Goal: Complete application form

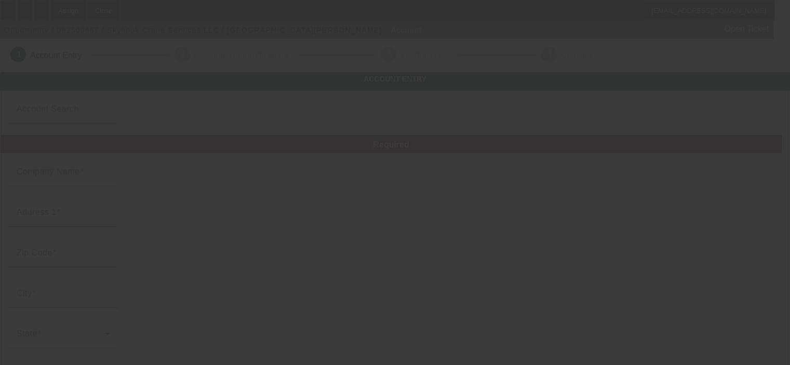
type input "Skyhook Crane Services LLC"
type input "210 Star Thistle Trail"
type input "78628"
type input "[GEOGRAPHIC_DATA]"
type input "[PHONE_NUMBER]"
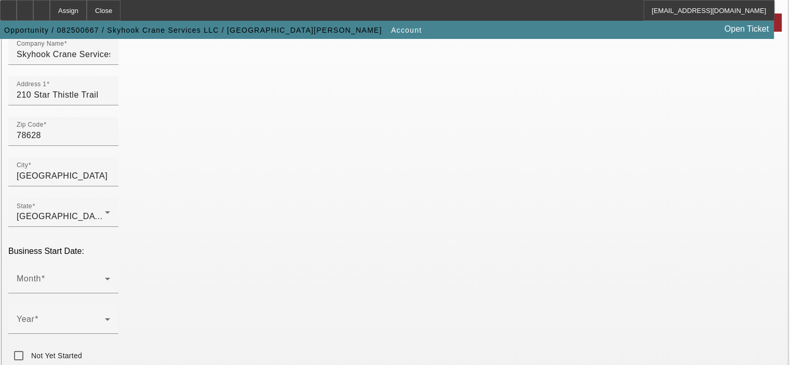
scroll to position [123, 0]
click at [105, 276] on span at bounding box center [61, 282] width 88 height 12
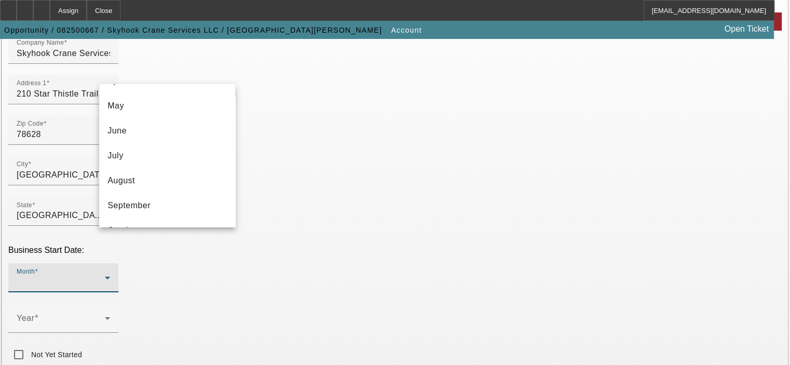
scroll to position [124, 0]
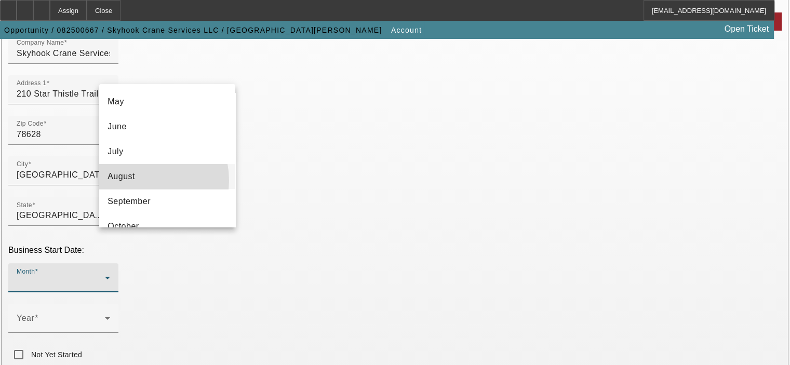
click at [141, 180] on mat-option "August" at bounding box center [167, 176] width 136 height 25
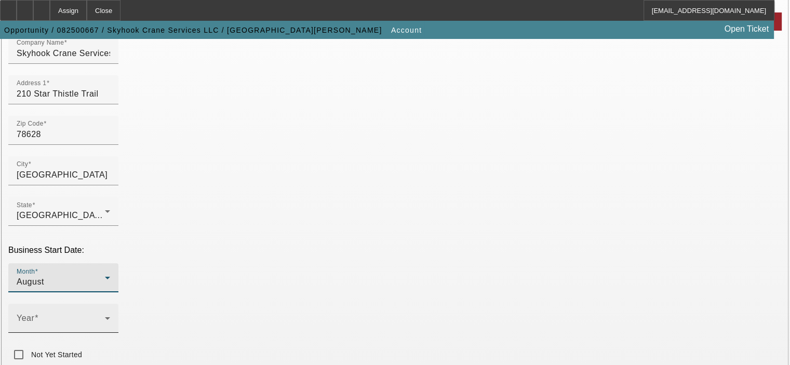
click at [114, 312] on icon at bounding box center [107, 318] width 12 height 12
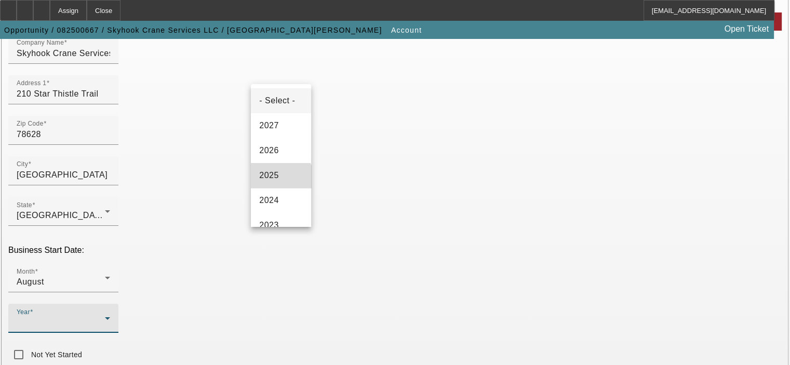
click at [280, 187] on mat-option "2025" at bounding box center [281, 175] width 60 height 25
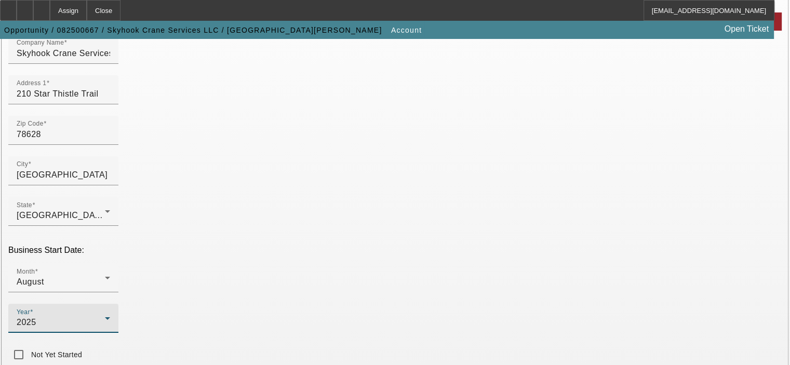
click at [331, 263] on div "Month August Year 2025 Not Yet Started" at bounding box center [394, 314] width 773 height 102
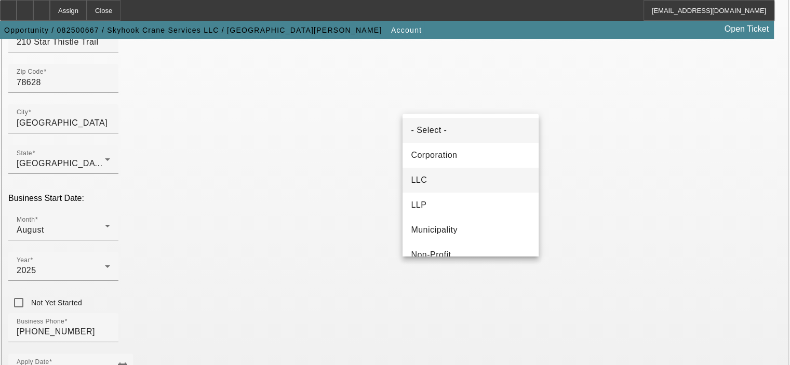
click at [465, 186] on mat-option "LLC" at bounding box center [470, 180] width 136 height 25
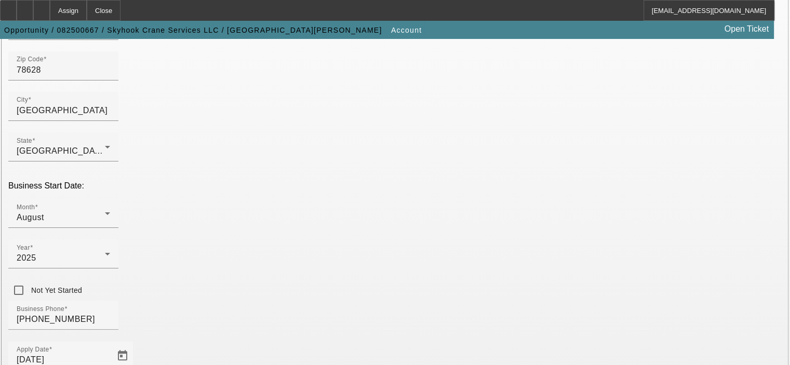
scroll to position [183, 0]
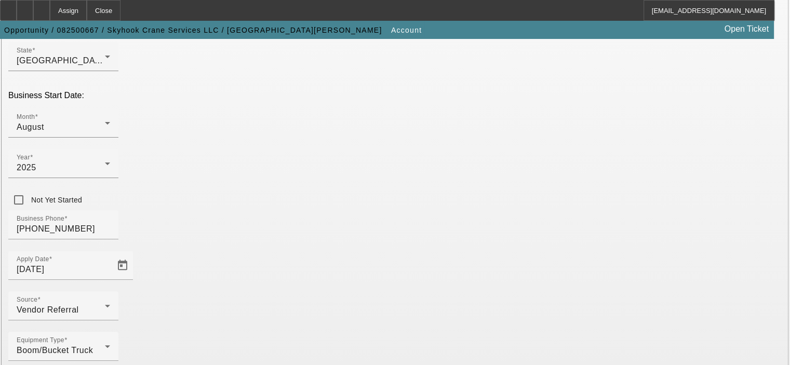
scroll to position [287, 0]
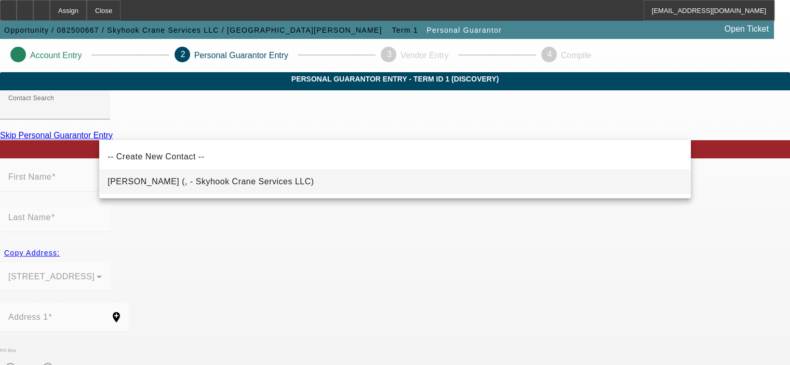
click at [222, 182] on span "Holland, George (, - Skyhook Crane Services LLC)" at bounding box center [210, 181] width 206 height 9
type input "Holland, George (, - Skyhook Crane Services LLC)"
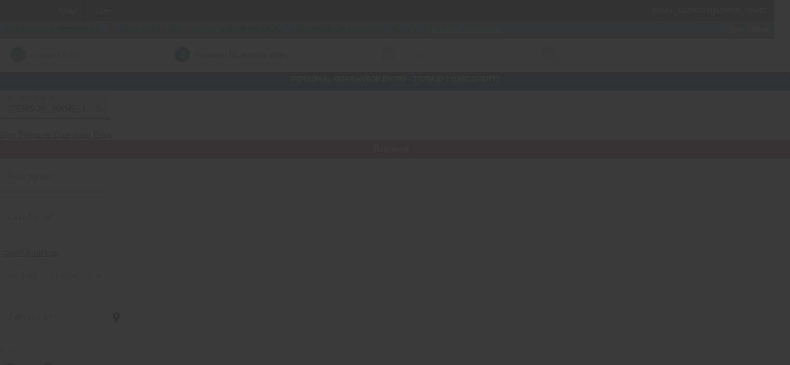
type input "[PERSON_NAME]"
type input "Holland"
radio input "true"
type input "[PHONE_NUMBER]"
type input "[EMAIL_ADDRESS][DOMAIN_NAME]"
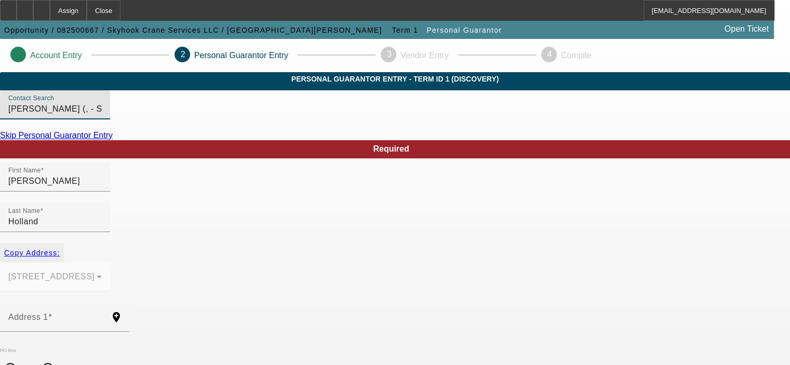
click at [60, 249] on span "Copy Address:" at bounding box center [32, 253] width 56 height 8
type input "210 Star Thistle Trail"
radio input "false"
type input "78628"
type input "[GEOGRAPHIC_DATA]"
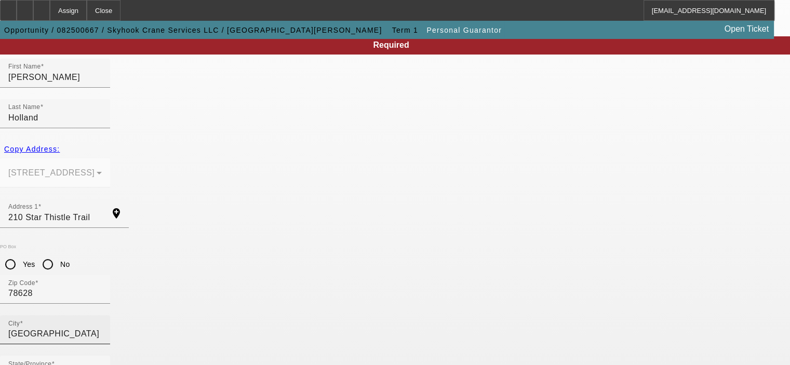
scroll to position [140, 0]
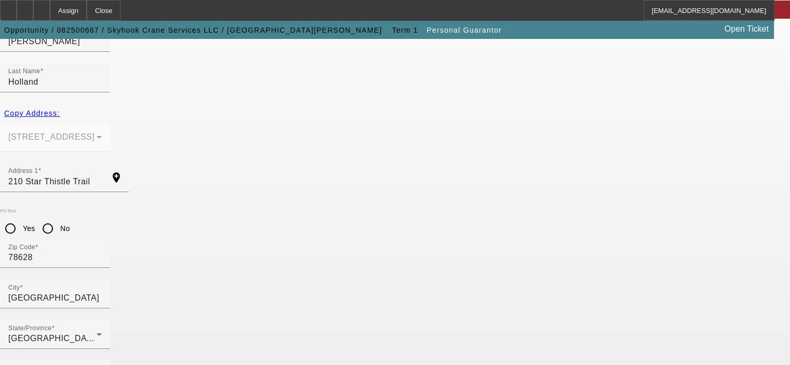
type input "100"
type input "636-18-1697"
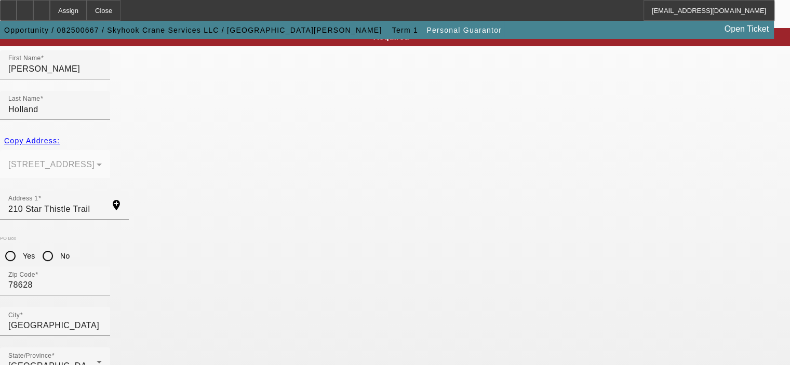
scroll to position [88, 0]
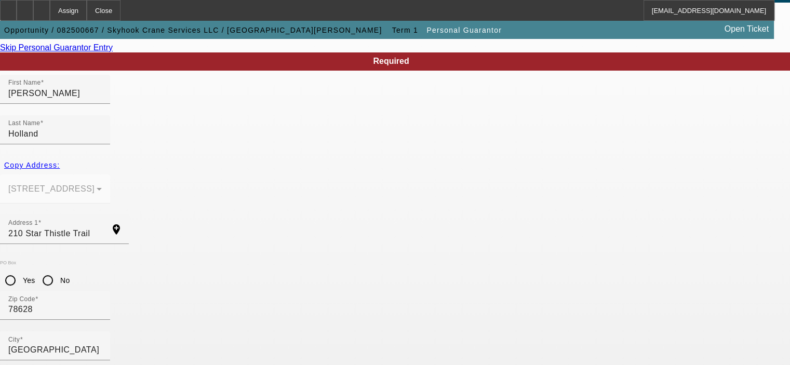
click at [442, 266] on mat-option "Yes" at bounding box center [445, 268] width 86 height 25
type input "$1,450,000.00"
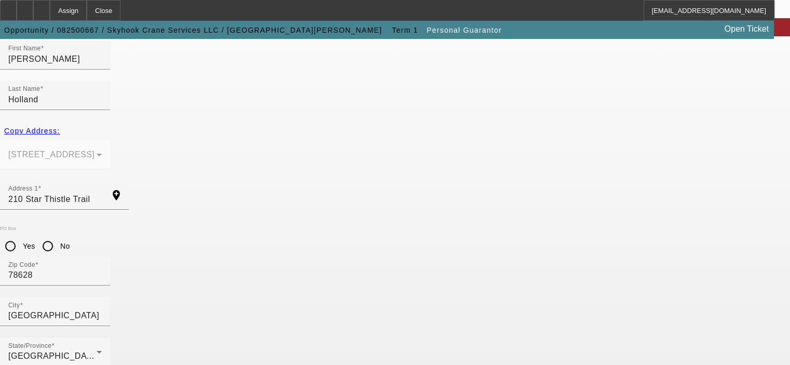
scroll to position [140, 0]
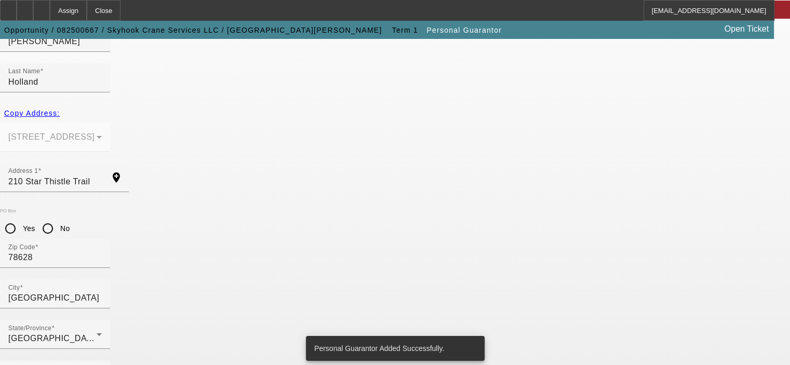
scroll to position [0, 0]
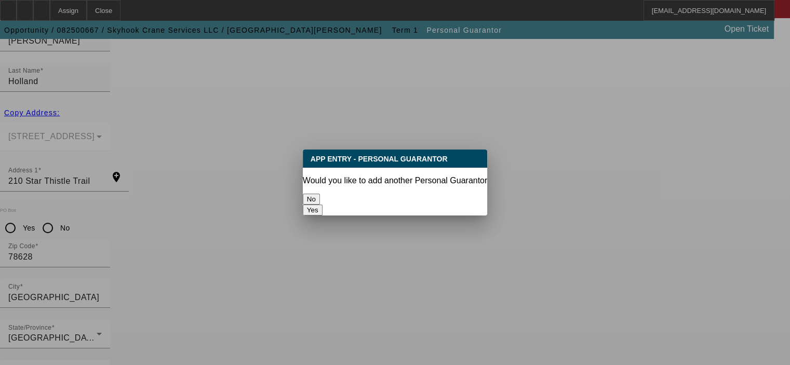
click at [320, 194] on button "No" at bounding box center [311, 199] width 17 height 11
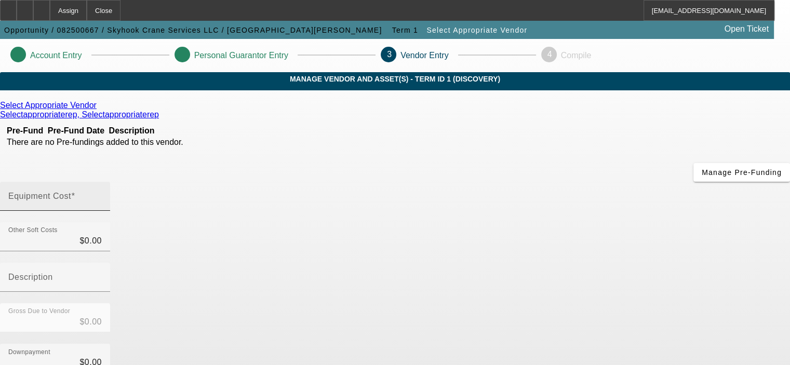
click at [102, 194] on input "Equipment Cost" at bounding box center [54, 200] width 93 height 12
type input "5"
type input "$5.00"
type input "52"
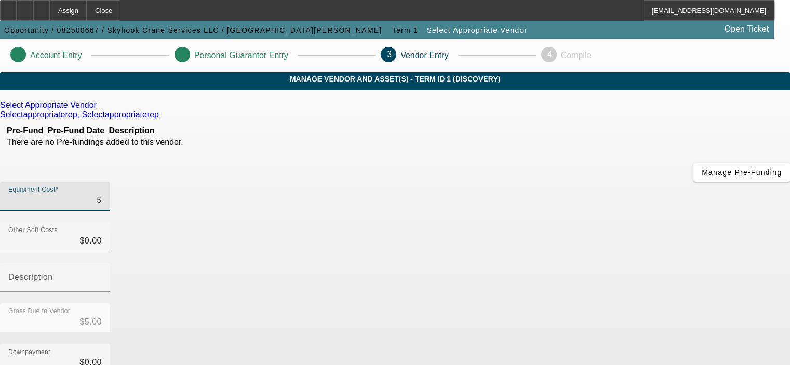
type input "$52.00"
type input "525"
type input "$525.00"
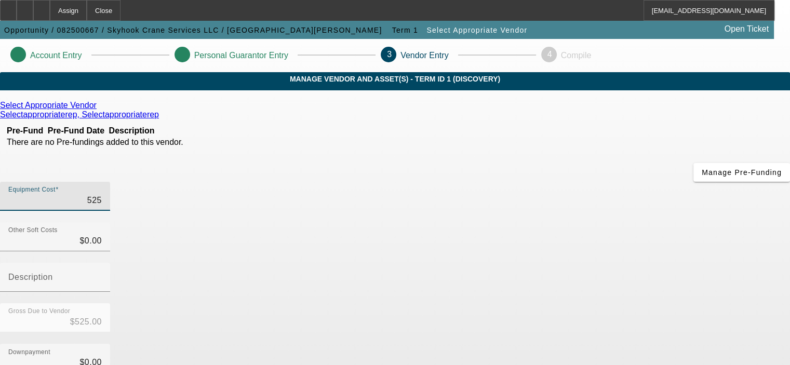
type input "5250"
type input "$5,250.00"
type input "52500"
type input "$52,500.00"
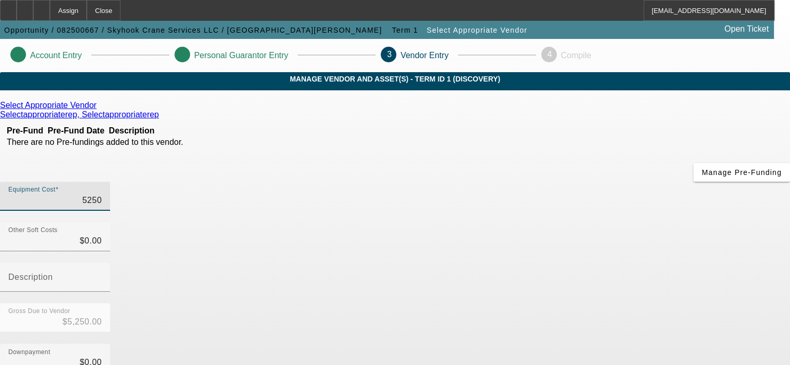
type input "$52,500.00"
type input "525000"
type input "$525,000.00"
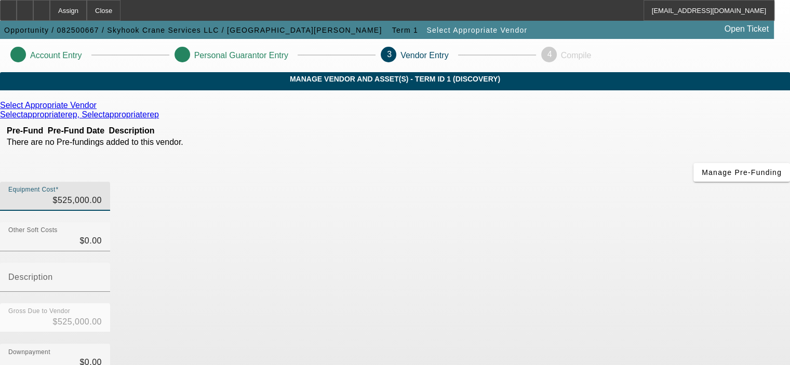
click at [731, 249] on app-vendor-asset-manage "Account Entry Personal Guarantor Entry 3 Vendor Entry 4 Compile MANAGE VENDOR A…" at bounding box center [395, 329] width 790 height 580
click at [662, 344] on div "Downpayment $0.00" at bounding box center [395, 364] width 790 height 40
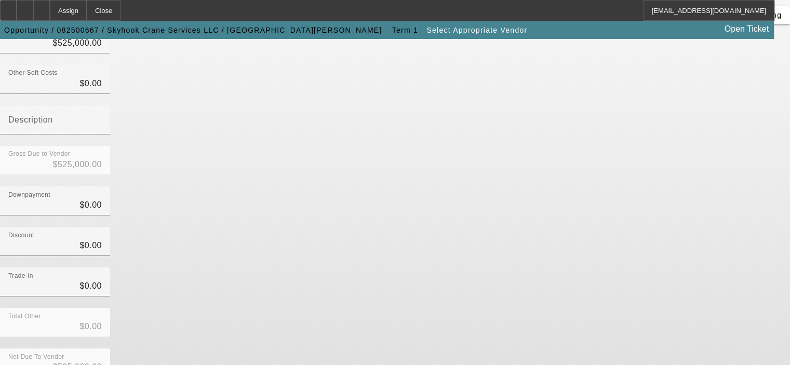
scroll to position [158, 0]
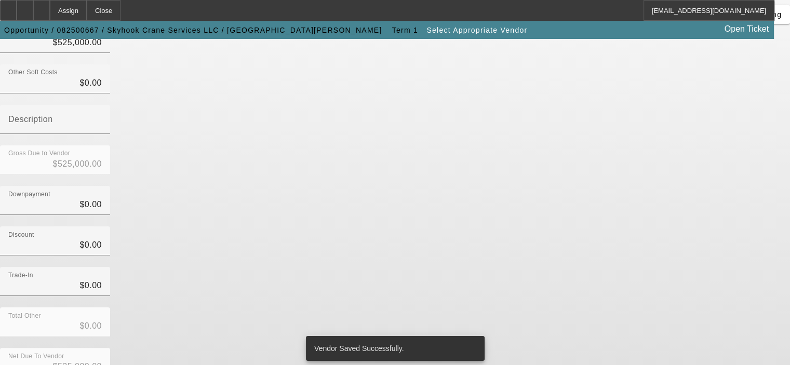
scroll to position [0, 0]
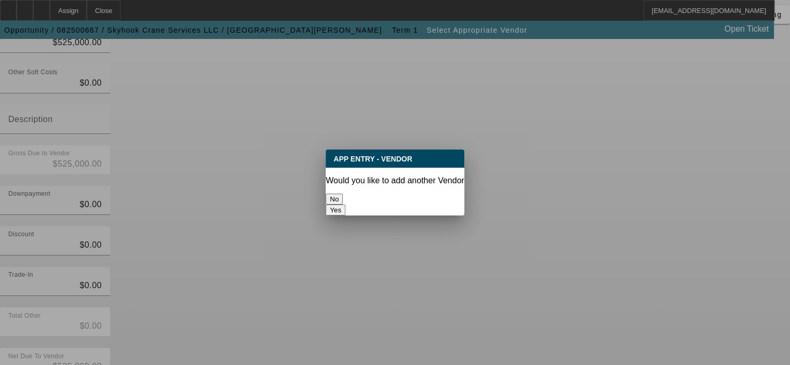
click at [343, 194] on button "No" at bounding box center [333, 199] width 17 height 11
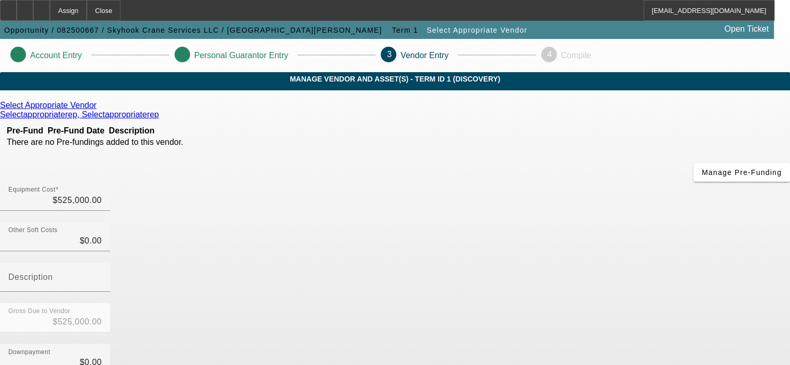
scroll to position [158, 0]
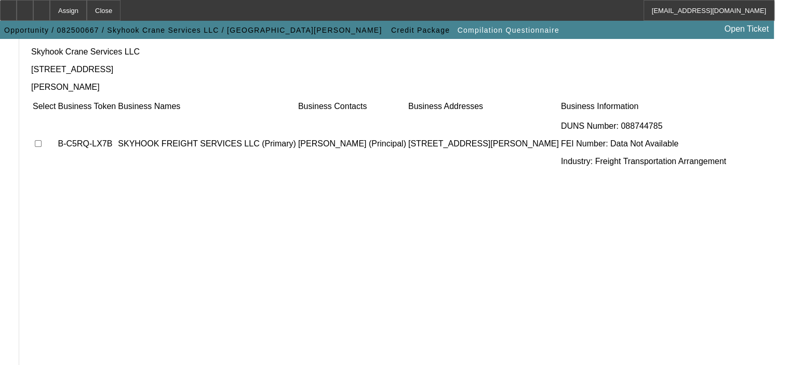
scroll to position [172, 0]
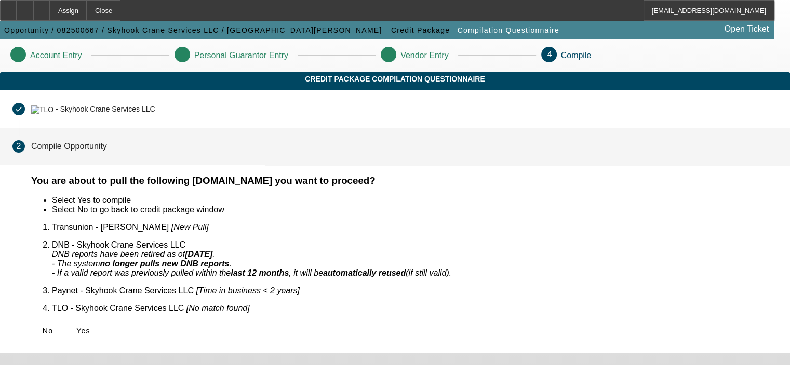
scroll to position [0, 0]
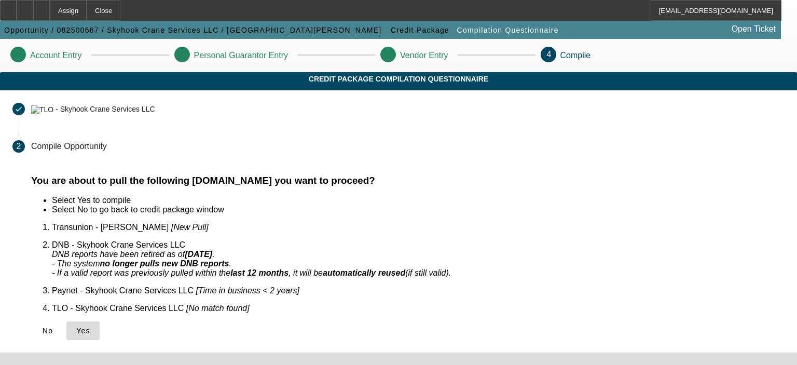
click at [90, 327] on span "Yes" at bounding box center [83, 331] width 14 height 8
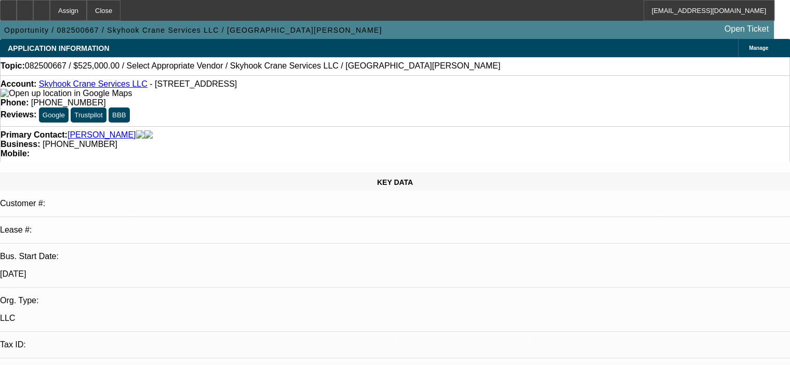
select select "0"
select select "2"
select select "0.1"
select select "4"
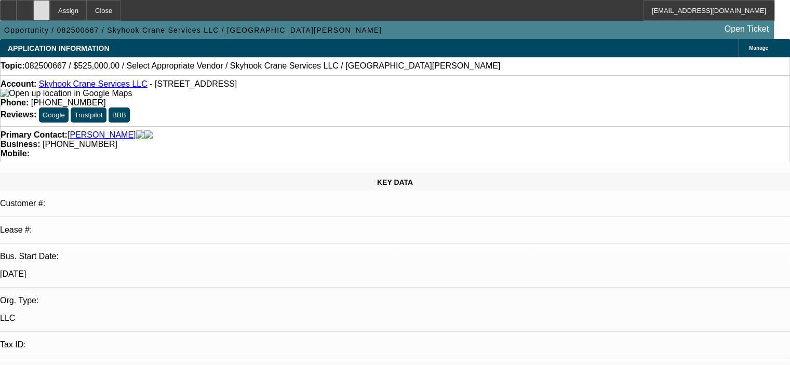
click at [50, 11] on div at bounding box center [41, 10] width 17 height 21
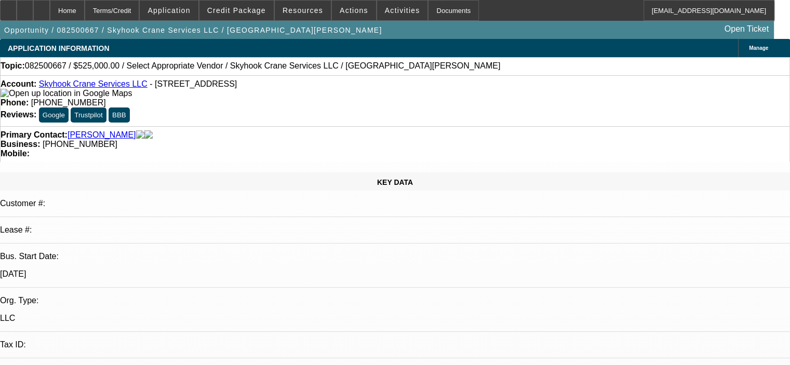
select select "0"
select select "2"
select select "0.1"
select select "4"
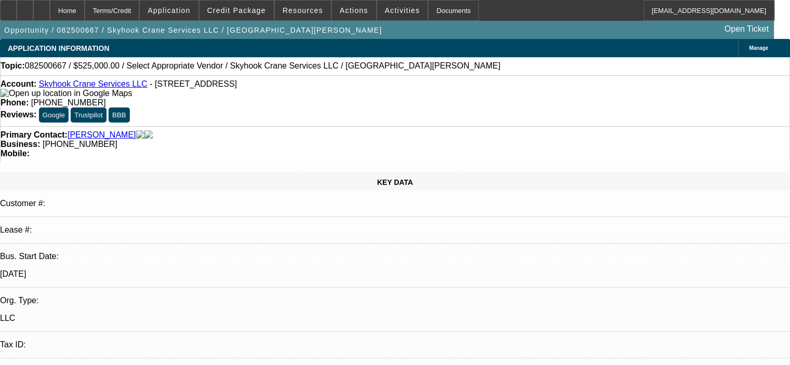
select select "0"
select select "2"
select select "0.1"
select select "1"
select select "2"
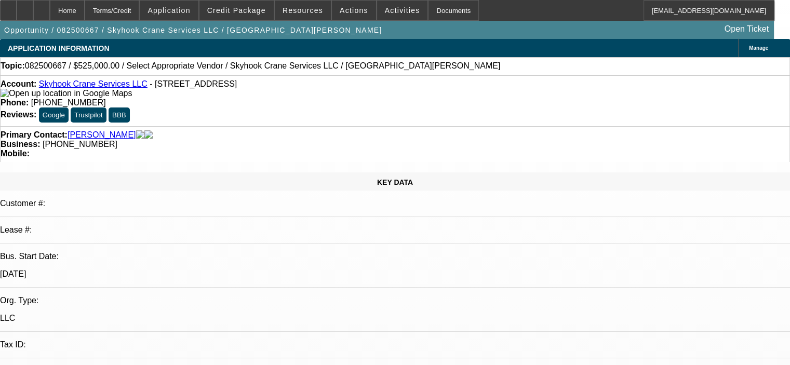
select select "4"
click at [233, 9] on span "Credit Package" at bounding box center [236, 10] width 59 height 8
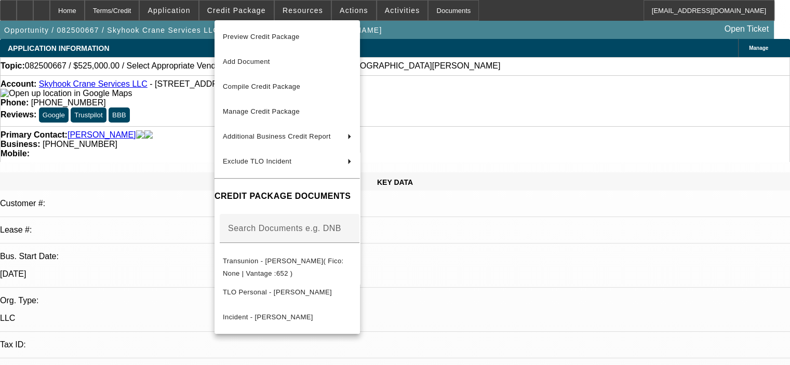
click at [200, 6] on div at bounding box center [395, 182] width 790 height 365
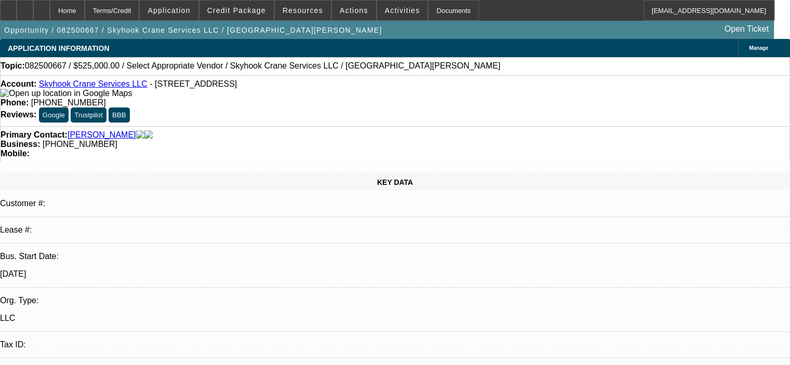
click at [190, 6] on span "Application" at bounding box center [168, 10] width 43 height 8
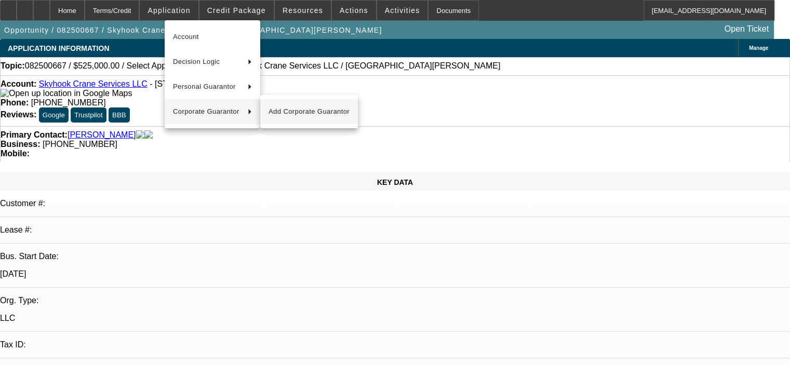
click at [306, 111] on span "Add Corporate Guarantor" at bounding box center [308, 111] width 81 height 12
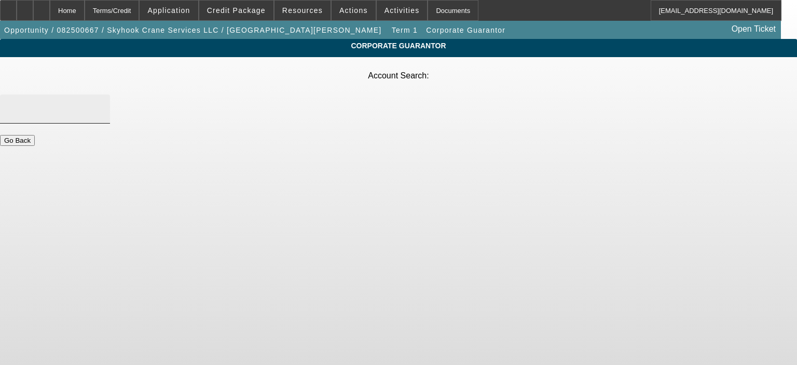
click at [102, 103] on input "Account Search" at bounding box center [54, 109] width 93 height 12
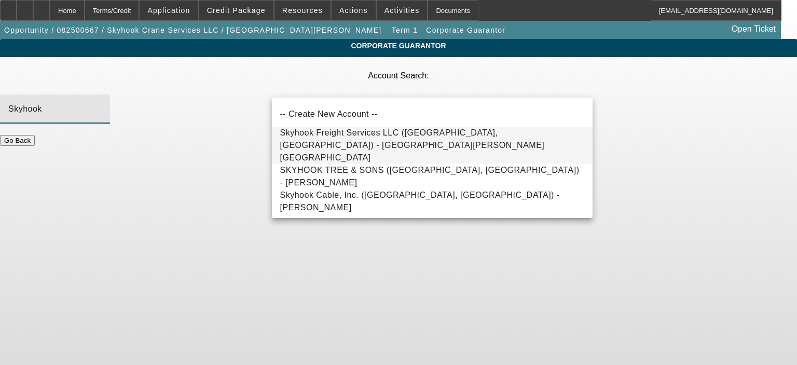
click at [329, 132] on span "Skyhook Freight Services LLC (Georgetown, TX) - Holland, George" at bounding box center [432, 145] width 305 height 37
type input "Skyhook Freight Services LLC (Georgetown, TX) - Holland, George"
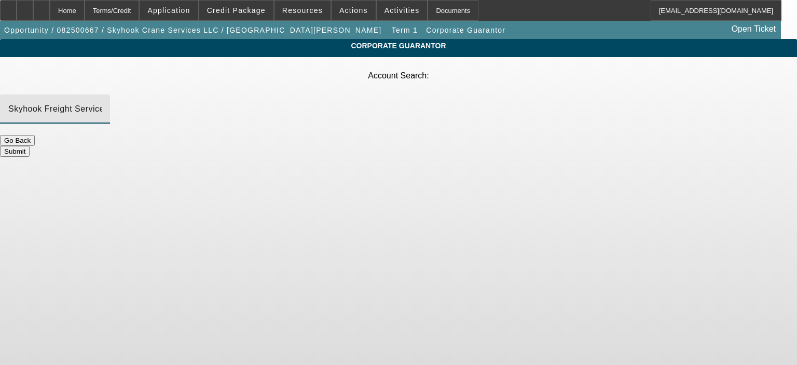
click at [30, 146] on button "Submit" at bounding box center [15, 151] width 30 height 11
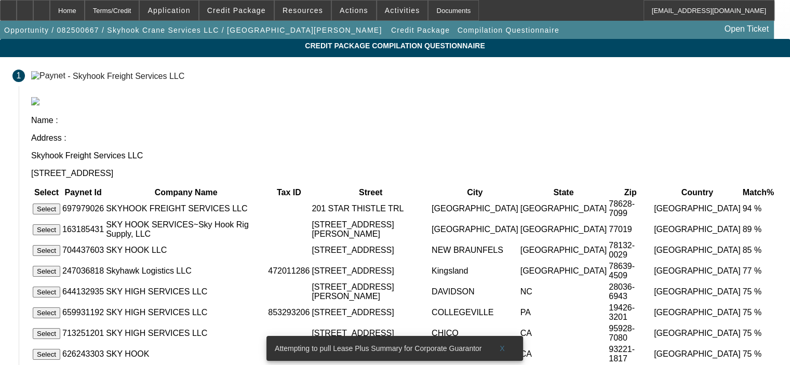
click at [60, 203] on button "Select" at bounding box center [47, 208] width 28 height 11
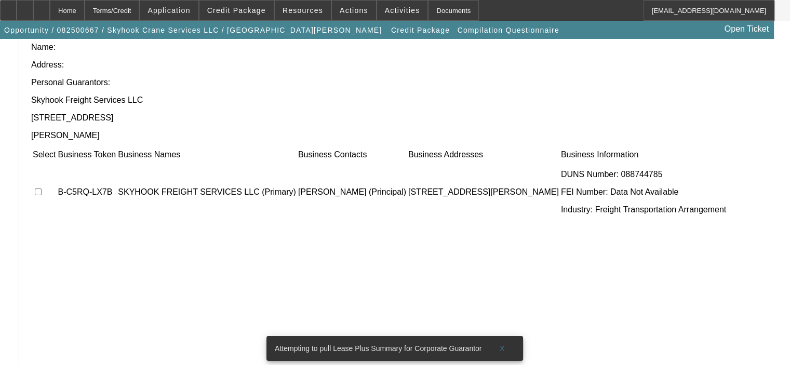
scroll to position [100, 0]
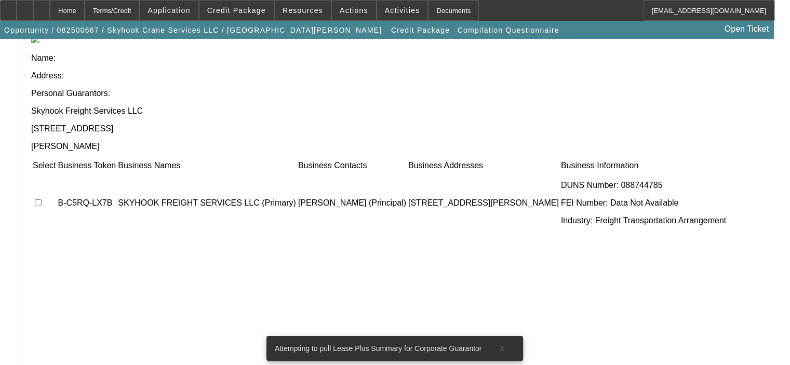
click at [42, 199] on input "checkbox" at bounding box center [38, 202] width 7 height 7
checkbox input "true"
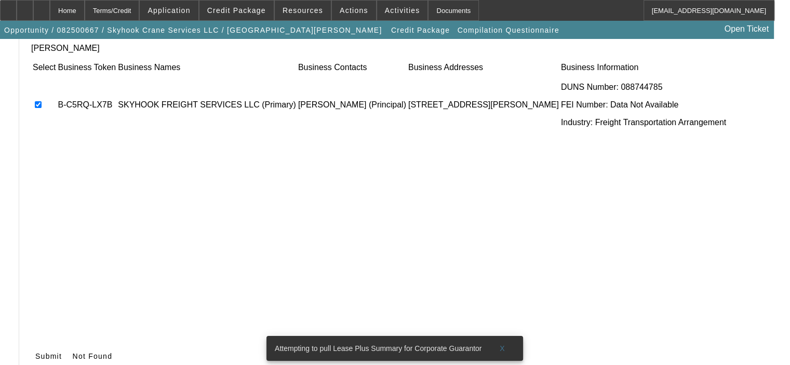
scroll to position [203, 0]
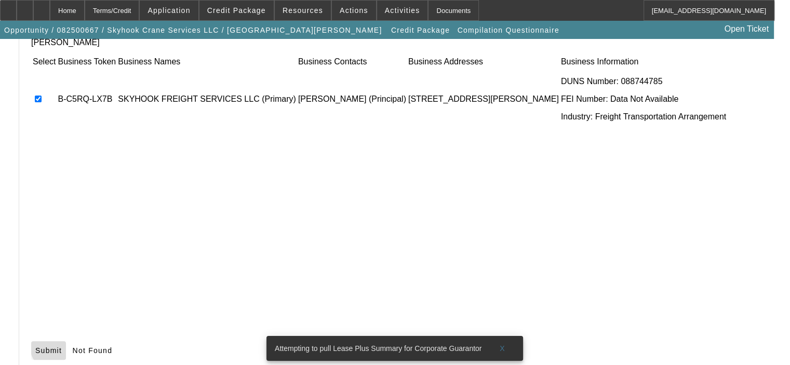
click at [62, 346] on span "Submit" at bounding box center [48, 350] width 26 height 8
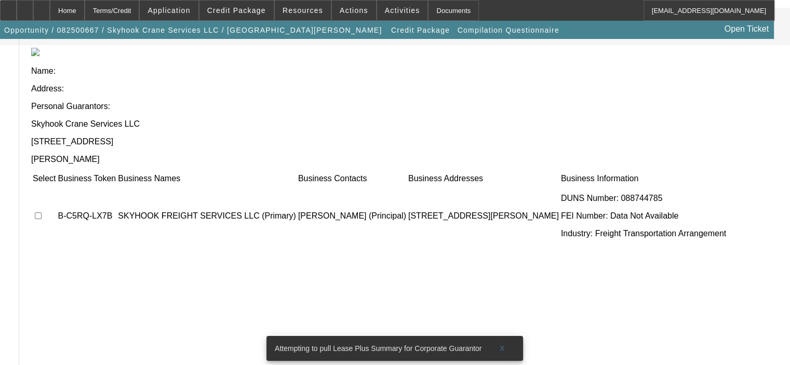
scroll to position [100, 0]
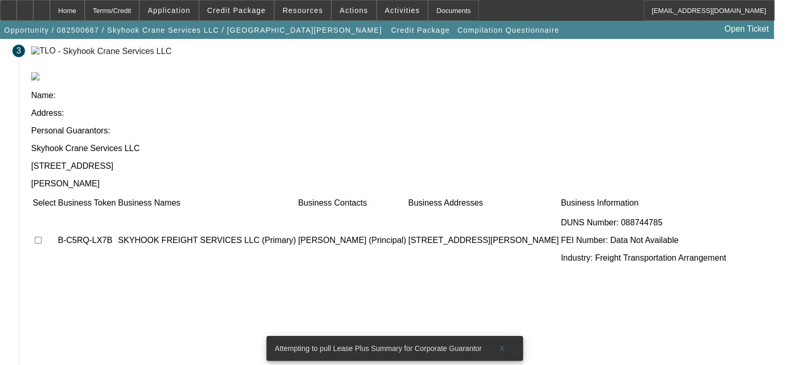
click at [42, 237] on input "checkbox" at bounding box center [38, 240] width 7 height 7
checkbox input "true"
click at [503, 344] on span "X" at bounding box center [502, 348] width 6 height 8
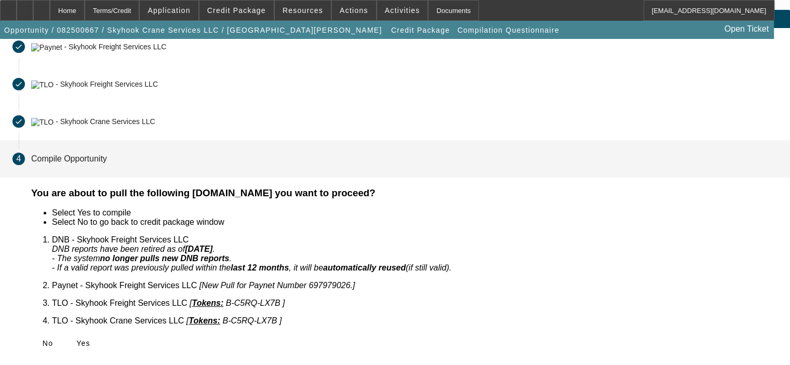
scroll to position [4, 0]
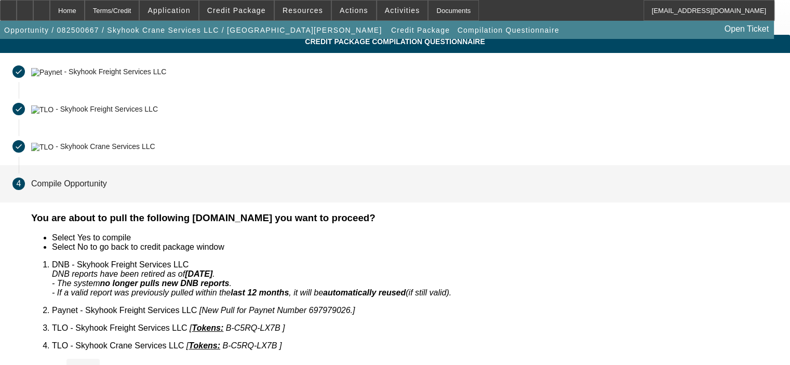
click at [76, 364] on icon at bounding box center [76, 368] width 0 height 8
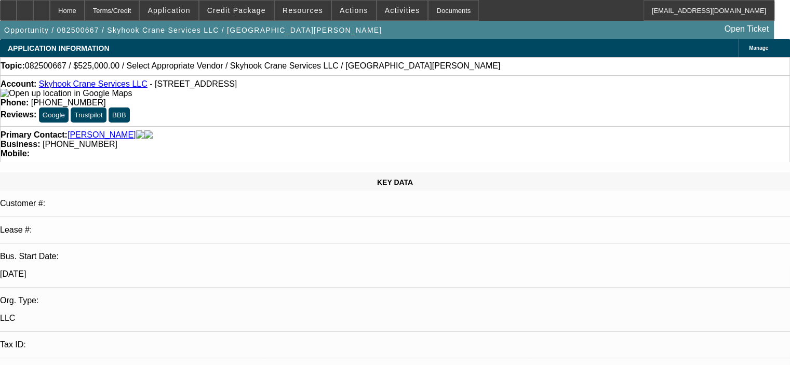
select select "0"
select select "2"
select select "0.1"
select select "4"
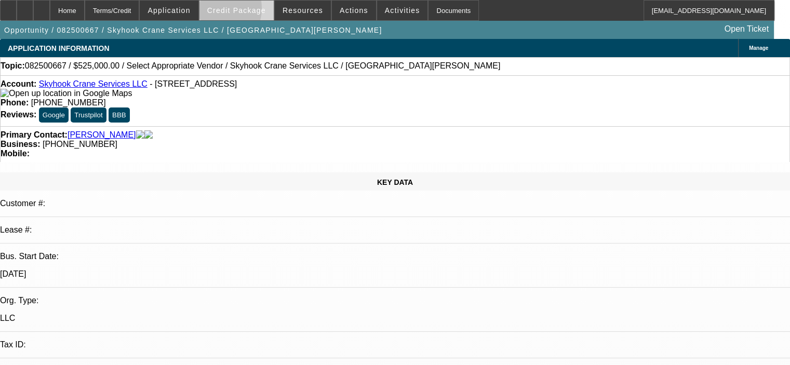
click at [226, 10] on span "Credit Package" at bounding box center [236, 10] width 59 height 8
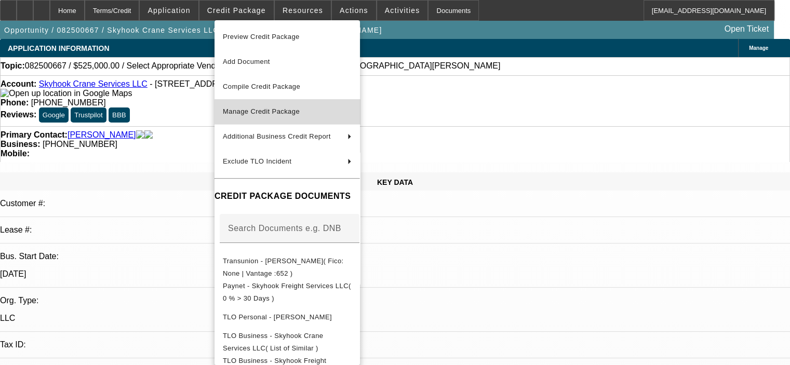
click at [266, 114] on span "Manage Credit Package" at bounding box center [261, 111] width 77 height 8
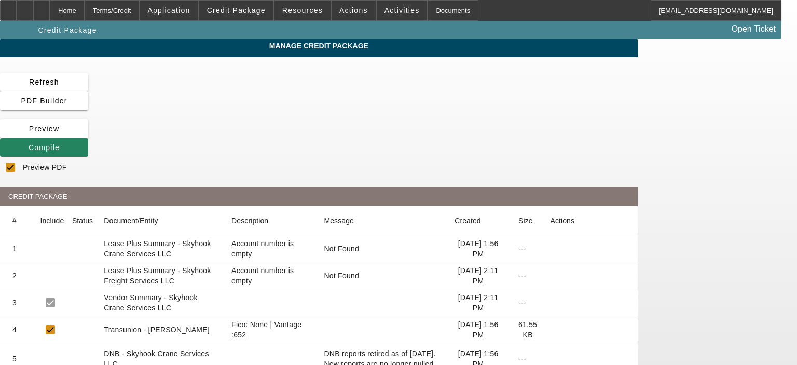
checkbox input "true"
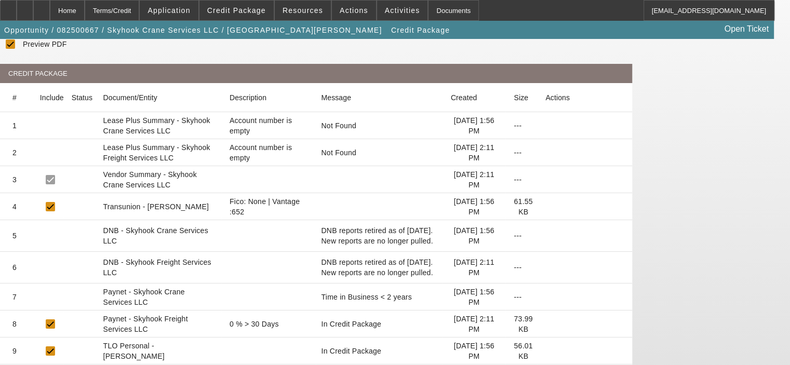
scroll to position [156, 0]
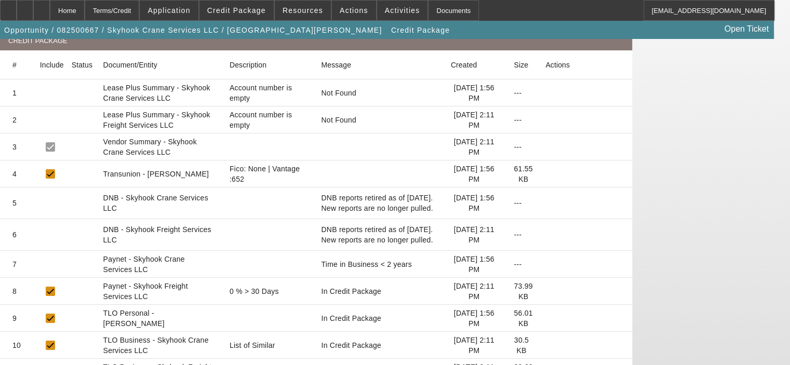
click at [545, 291] on icon at bounding box center [545, 291] width 0 height 0
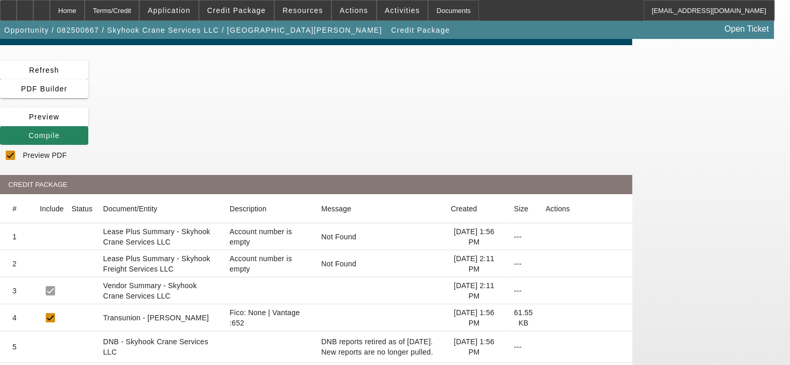
scroll to position [0, 0]
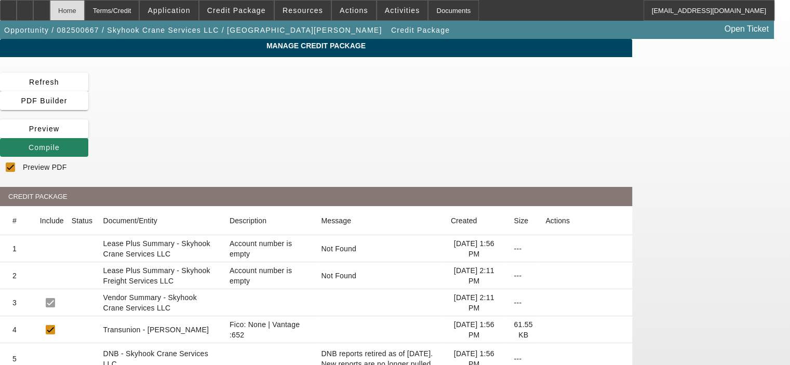
click at [85, 10] on div "Home" at bounding box center [67, 10] width 35 height 21
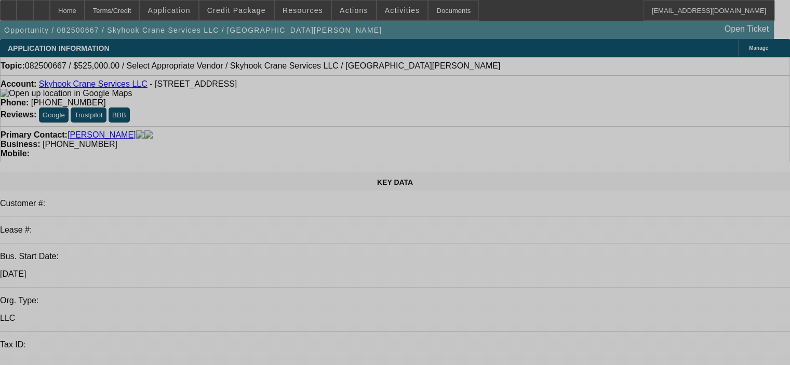
select select "0"
select select "2"
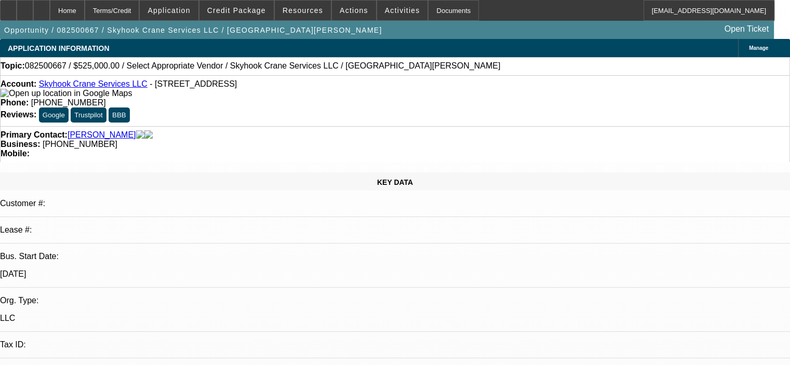
select select "2"
select select "0.1"
select select "4"
click at [25, 7] on icon at bounding box center [25, 7] width 0 height 0
click at [50, 3] on div at bounding box center [41, 10] width 17 height 21
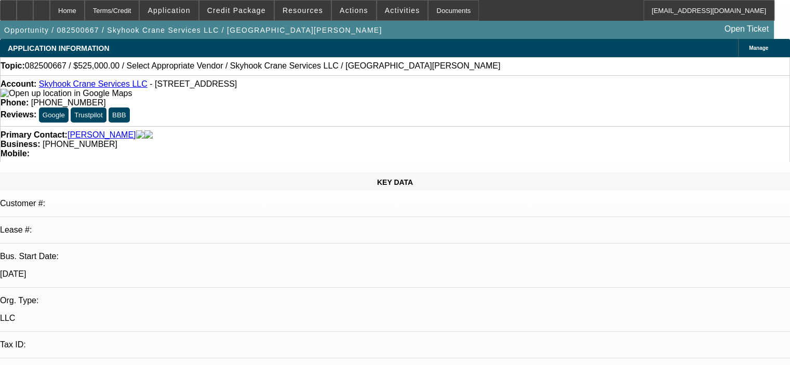
select select "0"
select select "2"
select select "0.1"
select select "4"
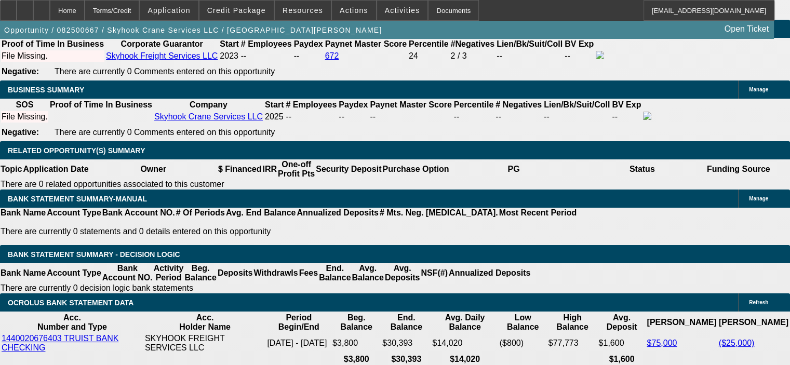
scroll to position [1513, 0]
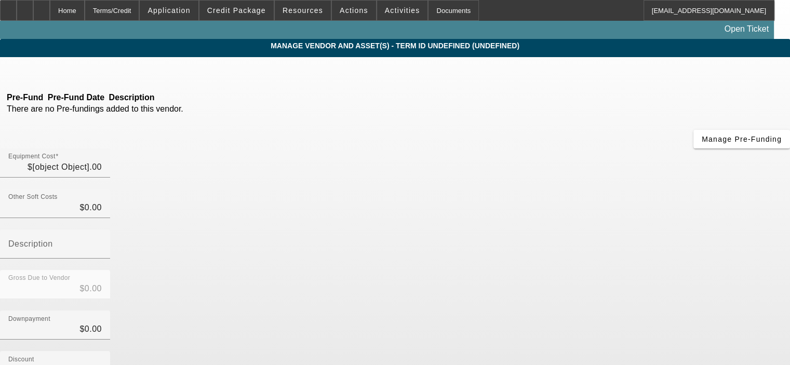
type input "$525,000.00"
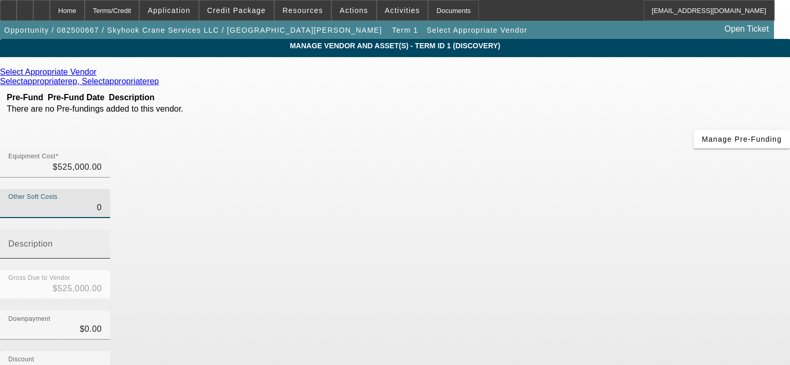
drag, startPoint x: 503, startPoint y: 128, endPoint x: 568, endPoint y: 128, distance: 65.4
click at [568, 189] on div "Other Soft Costs 0 Description" at bounding box center [395, 229] width 790 height 81
type input "5"
type input "$525,005.00"
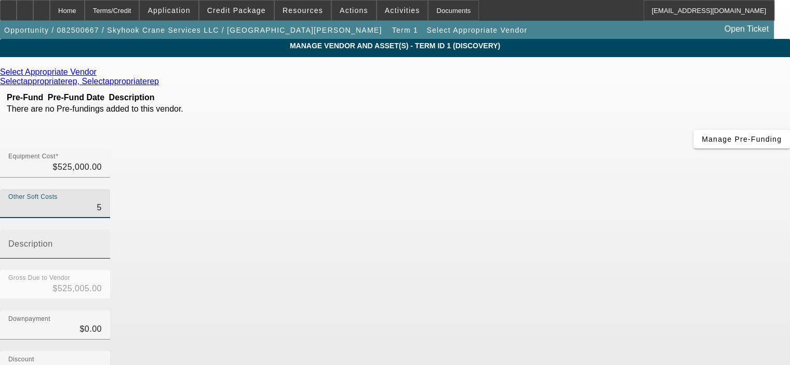
type input "50"
type input "$525,050.00"
type input "500"
type input "$525,500.00"
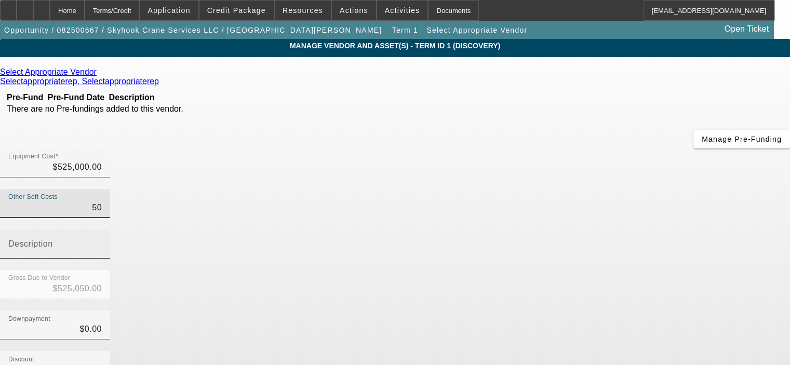
type input "$525,500.00"
type input "5000"
type input "$530,000.00"
type input "50000"
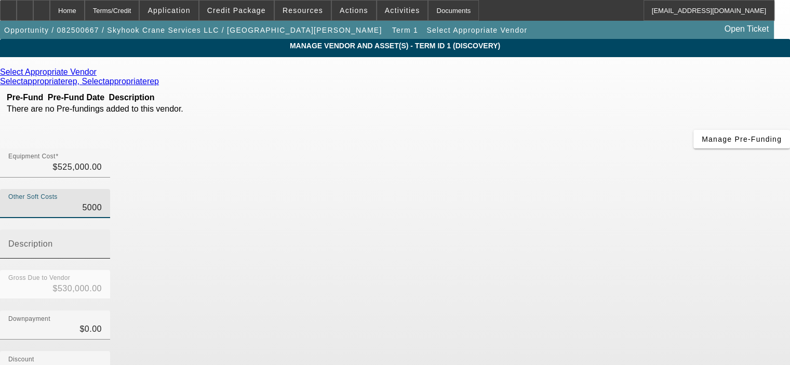
type input "$575,000.00"
type input "$50,000.00"
click at [102, 242] on input "Description" at bounding box center [54, 248] width 93 height 12
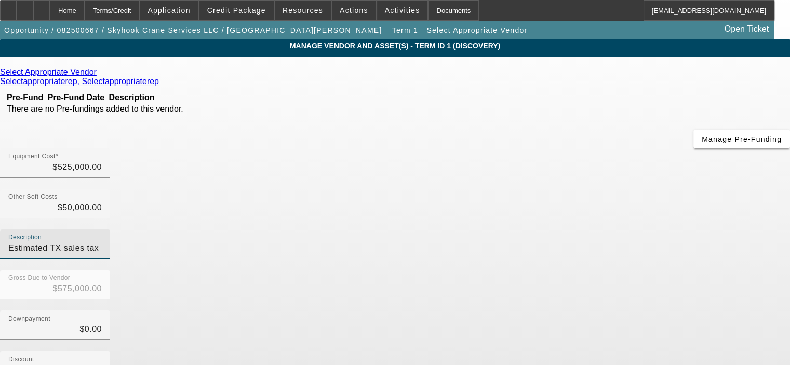
type input "Estimated TX sales tax"
click at [604, 310] on div "Downpayment $0.00" at bounding box center [395, 330] width 790 height 40
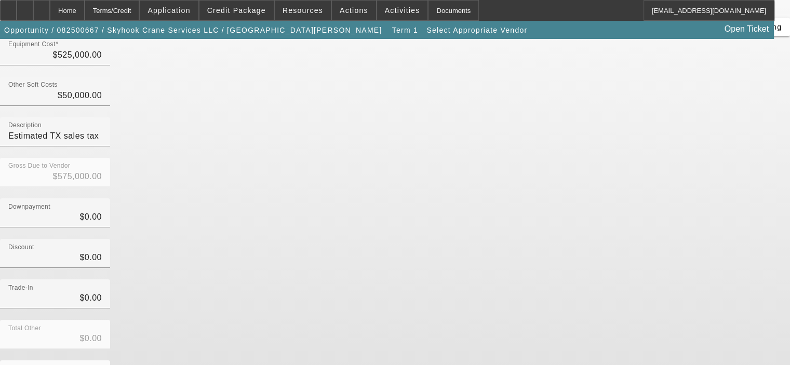
scroll to position [115, 0]
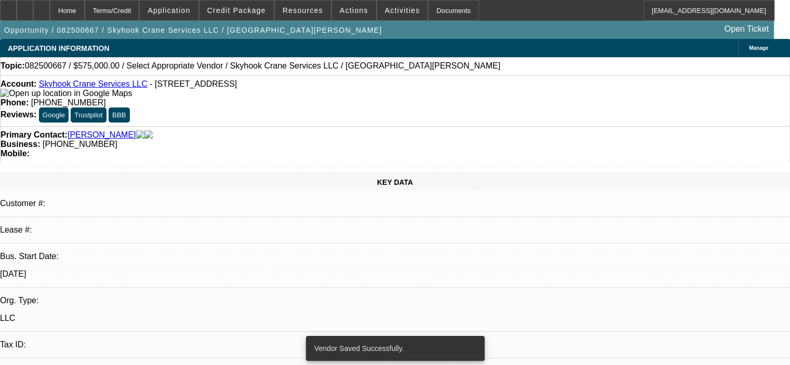
select select "0"
select select "2"
select select "0.1"
select select "4"
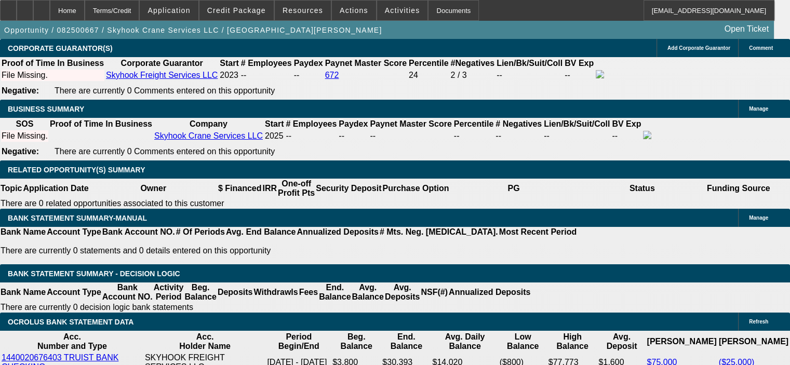
scroll to position [1557, 0]
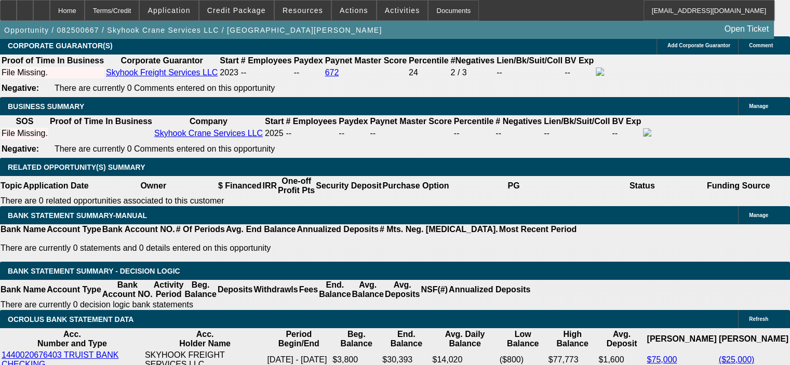
select select "0.15"
type input "$86,250.00"
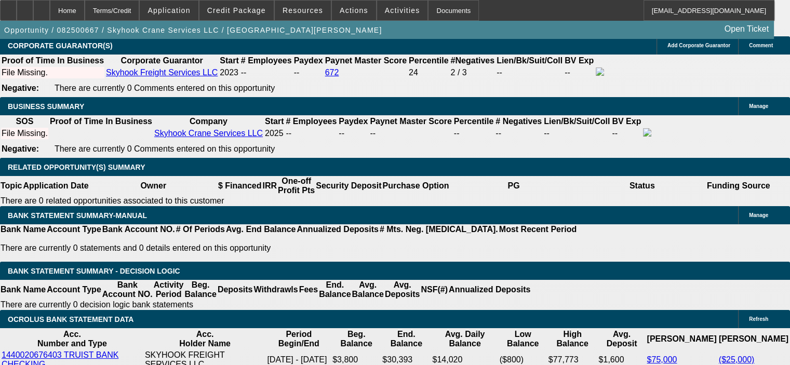
type input "84"
type input "1"
type input "$12,053.80"
type input "$6,026.90"
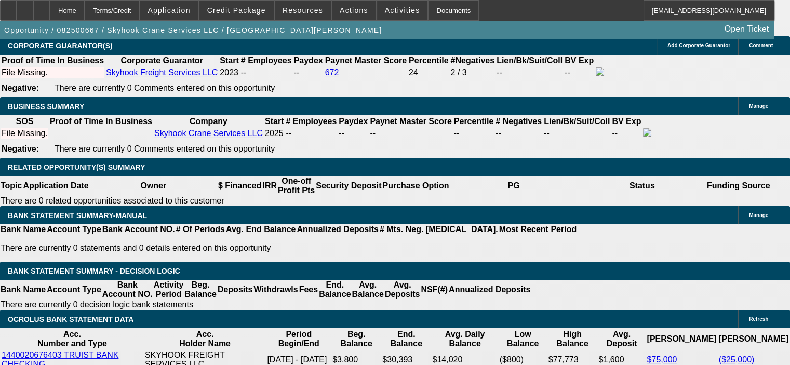
type input "14"
type input "$18,318.36"
type input "$9,159.18"
type input "14"
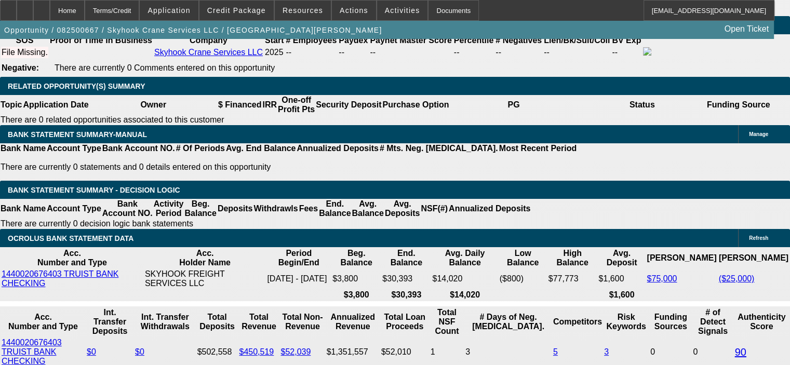
scroll to position [1661, 0]
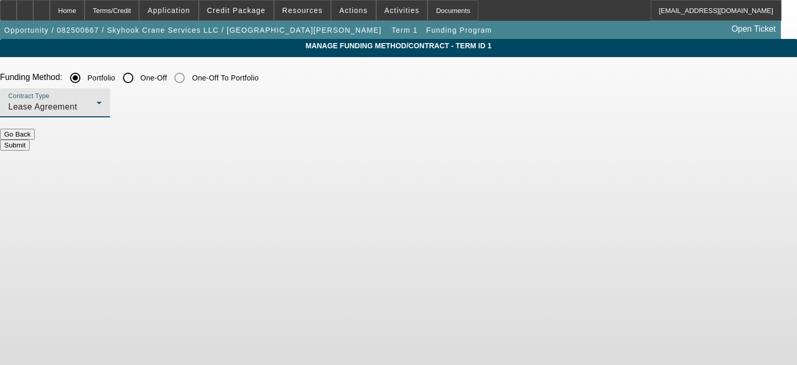
click at [97, 103] on div "Lease Agreement" at bounding box center [52, 107] width 88 height 12
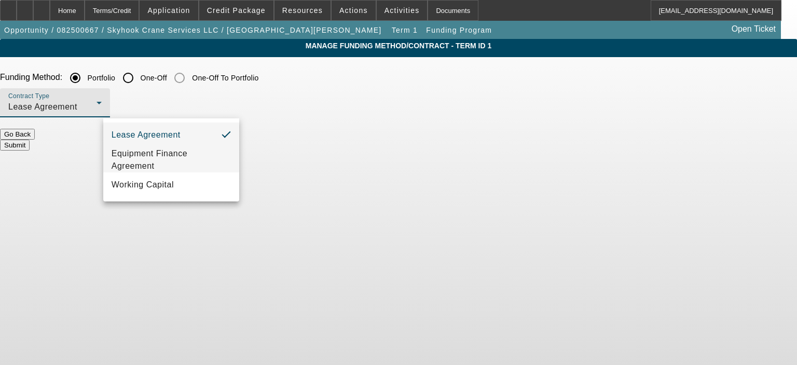
click at [179, 152] on span "Equipment Finance Agreement" at bounding box center [171, 159] width 119 height 25
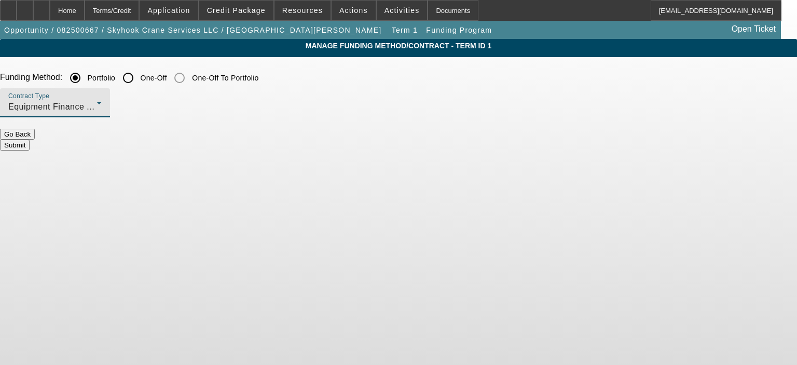
click at [30, 140] on button "Submit" at bounding box center [15, 145] width 30 height 11
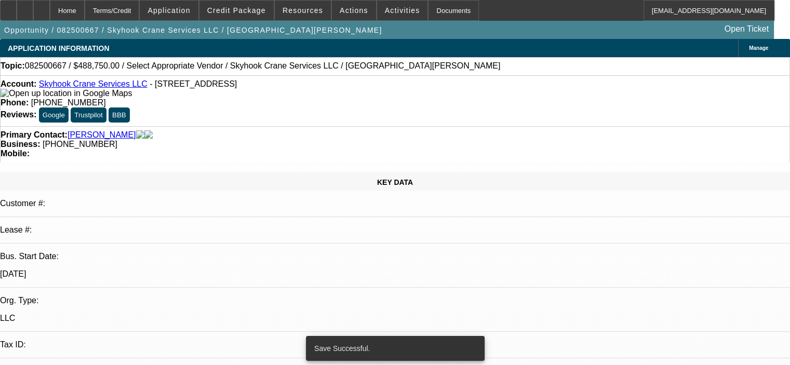
select select "0.15"
select select "2"
select select "0"
select select "6"
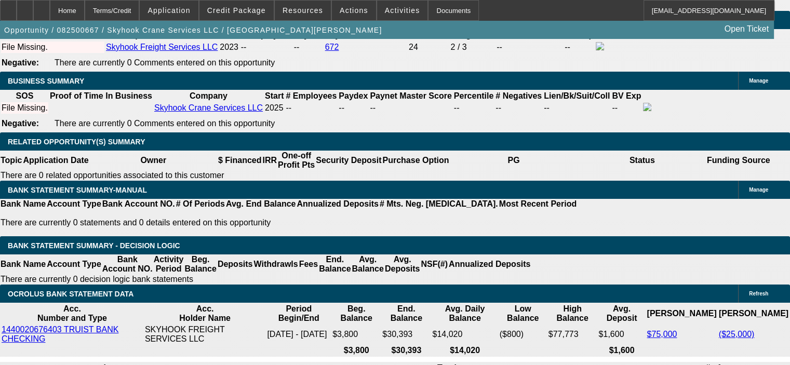
scroll to position [1557, 0]
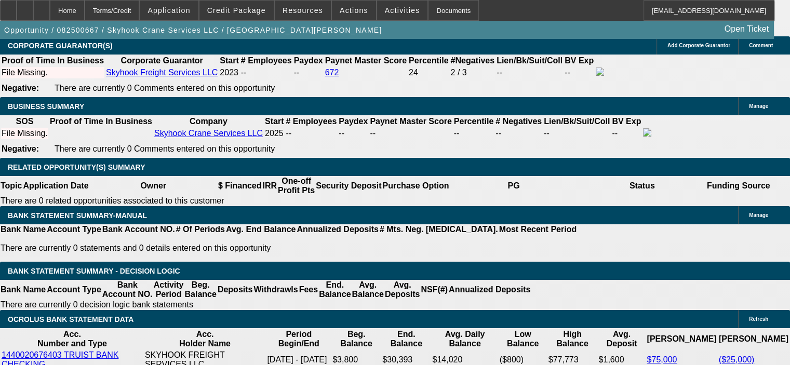
type input "0"
drag, startPoint x: 139, startPoint y: 312, endPoint x: 182, endPoint y: 311, distance: 43.1
type input "UNKNOWN"
type input "$115,000.00"
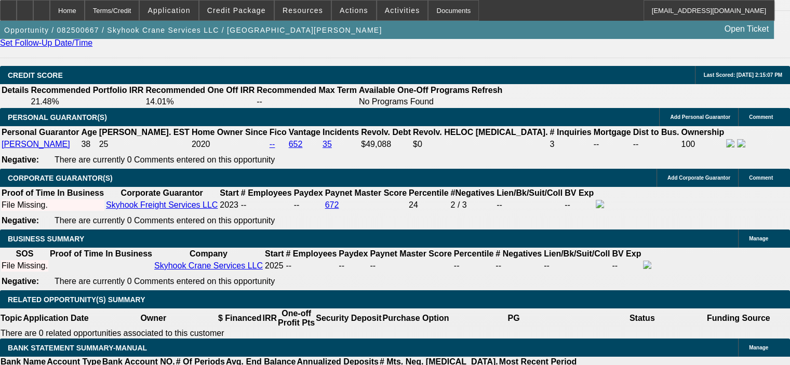
scroll to position [1402, 0]
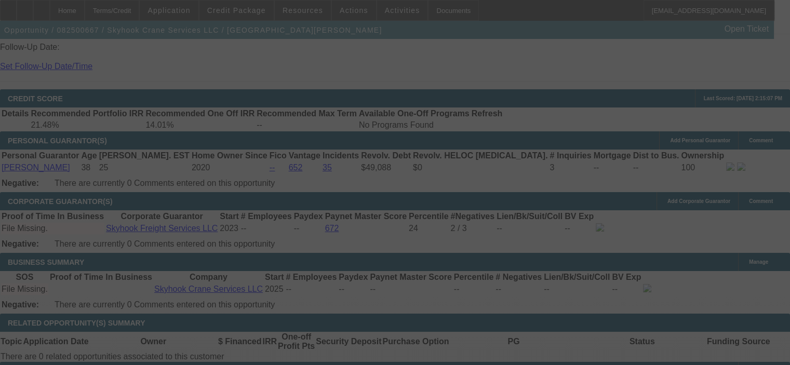
select select "0.15"
select select "2"
select select "0"
select select "6"
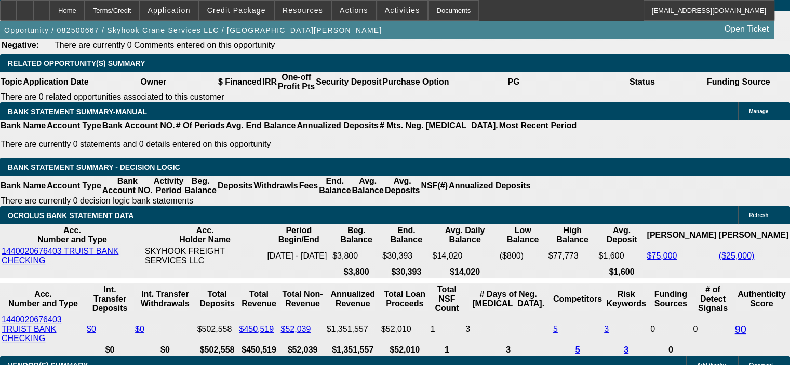
scroll to position [1713, 0]
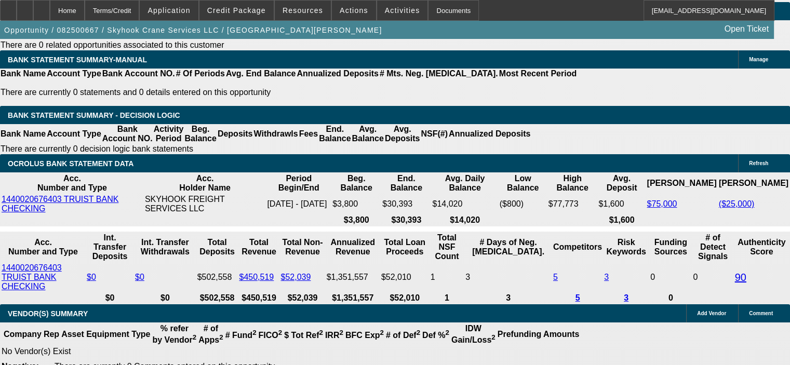
drag, startPoint x: 203, startPoint y: 144, endPoint x: 246, endPoint y: 142, distance: 42.6
type input "1"
type input "UNKNOWN"
type input "12"
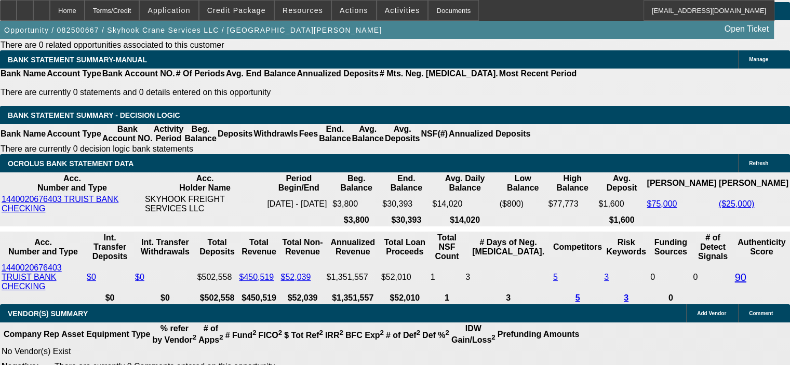
type input "$6,026.90"
type input "$12,053.80"
type input "$8,627.77"
type input "$17,255.54"
type input "1"
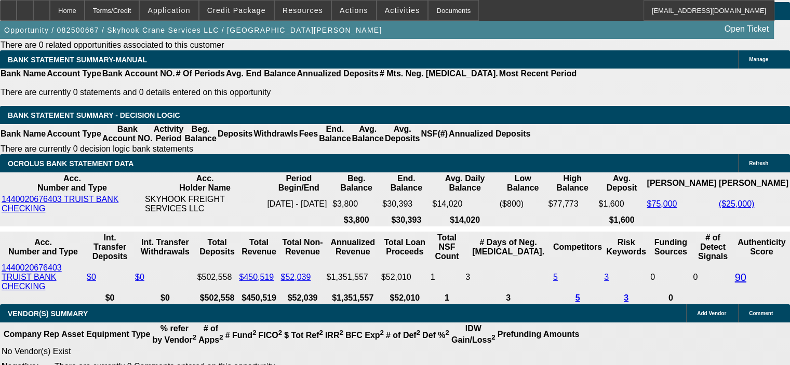
type input "$6,026.90"
type input "$12,053.80"
type input "13"
type input "$8,891.32"
type input "$17,782.64"
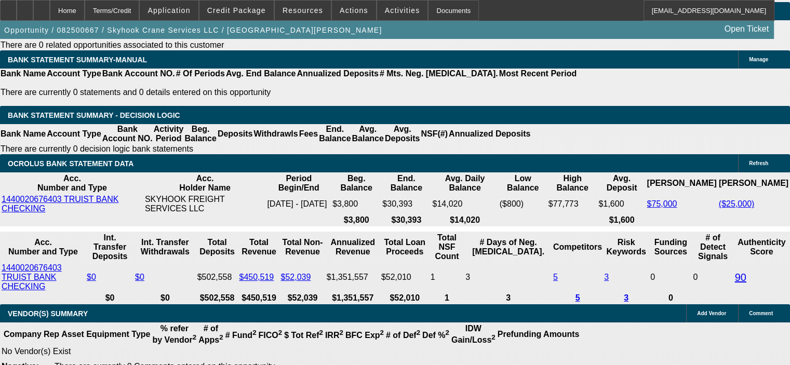
type input "13"
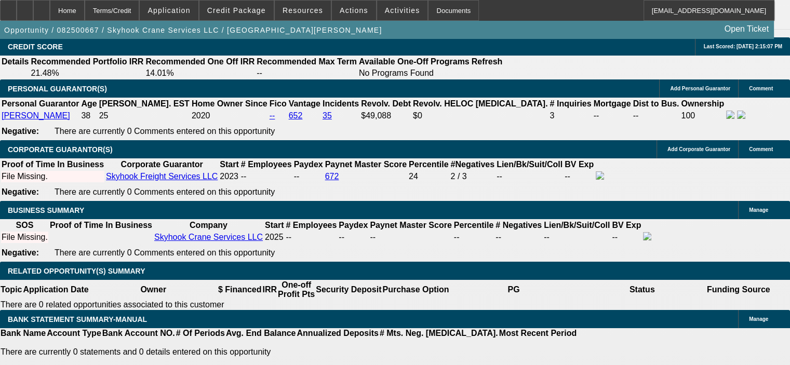
scroll to position [1454, 0]
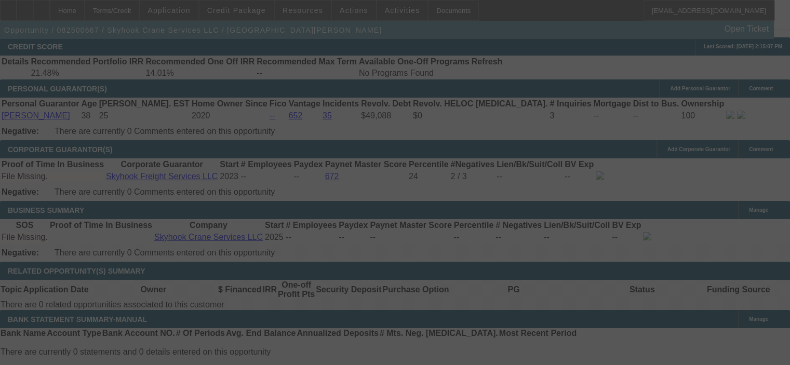
select select "0.15"
select select "2"
select select "0"
select select "6"
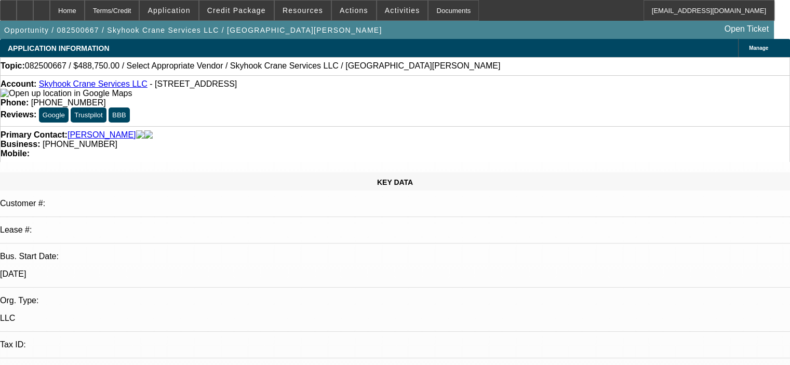
select select "0.15"
select select "2"
select select "0"
select select "6"
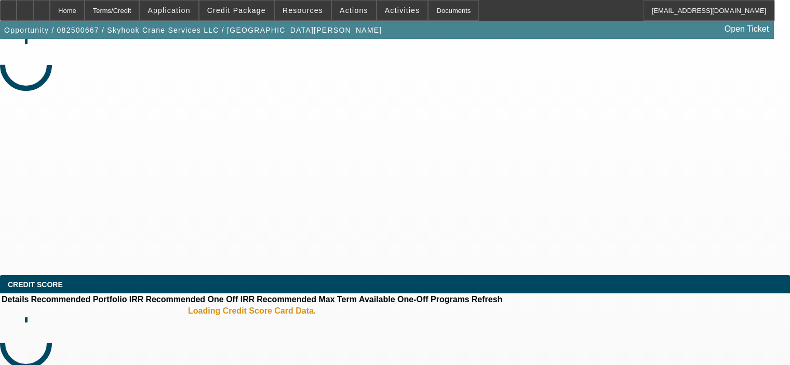
select select "0.15"
select select "2"
select select "0"
select select "6"
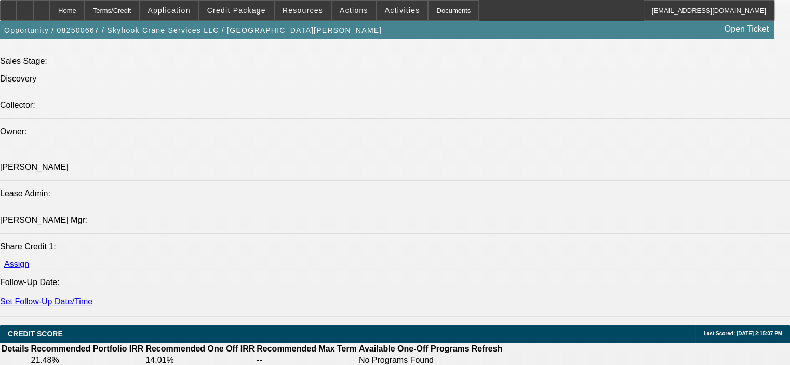
scroll to position [1090, 0]
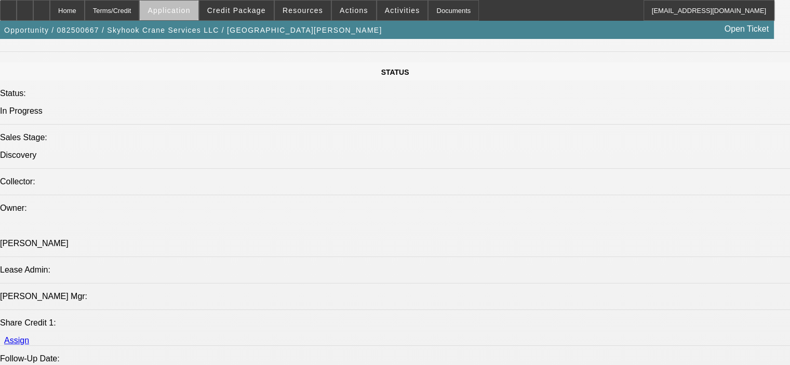
click at [190, 13] on span "Application" at bounding box center [168, 10] width 43 height 8
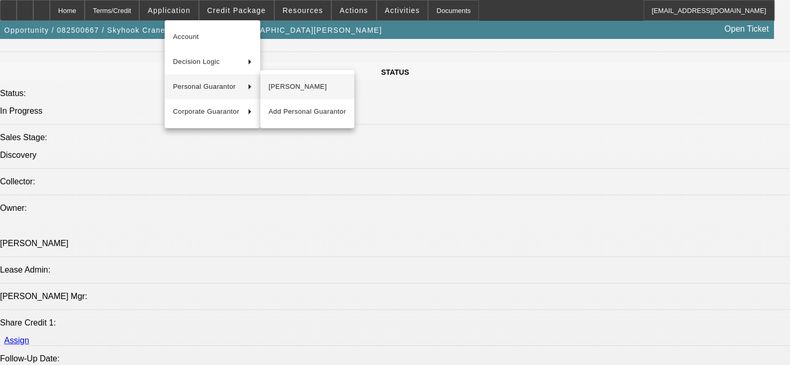
click at [331, 92] on span "[PERSON_NAME]" at bounding box center [306, 86] width 77 height 12
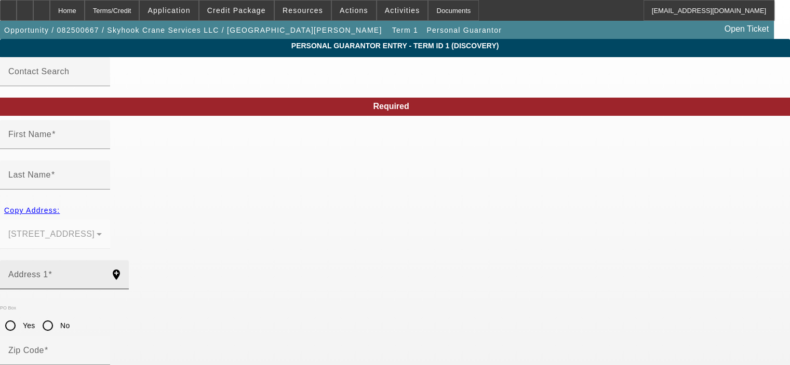
type input "[PERSON_NAME]"
type input "Holland"
type input "210 Star Thistle Trail"
radio input "true"
type input "78628"
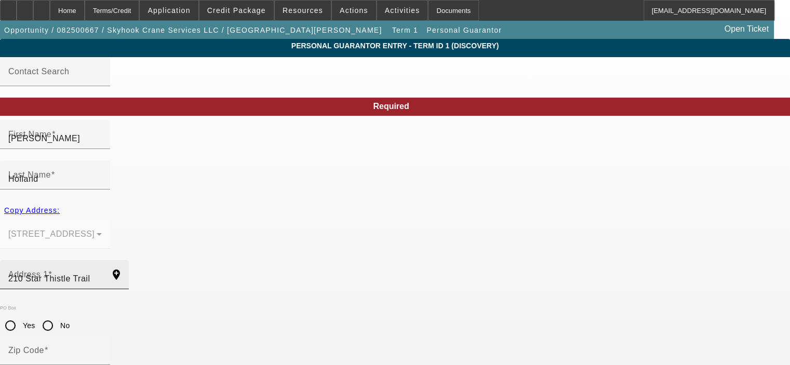
type input "[GEOGRAPHIC_DATA]"
type input "[PHONE_NUMBER]"
type input "100"
type input "636-18-1697"
type input "[EMAIL_ADDRESS][DOMAIN_NAME]"
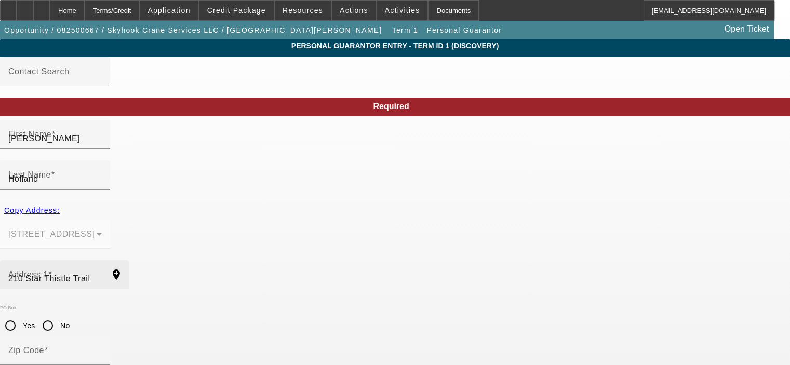
type input "$1,450,000.00"
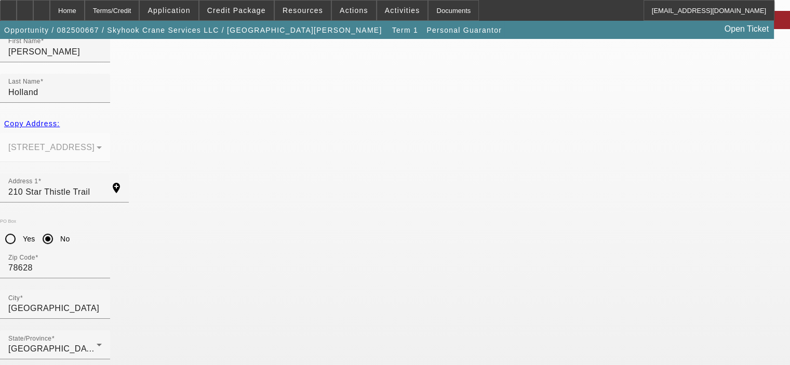
scroll to position [87, 0]
drag, startPoint x: 287, startPoint y: 270, endPoint x: 247, endPoint y: 271, distance: 40.0
type input "90"
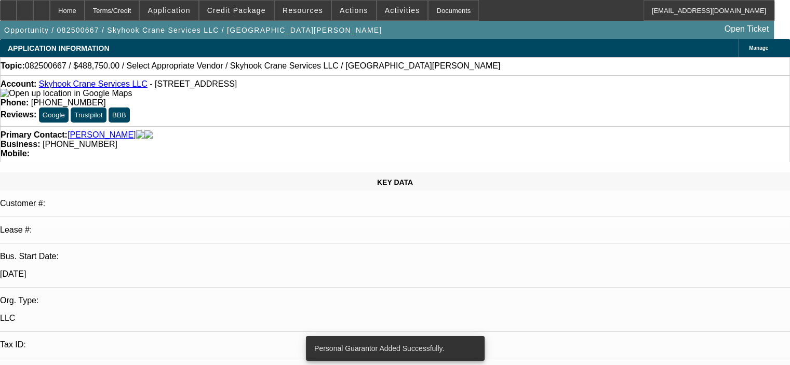
select select "0.15"
select select "2"
select select "0"
select select "6"
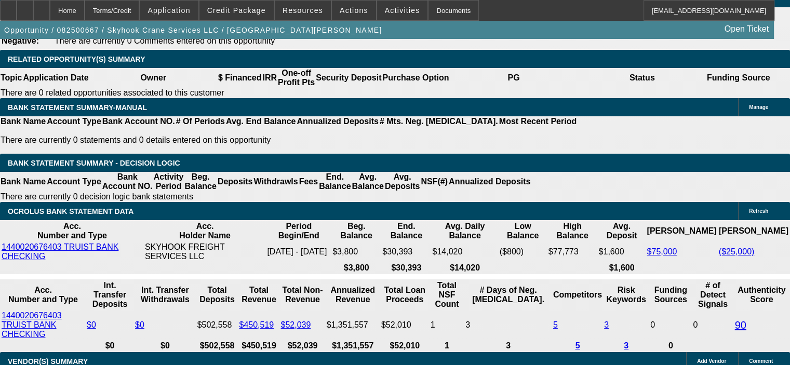
scroll to position [1609, 0]
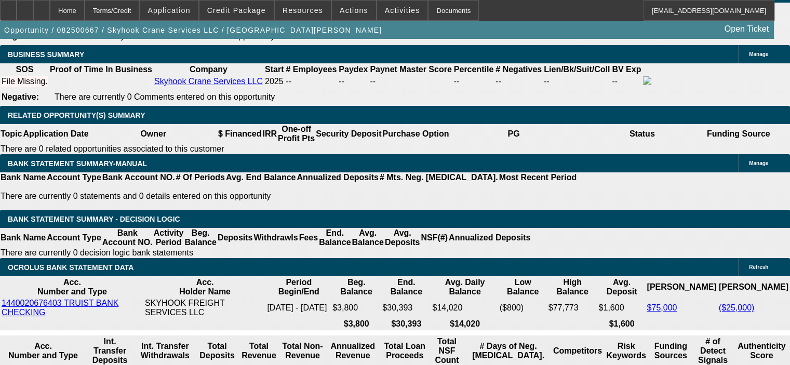
type input "115000"
drag, startPoint x: 120, startPoint y: 259, endPoint x: 182, endPoint y: 259, distance: 61.8
type input "UNKNOWN"
type input "$143,750.00"
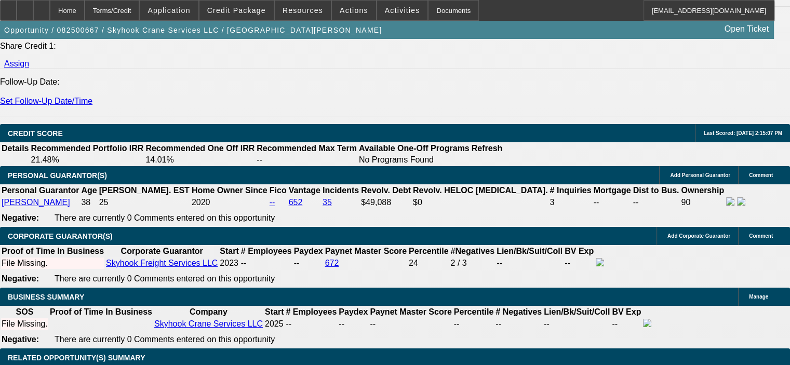
scroll to position [1350, 0]
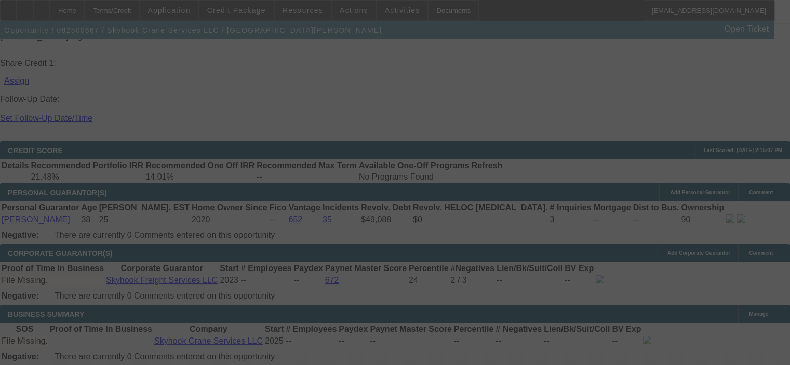
select select "0.15"
select select "2"
select select "0"
select select "6"
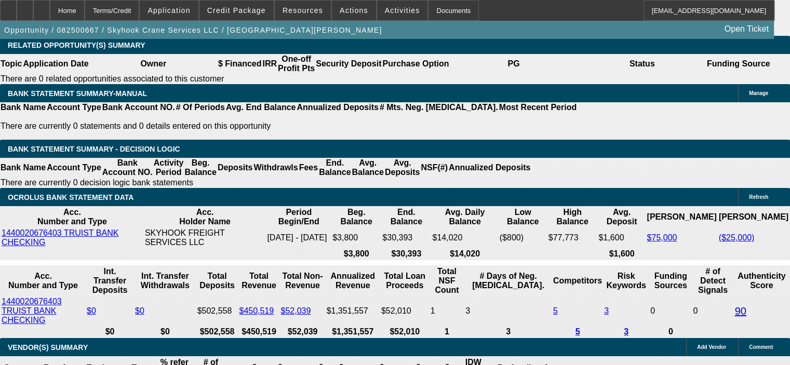
scroll to position [1661, 0]
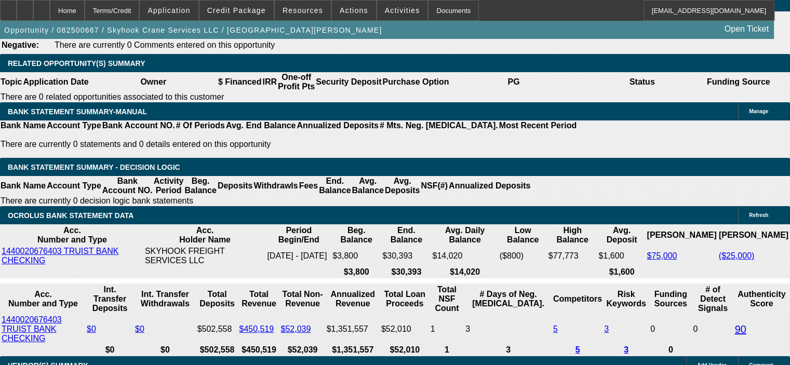
drag, startPoint x: 202, startPoint y: 195, endPoint x: 249, endPoint y: 191, distance: 47.4
type input "1"
type input "UNKNOWN"
type input "14"
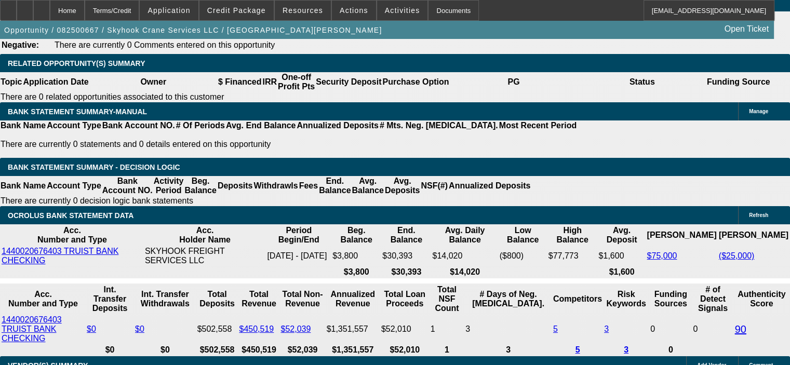
type input "$12,053.80"
type input "$6,026.90"
type input "$18,318.36"
type input "$9,159.18"
type input "14"
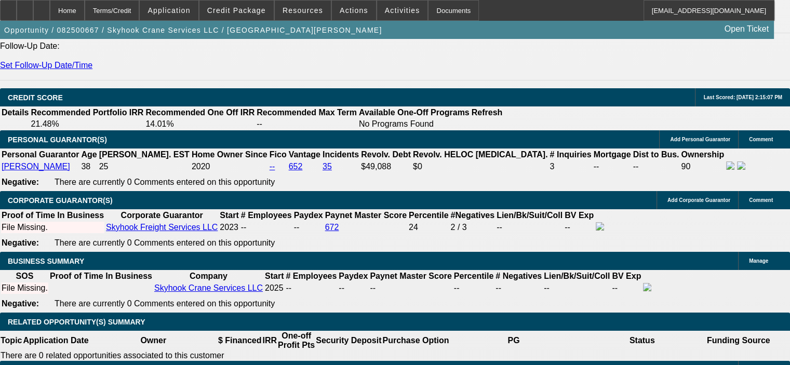
scroll to position [1402, 0]
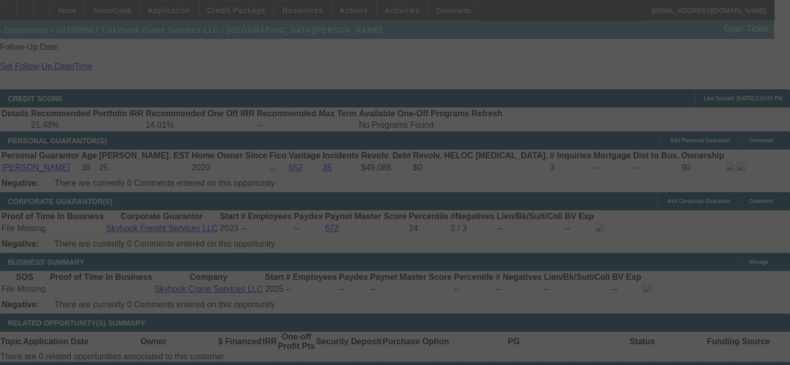
select select "0.15"
select select "2"
select select "0"
select select "6"
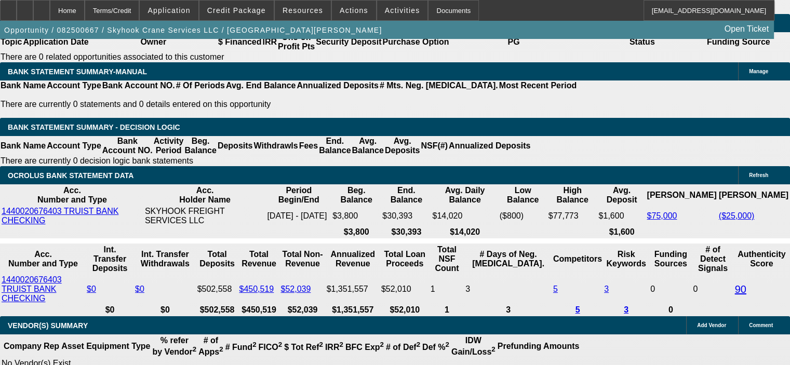
scroll to position [1765, 0]
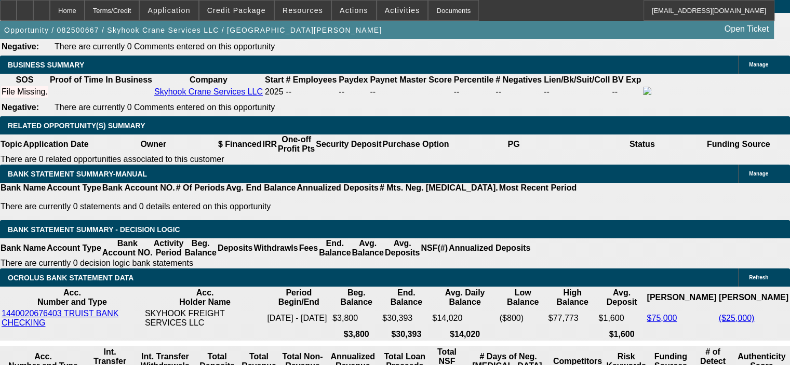
scroll to position [1661, 0]
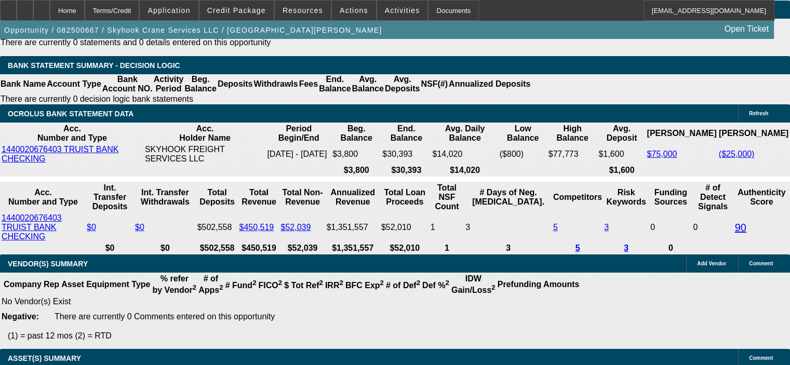
scroll to position [1765, 0]
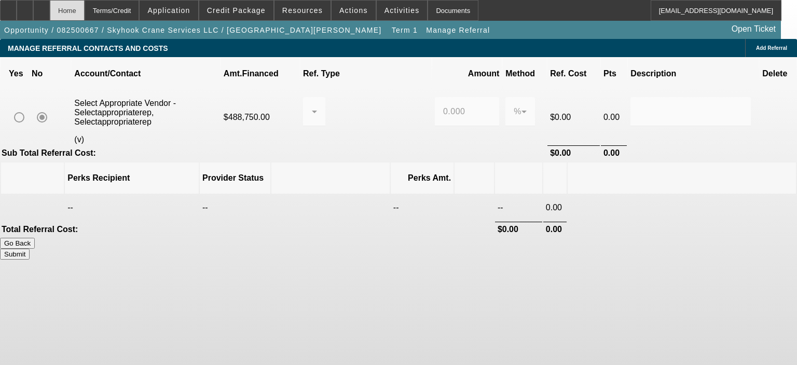
click at [83, 11] on div "Home" at bounding box center [67, 10] width 35 height 21
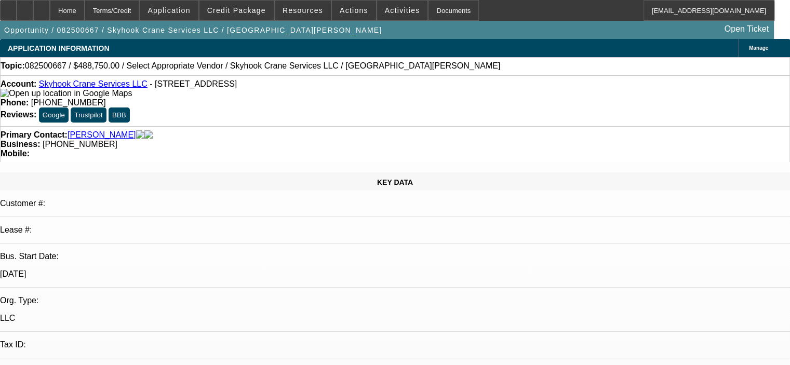
select select "0.15"
select select "2"
select select "0"
select select "6"
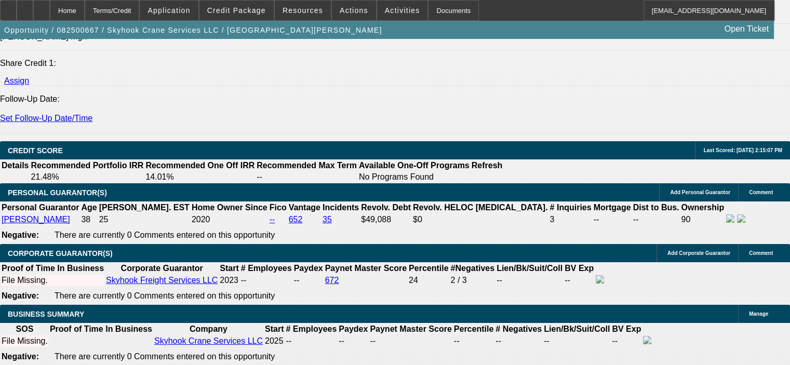
scroll to position [1505, 0]
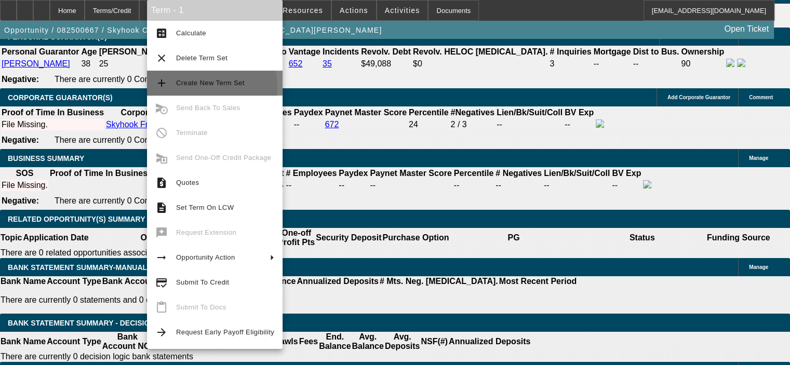
click at [182, 88] on span "Create New Term Set" at bounding box center [225, 83] width 98 height 12
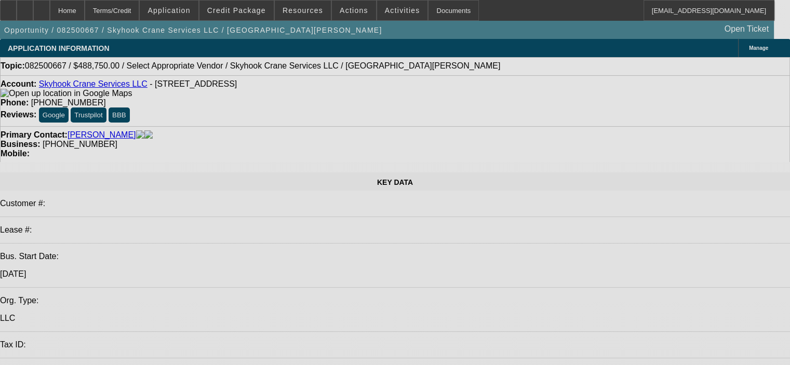
select select "0.15"
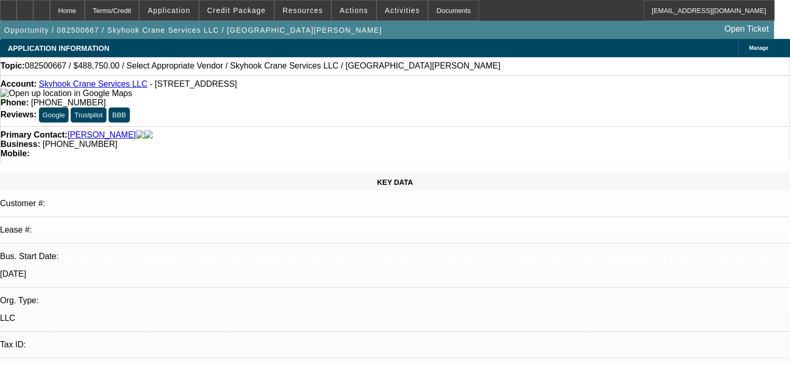
select select "2"
select select "0"
select select "6"
select select "0.15"
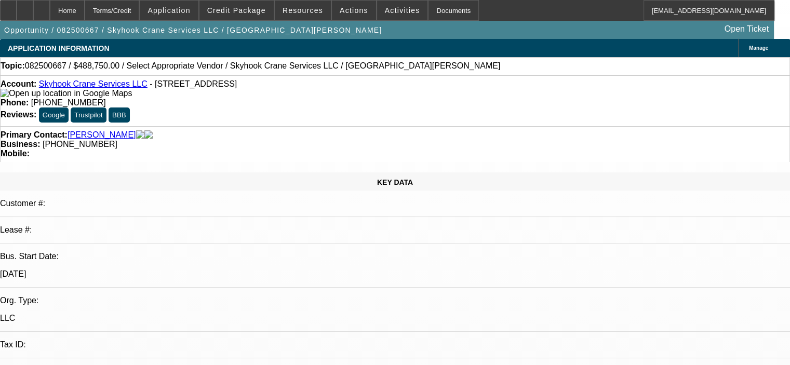
select select "2"
select select "0"
select select "6"
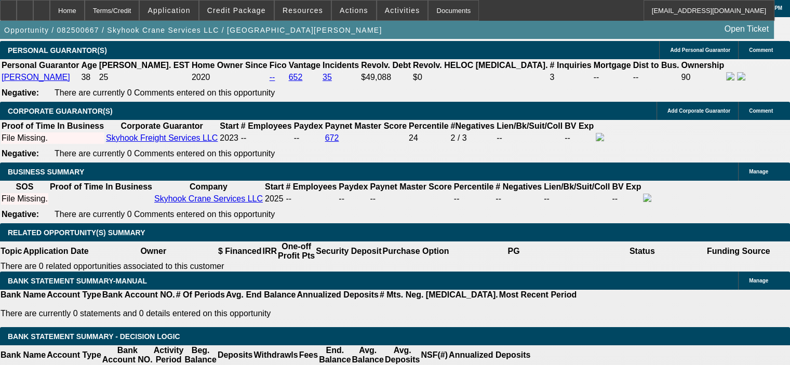
scroll to position [1505, 0]
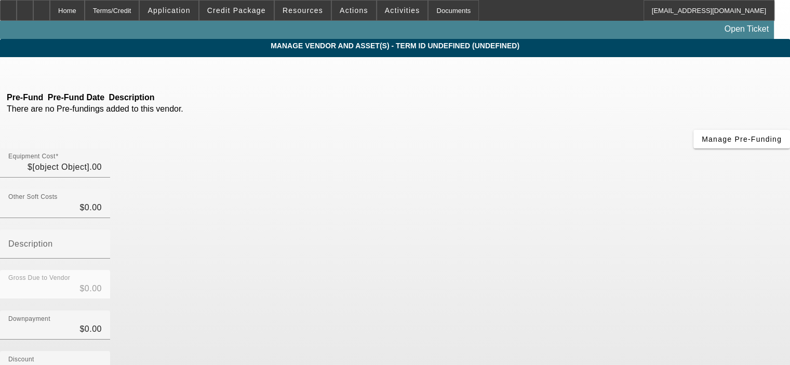
type input "$525,000.00"
type input "$50,000.00"
type input "Estimated TX sales tax"
type input "$575,000.00"
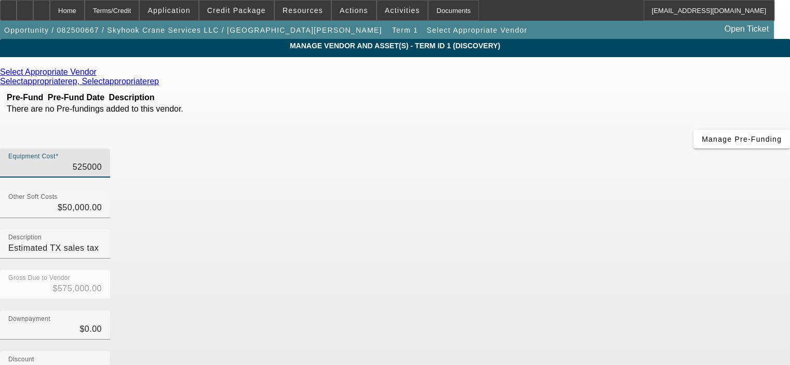
drag, startPoint x: 486, startPoint y: 85, endPoint x: 579, endPoint y: 86, distance: 93.4
click at [579, 148] on div "Equipment Cost 525000" at bounding box center [395, 168] width 790 height 40
type input "6"
type input "$50,006.00"
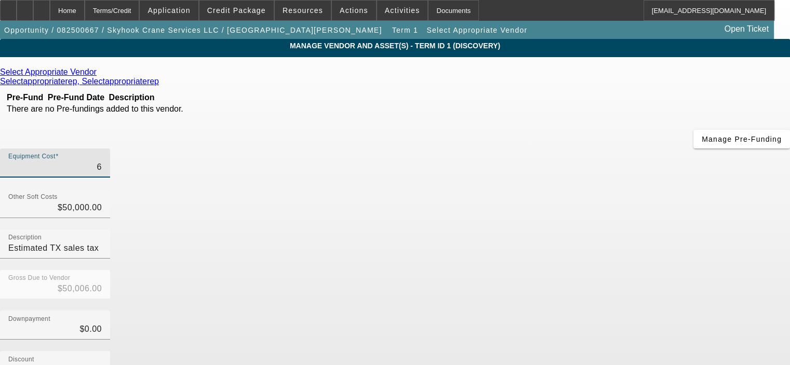
type input "67"
type input "$50,067.00"
type input "671"
type input "$50,671.00"
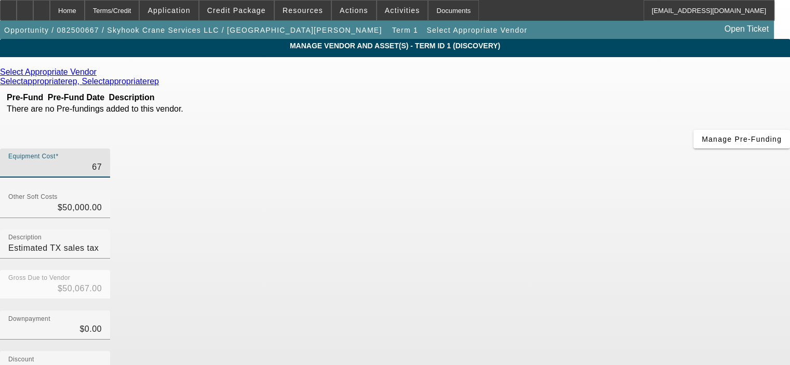
type input "$50,671.00"
type input "6710"
type input "$56,710.00"
type input "67100"
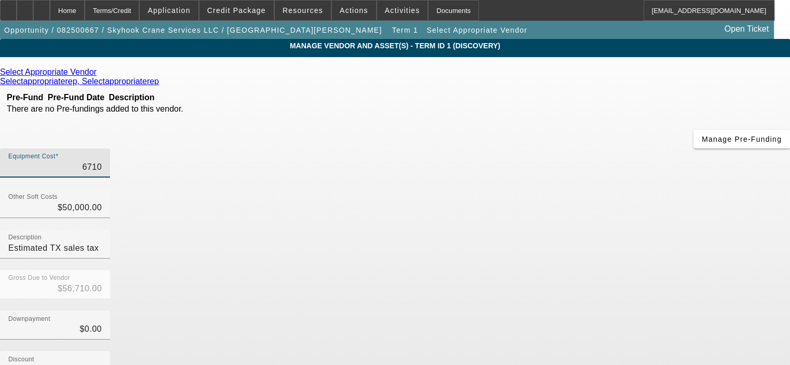
type input "$117,100.00"
type input "671000"
type input "$721,000.00"
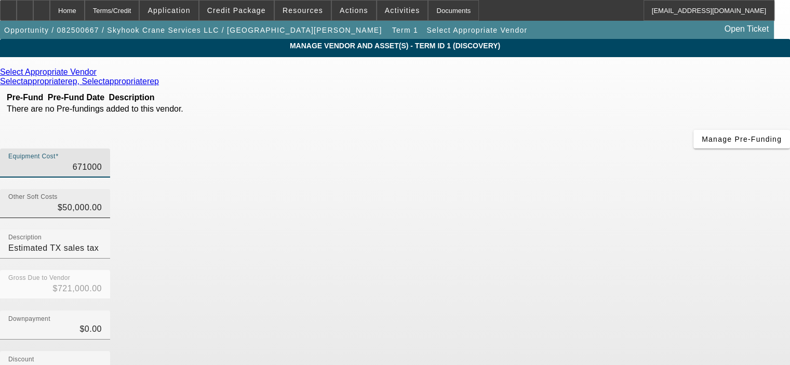
type input "$671,000.00"
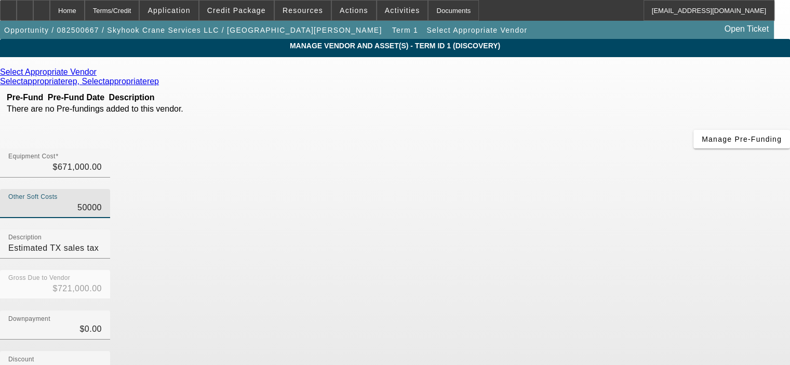
drag, startPoint x: 491, startPoint y: 126, endPoint x: 541, endPoint y: 126, distance: 50.9
click at [541, 189] on div "Other Soft Costs 50000" at bounding box center [395, 209] width 790 height 40
type input "6"
type input "$671,006.00"
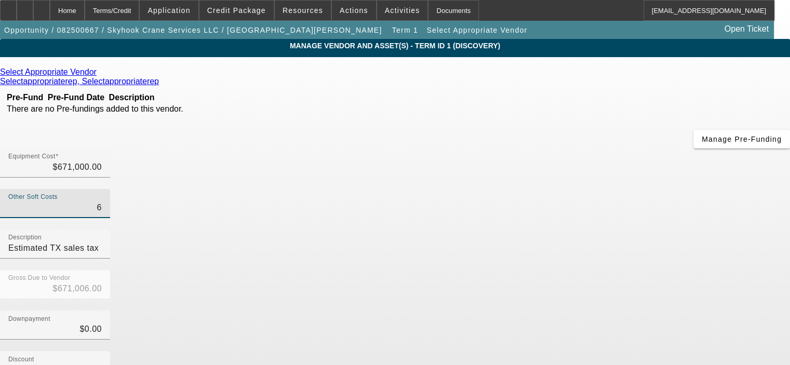
type input "67"
type input "$671,067.00"
type input "671"
type input "$671,671.00"
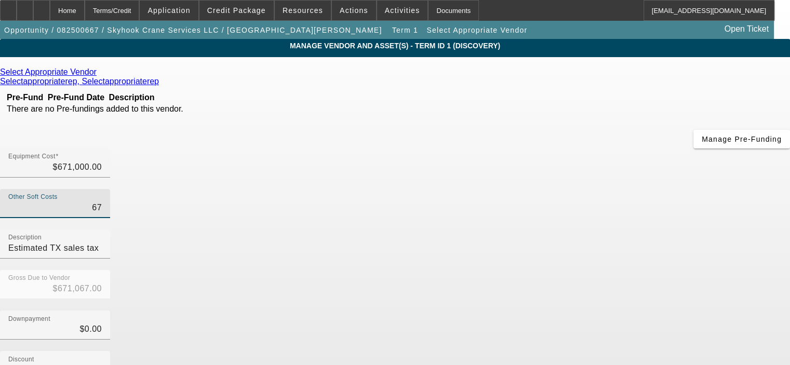
type input "$671,671.00"
type input "6710"
type input "$677,710.00"
type input "67100"
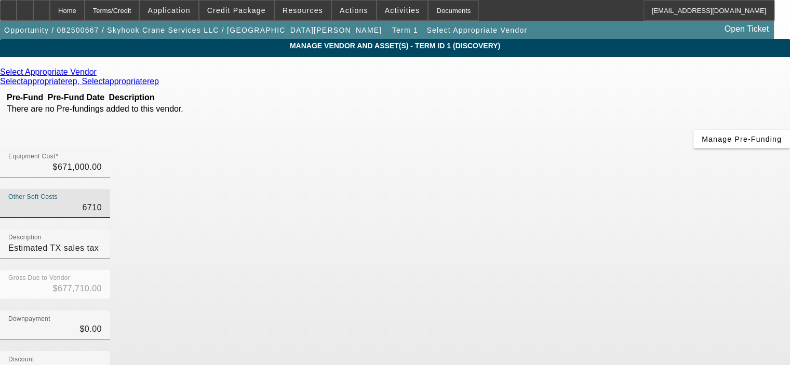
type input "$738,100.00"
type input "$67,100.00"
click at [613, 270] on div "Gross Due to Vendor $738,100.00" at bounding box center [395, 290] width 790 height 40
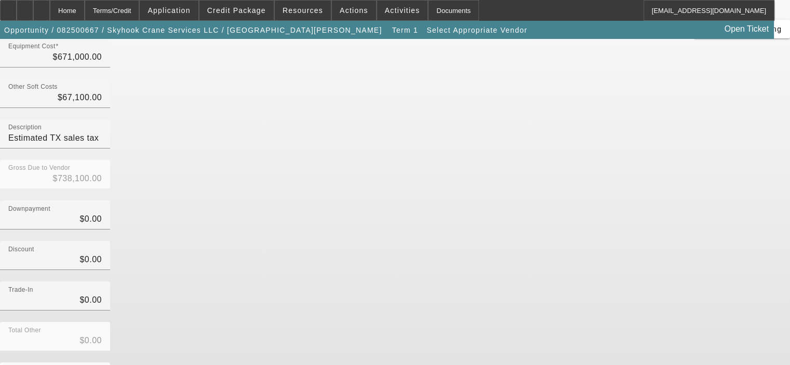
scroll to position [115, 0]
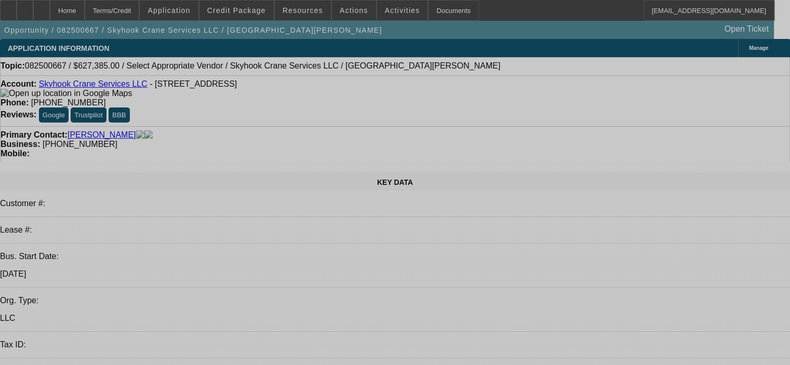
select select "0.15"
select select "2"
select select "0"
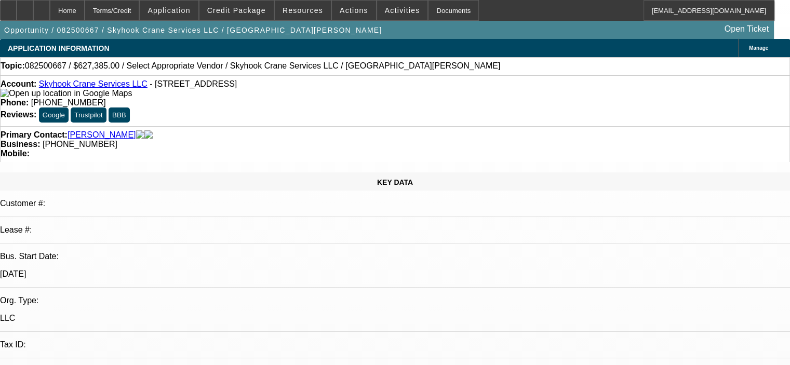
select select "6"
select select "0.15"
select select "2"
select select "0"
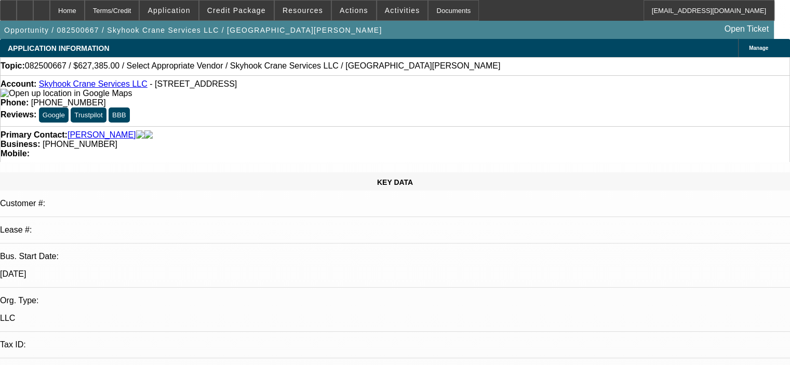
select select "6"
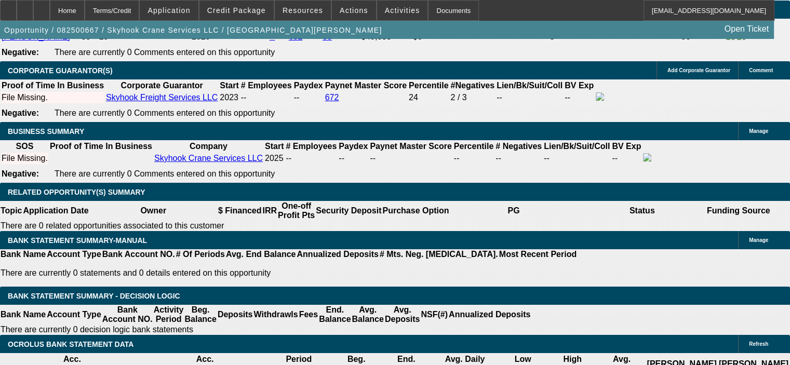
scroll to position [1557, 0]
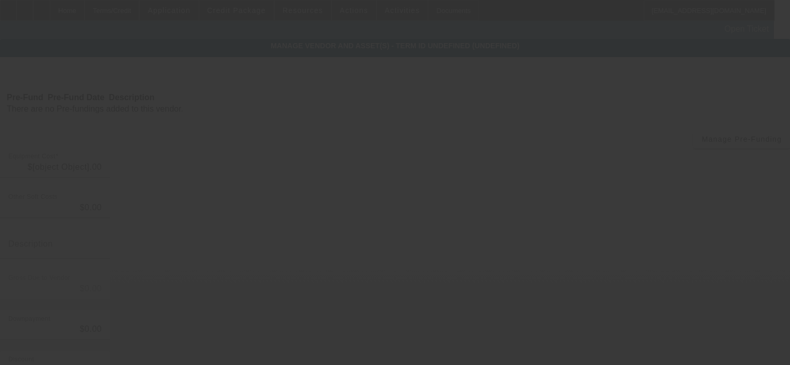
type input "$525,000.00"
type input "$50,000.00"
type input "Estimated TX sales tax"
type input "$575,000.00"
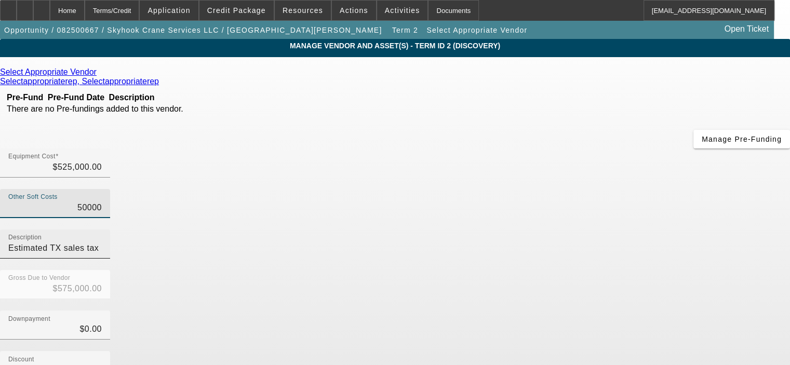
drag, startPoint x: 497, startPoint y: 122, endPoint x: 568, endPoint y: 122, distance: 71.6
click at [567, 189] on div "Other Soft Costs 50000 Description Estimated TX sales tax" at bounding box center [395, 229] width 790 height 81
type input "5"
type input "$525,005.00"
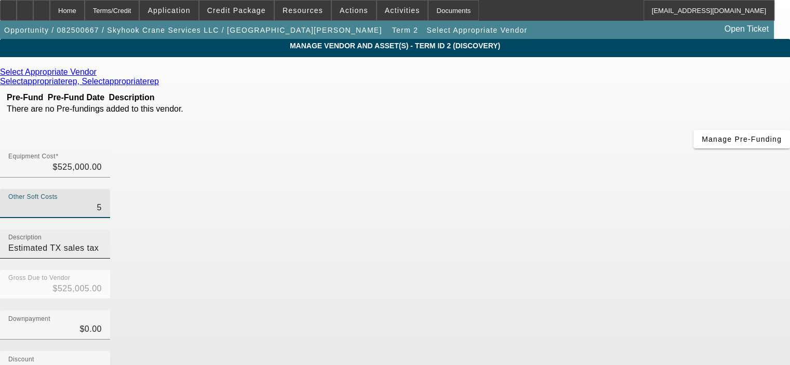
type input "52"
type input "$525,052.00"
type input "525"
type input "$525,525.00"
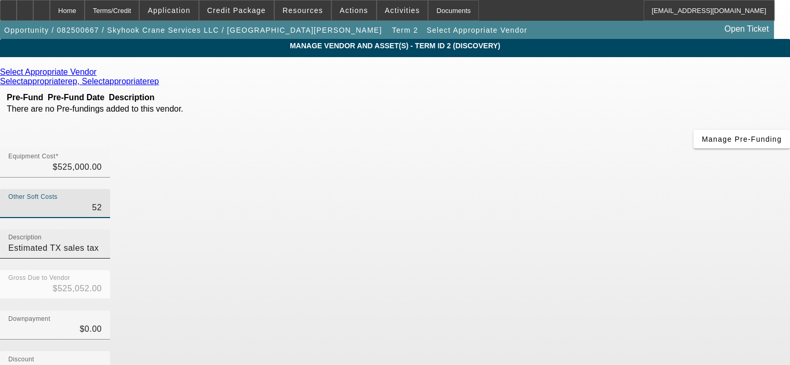
type input "$525,525.00"
type input "5250"
type input "$530,250.00"
type input "52500"
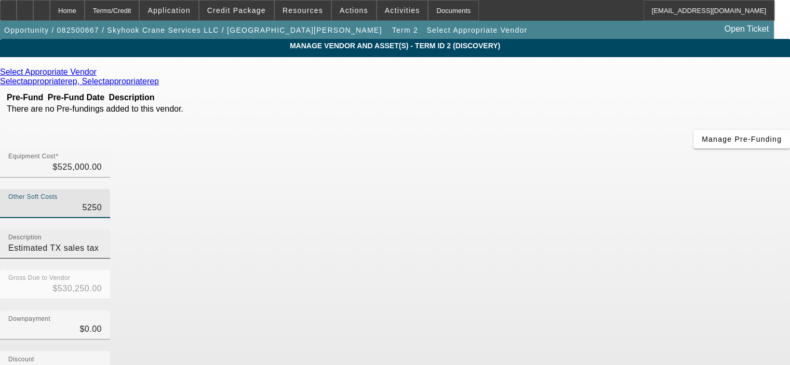
type input "$577,500.00"
type input "$52,500.00"
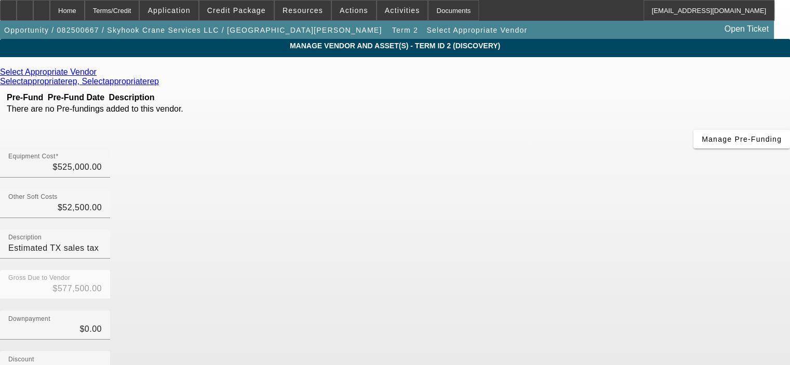
click at [670, 351] on div "Discount $0.00" at bounding box center [395, 371] width 790 height 40
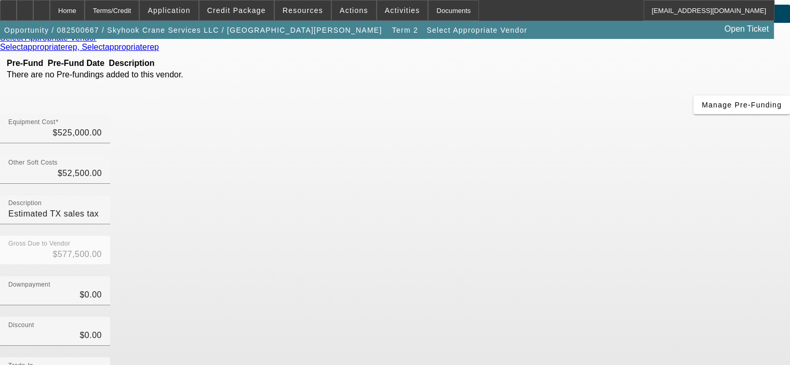
scroll to position [104, 0]
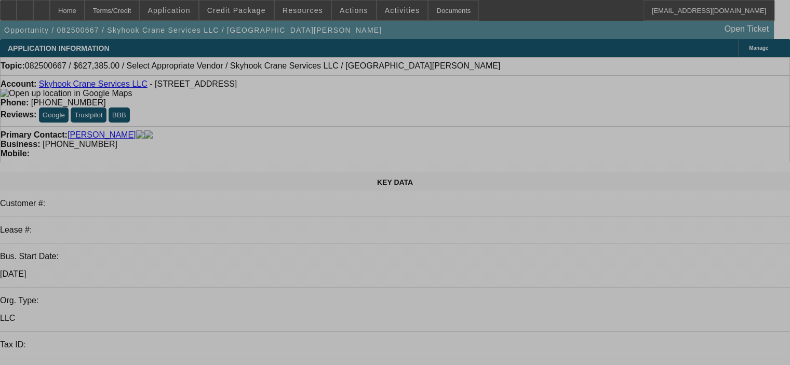
select select "0.15"
select select "2"
select select "0"
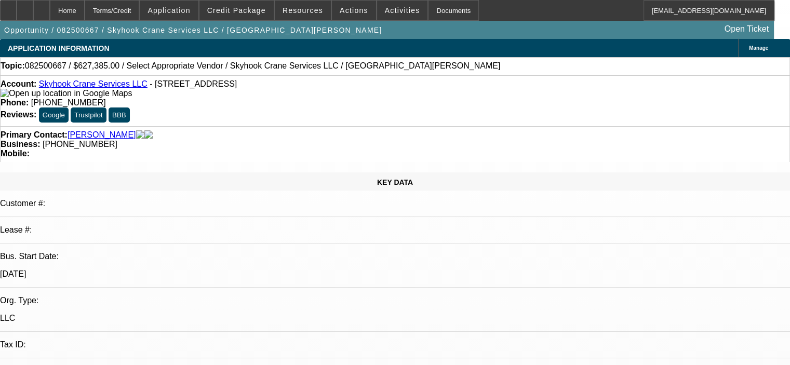
select select "6"
select select "0.15"
select select "2"
select select "0"
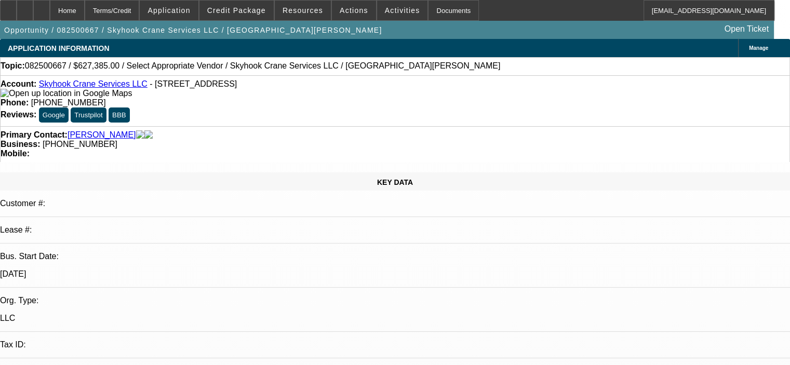
select select "6"
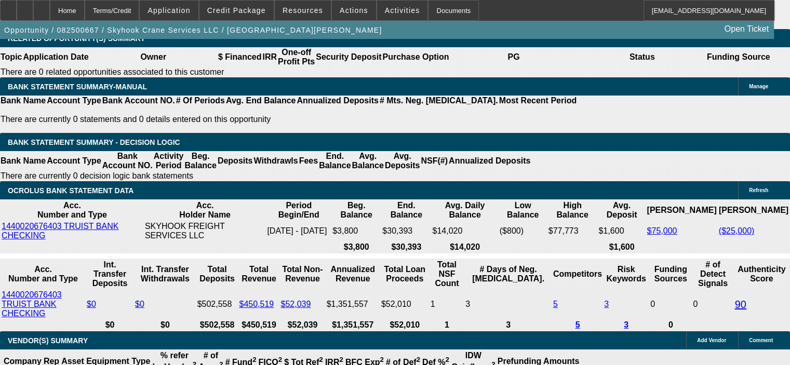
scroll to position [1661, 0]
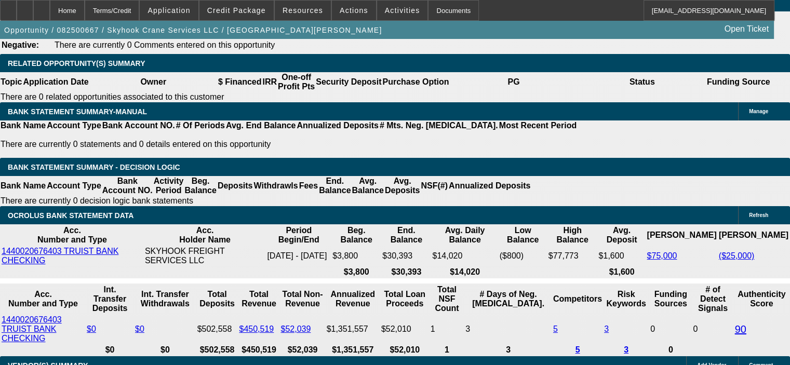
select select "0.2"
type input "$147,620.00"
type input "UNKNOWN"
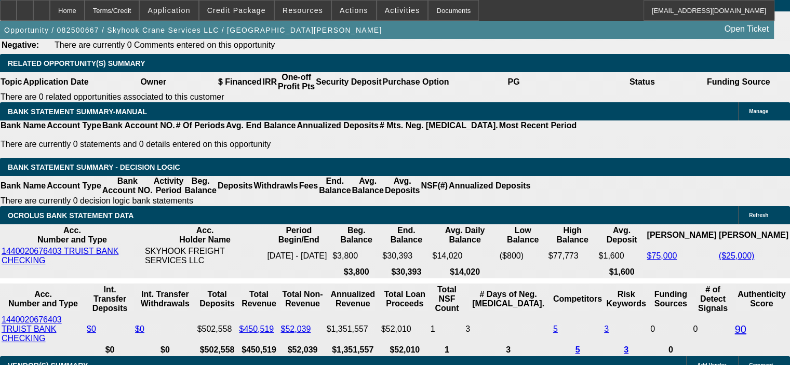
type input "$22,131.20"
type input "$11,065.60"
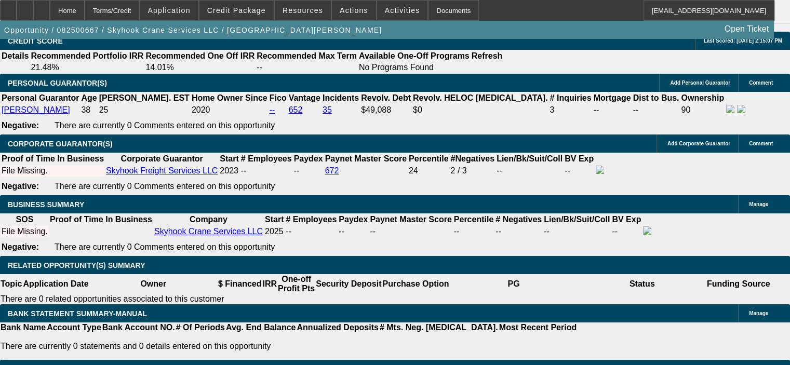
scroll to position [1454, 0]
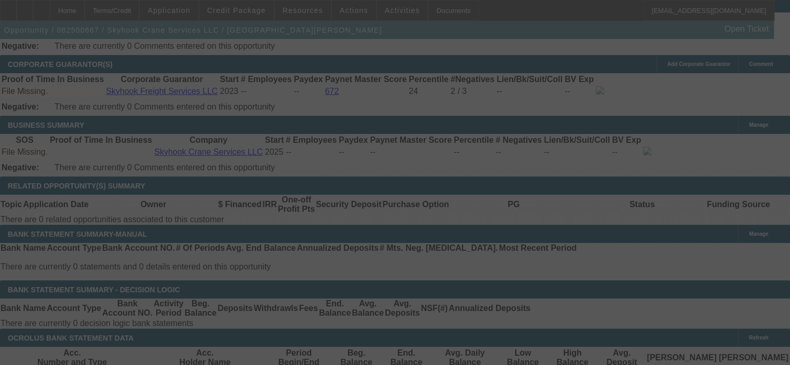
scroll to position [1557, 0]
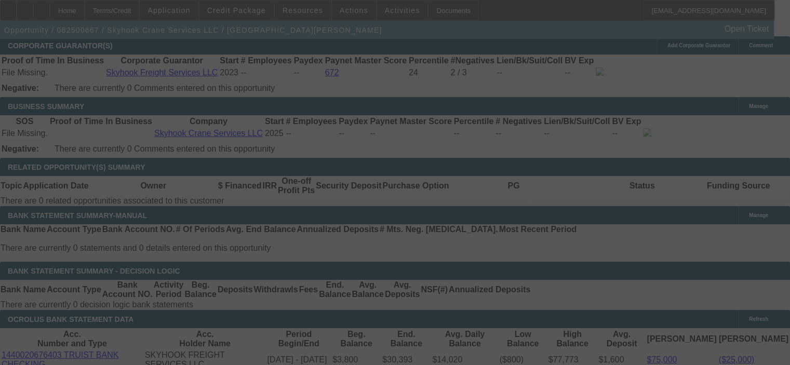
select select "0.2"
select select "2"
select select "0"
select select "6"
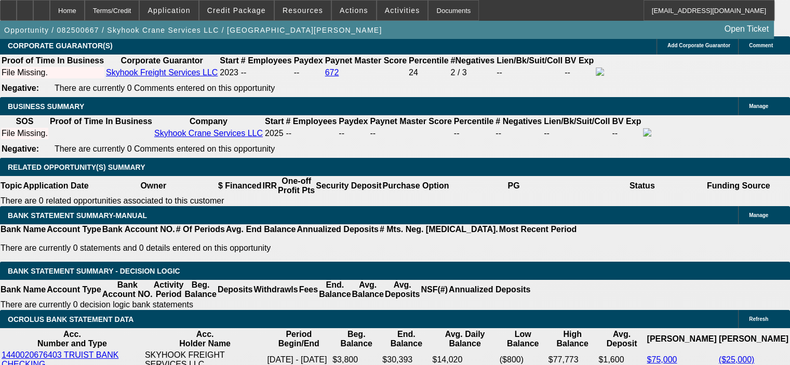
drag, startPoint x: 119, startPoint y: 309, endPoint x: 224, endPoint y: 307, distance: 104.9
type input "1"
type input "UNKNOWN"
type input "$144,375.00"
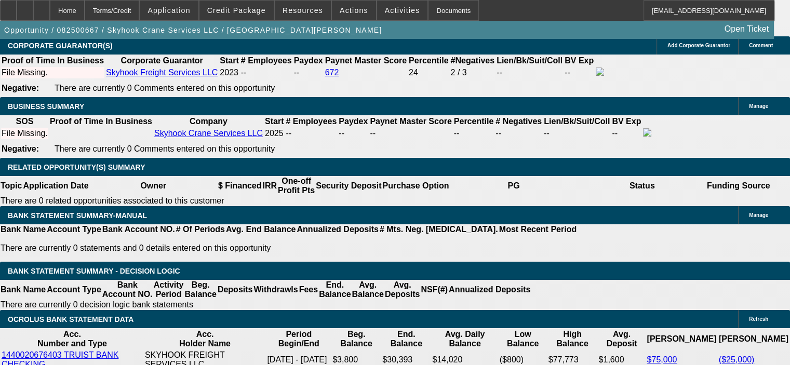
type input "143750"
drag, startPoint x: 245, startPoint y: 309, endPoint x: 367, endPoint y: 309, distance: 122.5
type input "UNKNOWN"
type input "$184,525.00"
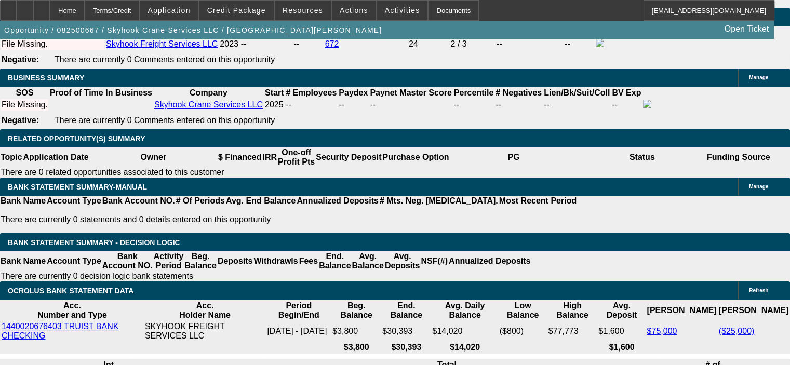
scroll to position [1454, 0]
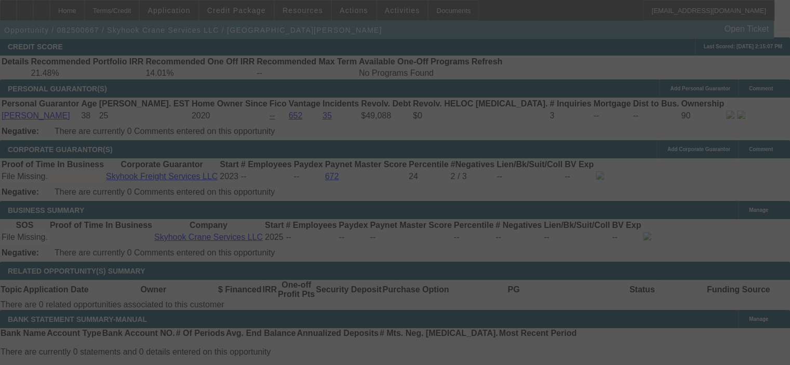
select select "0.2"
select select "2"
select select "0"
select select "6"
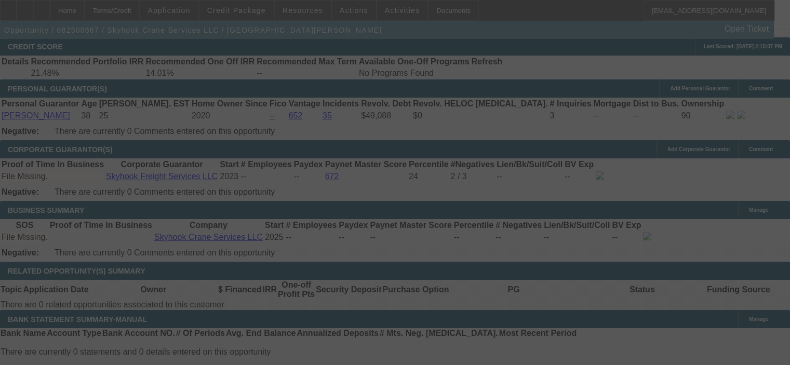
select select "0.15"
select select "2"
select select "0"
select select "6"
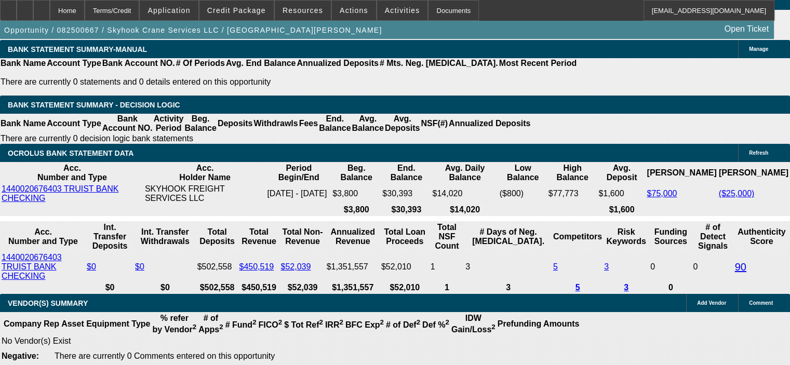
scroll to position [1817, 0]
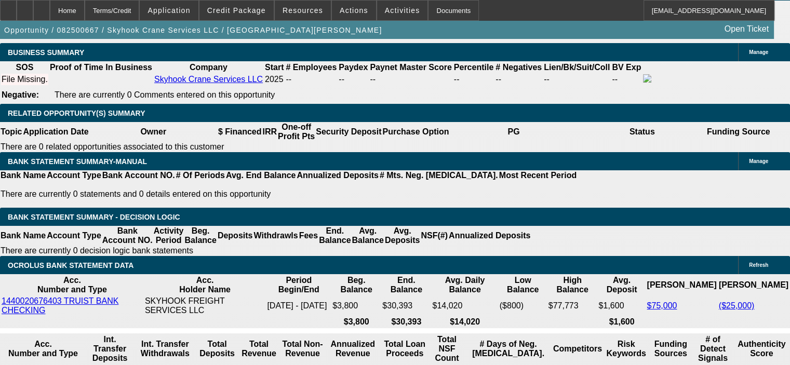
scroll to position [1609, 0]
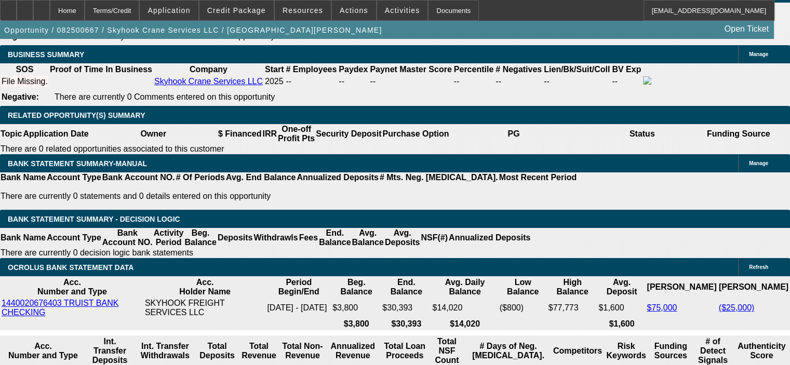
select select "0.15"
type input "$110,715.00"
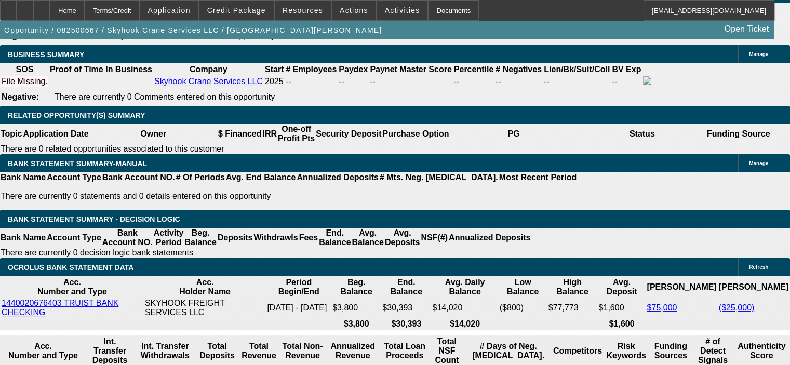
type input "UNKNOWN"
type input "$23,514.40"
type input "$11,757.20"
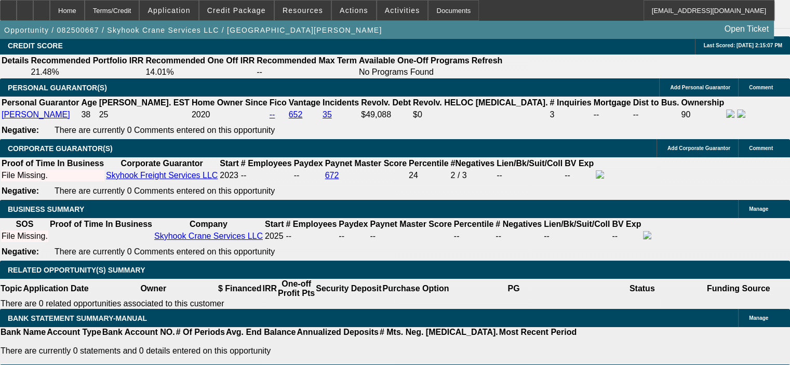
scroll to position [1454, 0]
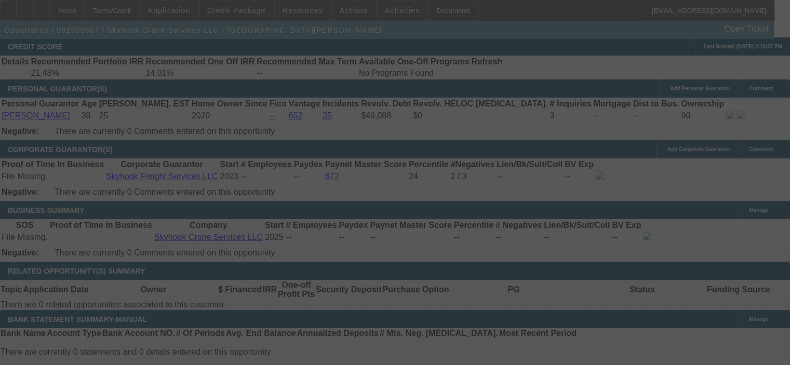
select select "0.15"
select select "2"
select select "0"
select select "6"
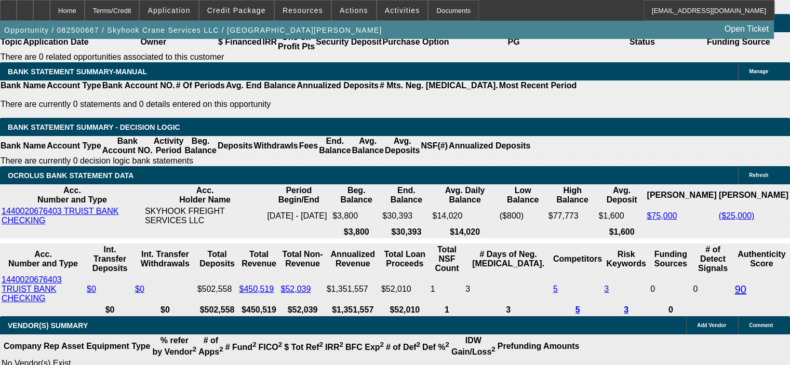
scroll to position [1713, 0]
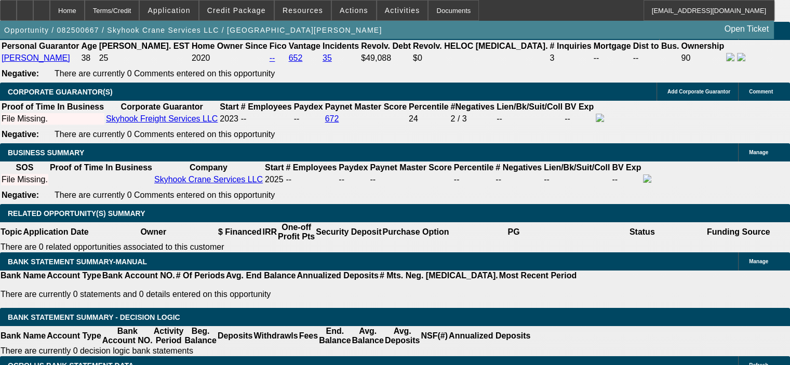
scroll to position [1505, 0]
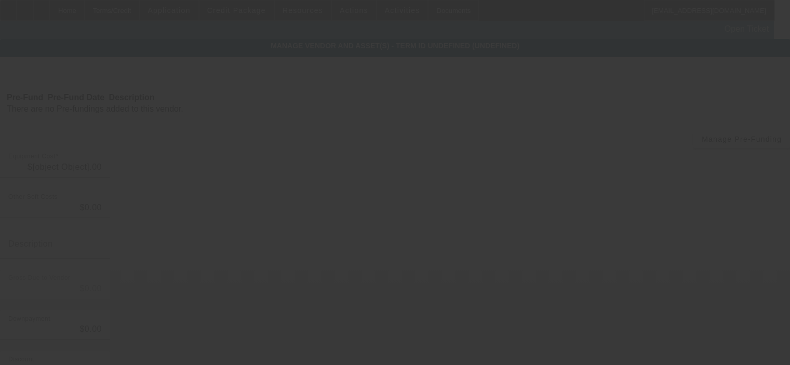
type input "$671,000.00"
type input "$67,100.00"
type input "Estimated TX sales tax"
type input "$738,100.00"
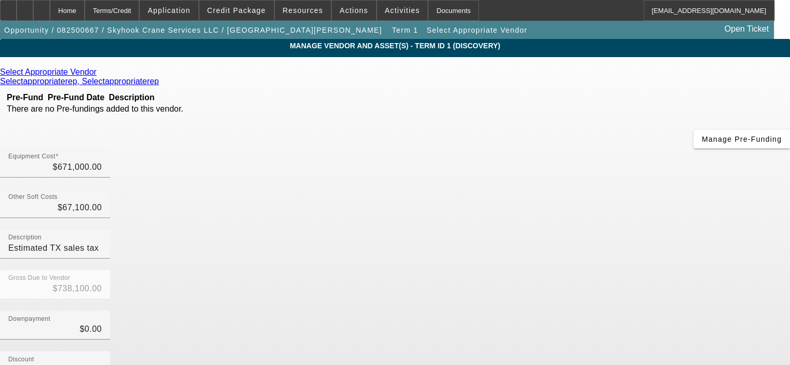
click at [99, 73] on icon at bounding box center [99, 71] width 0 height 9
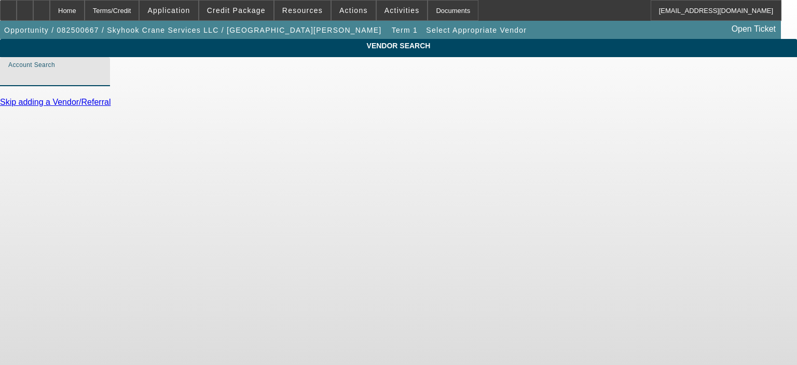
click at [102, 82] on input "Account Search" at bounding box center [54, 76] width 93 height 12
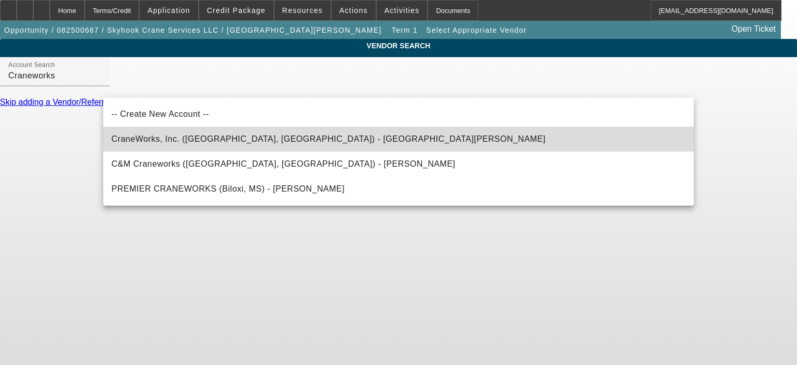
click at [215, 142] on span "CraneWorks, Inc. ([GEOGRAPHIC_DATA], [GEOGRAPHIC_DATA]) - [GEOGRAPHIC_DATA][PER…" at bounding box center [329, 138] width 434 height 9
type input "CraneWorks, Inc. ([GEOGRAPHIC_DATA], [GEOGRAPHIC_DATA]) - [GEOGRAPHIC_DATA][PER…"
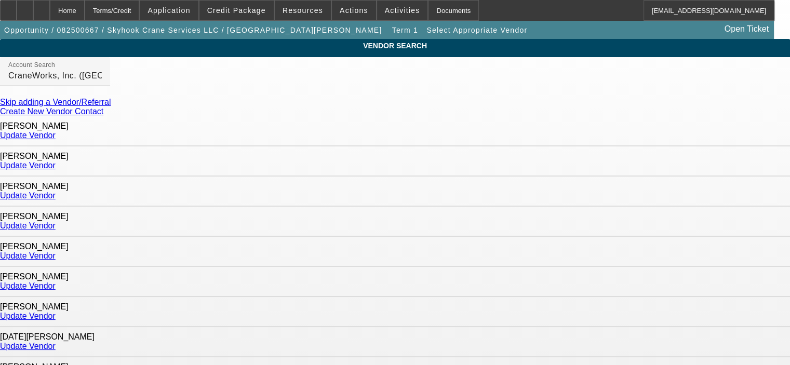
click at [56, 132] on link "Update Vendor" at bounding box center [28, 135] width 56 height 9
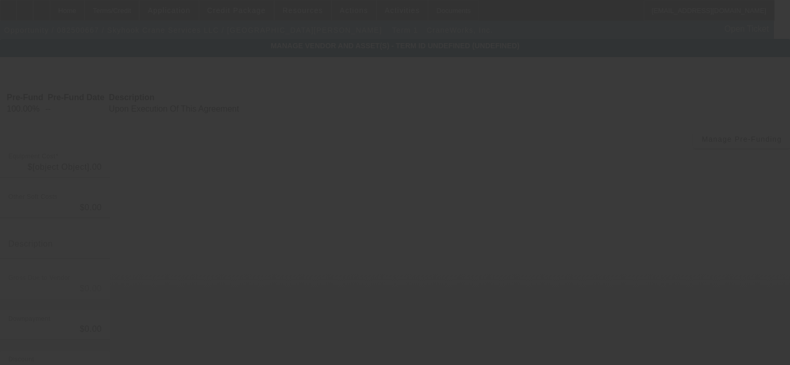
type input "$671,000.00"
type input "$67,100.00"
type input "Estimated TX sales tax"
type input "$738,100.00"
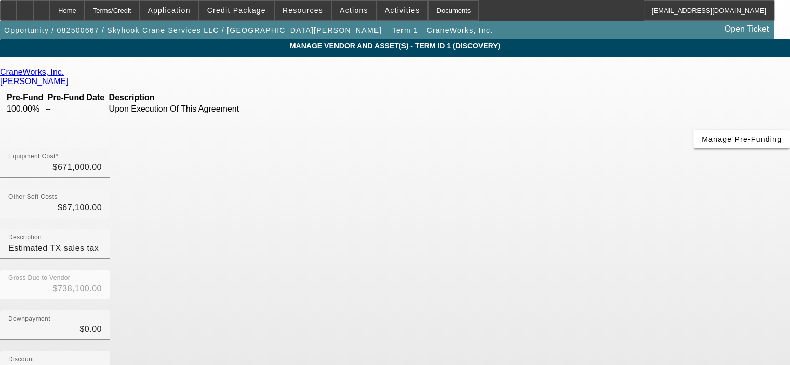
click at [69, 77] on link "[PERSON_NAME]" at bounding box center [34, 81] width 69 height 9
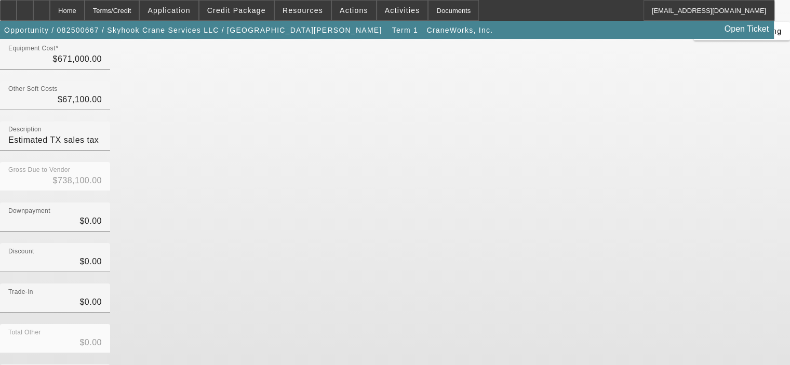
scroll to position [115, 0]
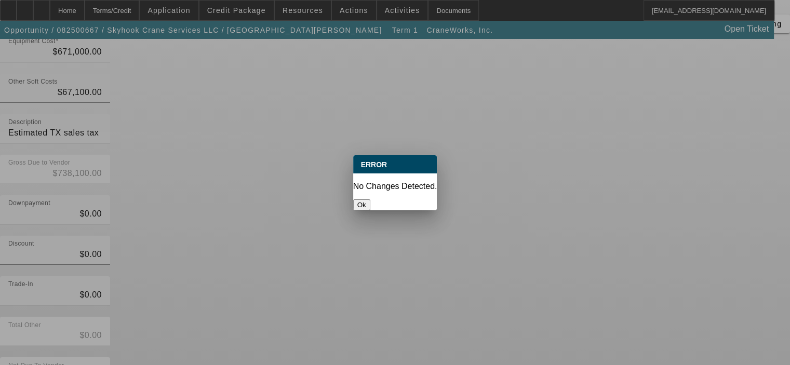
scroll to position [0, 0]
click at [370, 199] on button "Ok" at bounding box center [361, 204] width 17 height 11
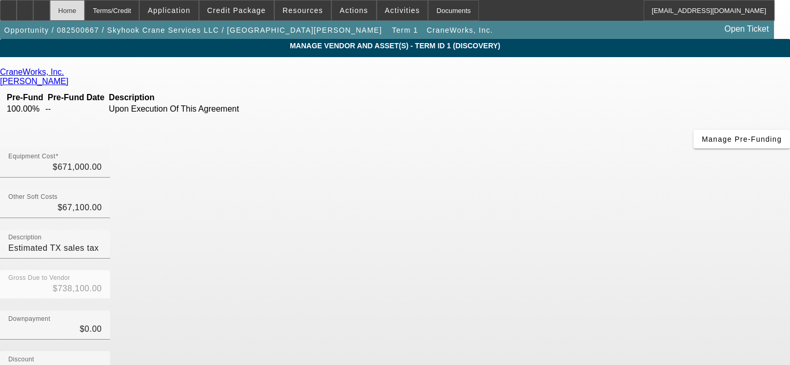
click at [85, 10] on div "Home" at bounding box center [67, 10] width 35 height 21
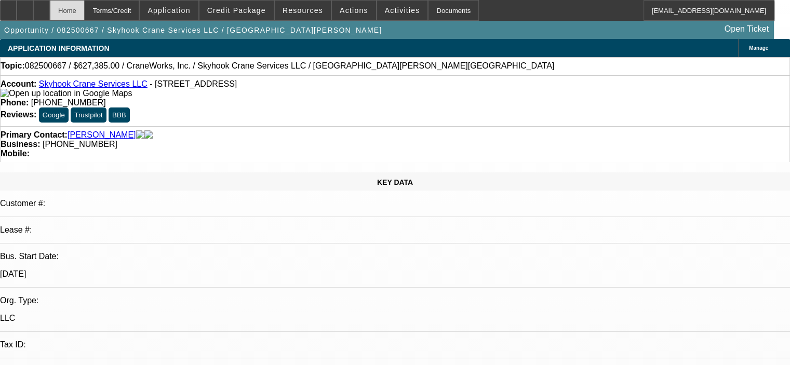
select select "0.15"
select select "2"
select select "0"
select select "6"
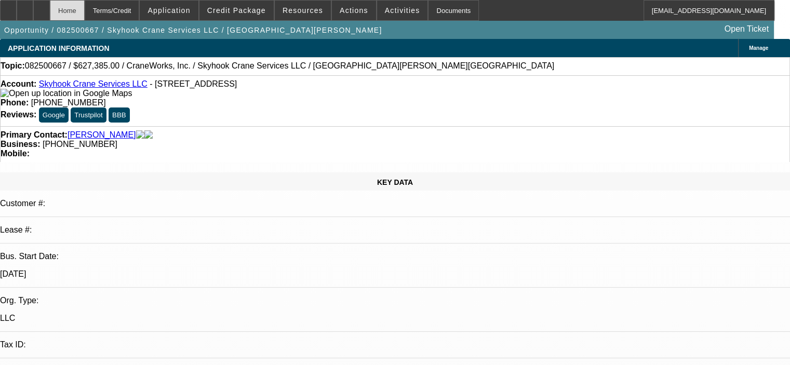
select select "0.15"
select select "2"
select select "0"
select select "6"
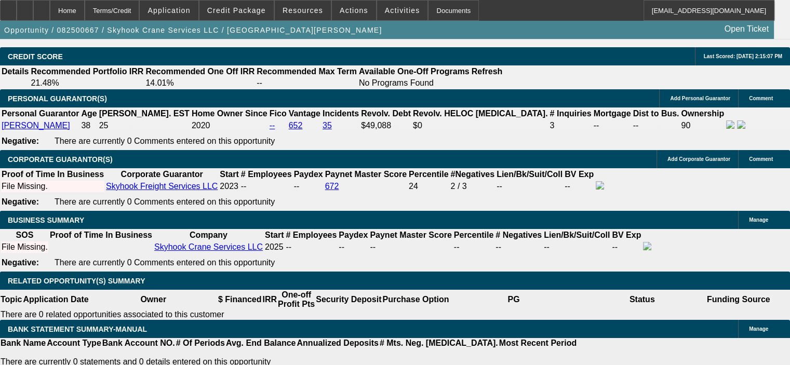
scroll to position [1505, 0]
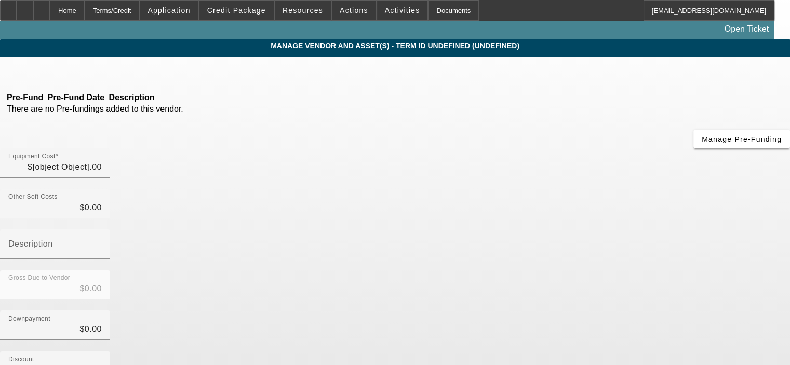
type input "$525,000.00"
type input "$52,500.00"
type input "Estimated TX sales tax"
type input "$577,500.00"
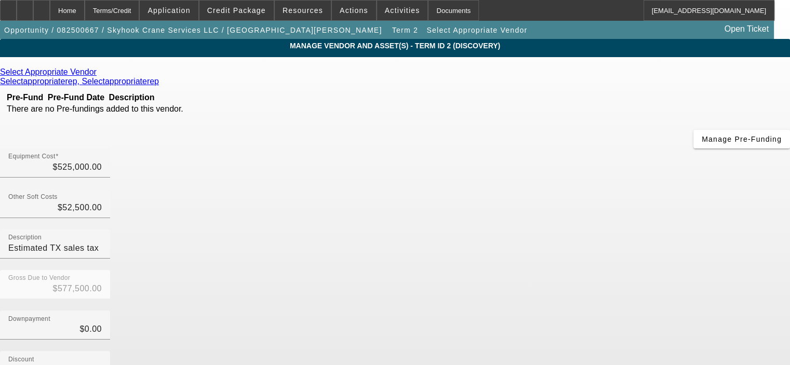
click at [99, 72] on icon at bounding box center [99, 71] width 0 height 9
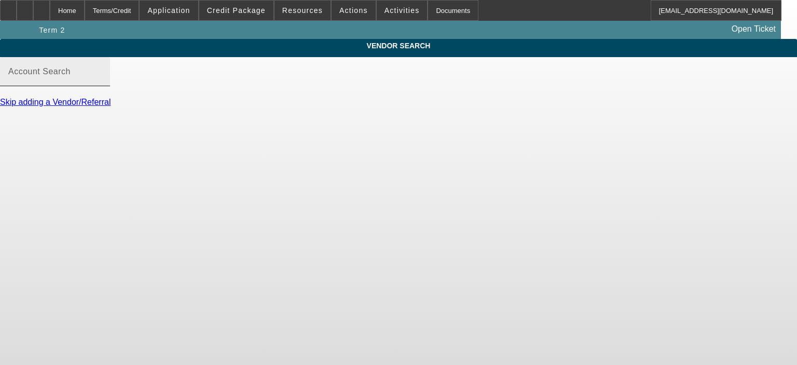
click at [102, 82] on input "Account Search" at bounding box center [54, 76] width 93 height 12
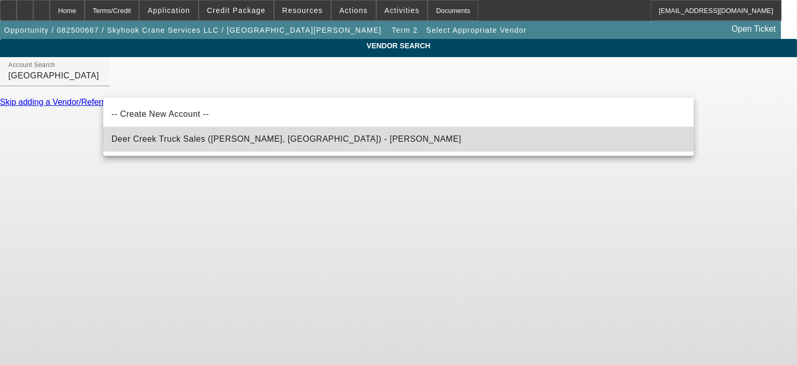
click at [199, 143] on span "Deer Creek Truck Sales (Wellman, IA) - Newswanger, Jonathan" at bounding box center [287, 139] width 350 height 12
type input "Deer Creek Truck Sales (Wellman, IA) - Newswanger, Jonathan"
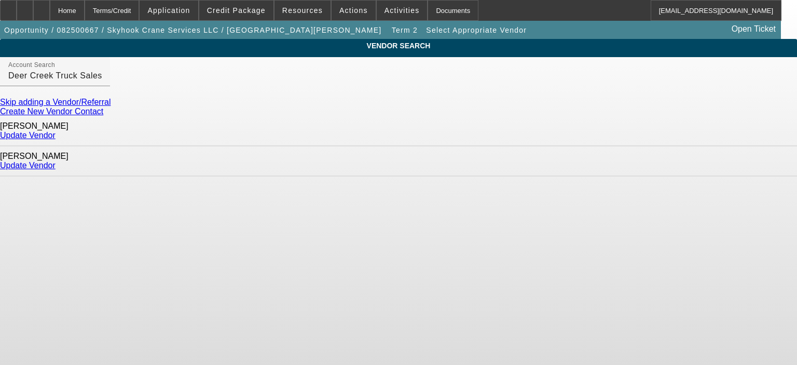
click at [56, 161] on link "Update Vendor" at bounding box center [28, 165] width 56 height 9
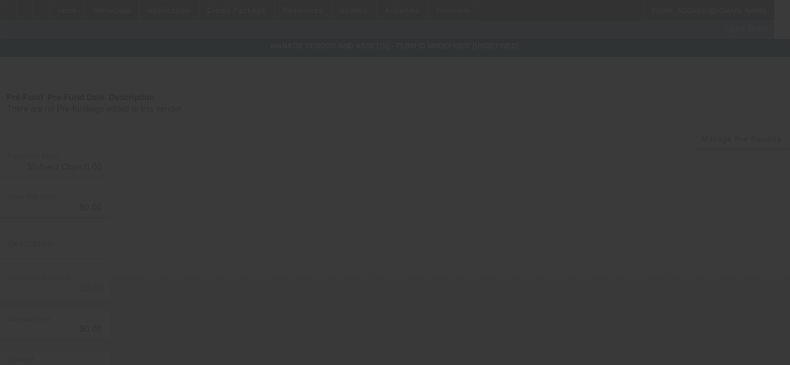
type input "$525,000.00"
type input "$52,500.00"
type input "Estimated TX sales tax"
type input "$577,500.00"
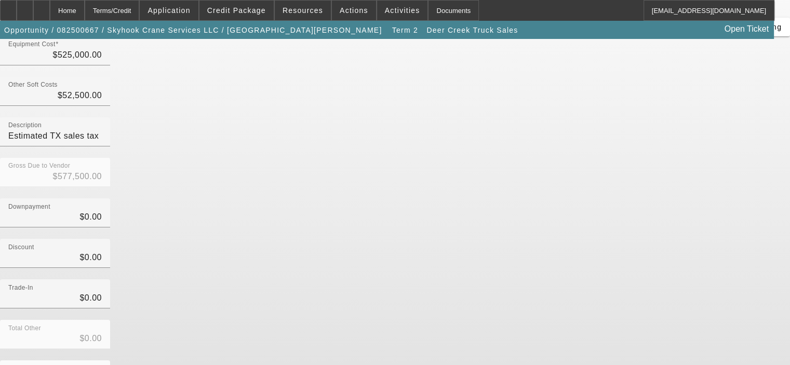
scroll to position [115, 0]
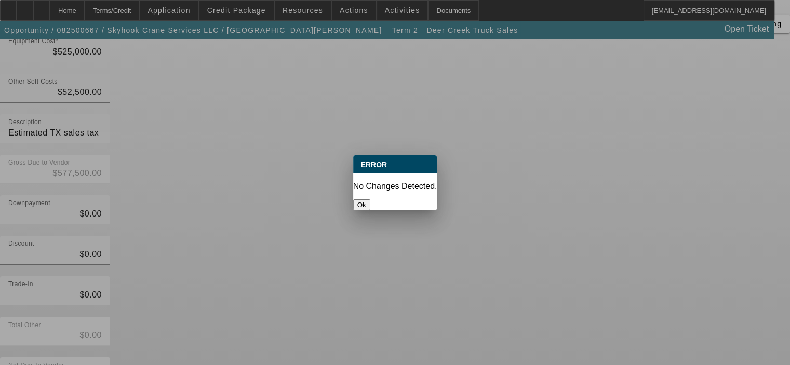
click at [370, 199] on button "Ok" at bounding box center [361, 204] width 17 height 11
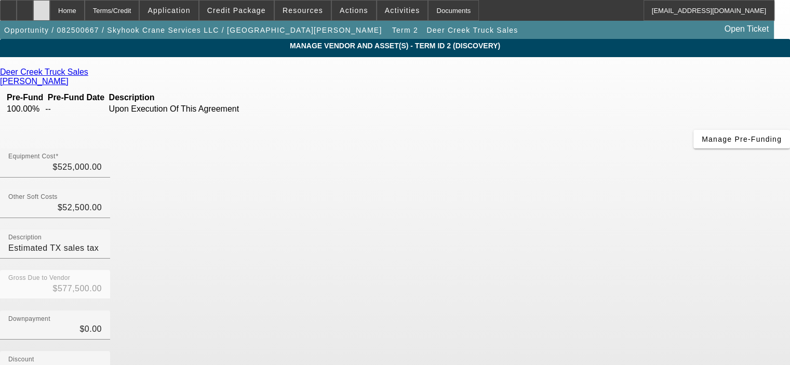
click at [50, 8] on div at bounding box center [41, 10] width 17 height 21
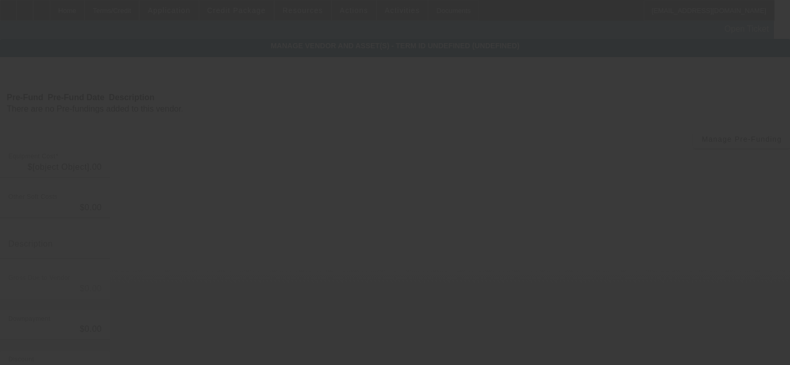
type input "$525,000.00"
type input "$52,500.00"
type input "Estimated TX sales tax"
type input "$577,500.00"
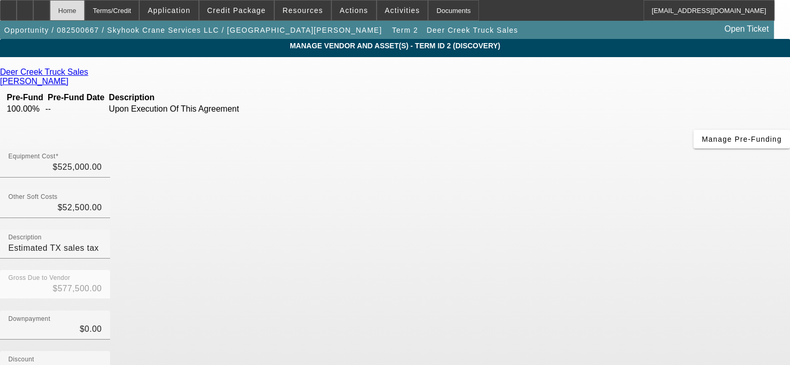
click at [85, 11] on div "Home" at bounding box center [67, 10] width 35 height 21
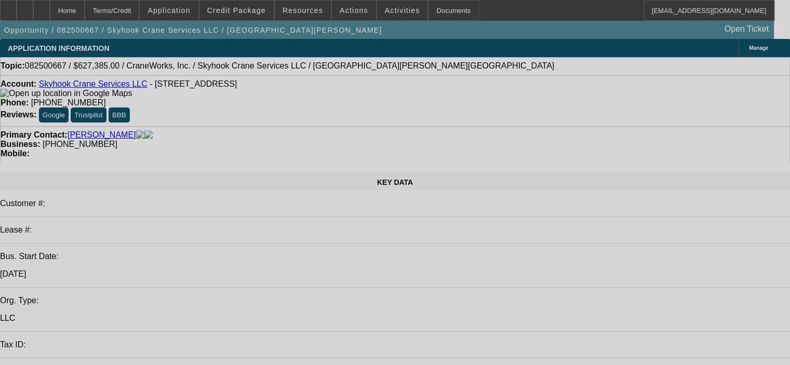
select select "0.15"
select select "2"
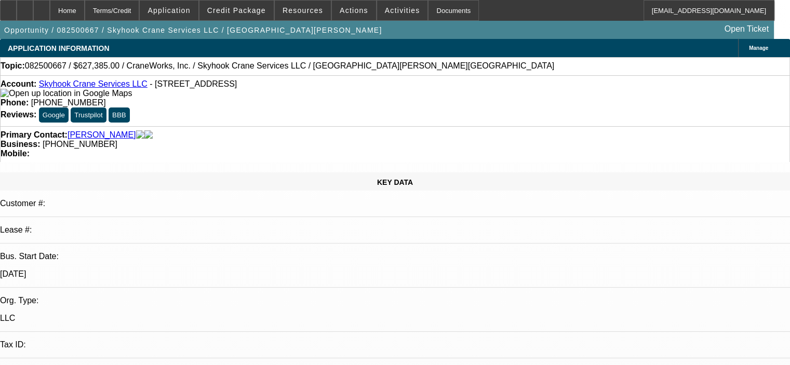
select select "2"
select select "0"
select select "6"
select select "0.15"
select select "2"
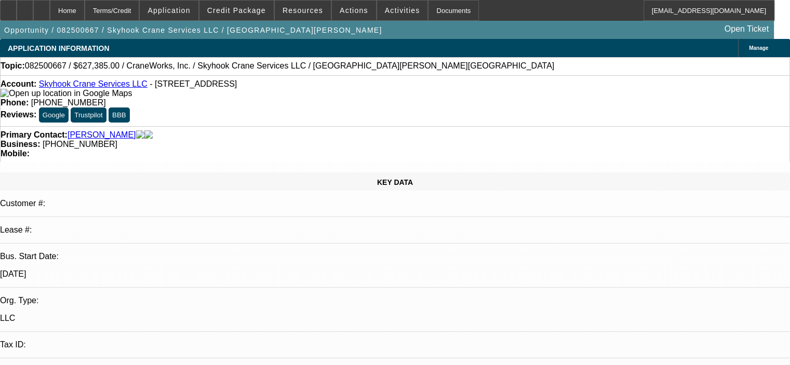
select select "2"
select select "0"
select select "6"
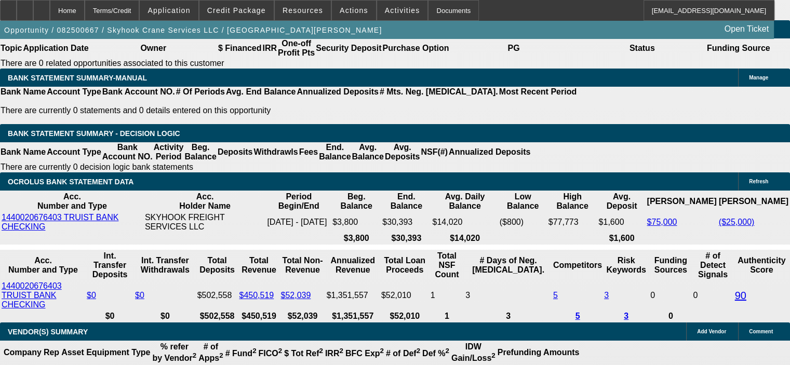
scroll to position [1765, 0]
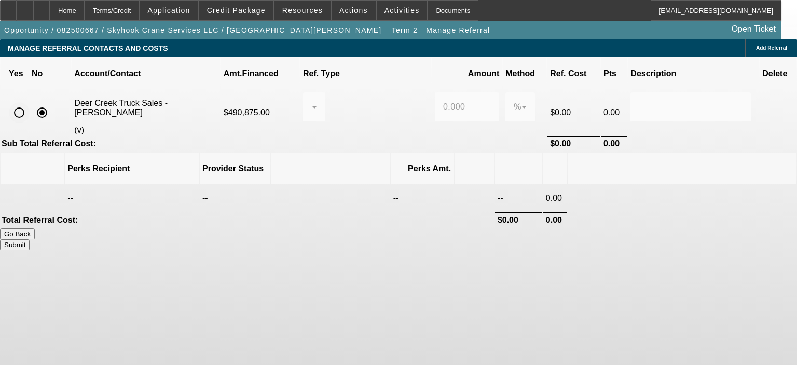
click at [30, 102] on input "radio" at bounding box center [19, 112] width 21 height 21
radio input "true"
drag, startPoint x: 450, startPoint y: 99, endPoint x: 400, endPoint y: 104, distance: 49.6
click at [400, 104] on tr "Deer Creek Truck Sales - [PERSON_NAME] (v) $490,875.00 0.000 % $0.00" at bounding box center [398, 112] width 795 height 45
click at [317, 228] on div "Go Back Submit" at bounding box center [398, 239] width 797 height 22
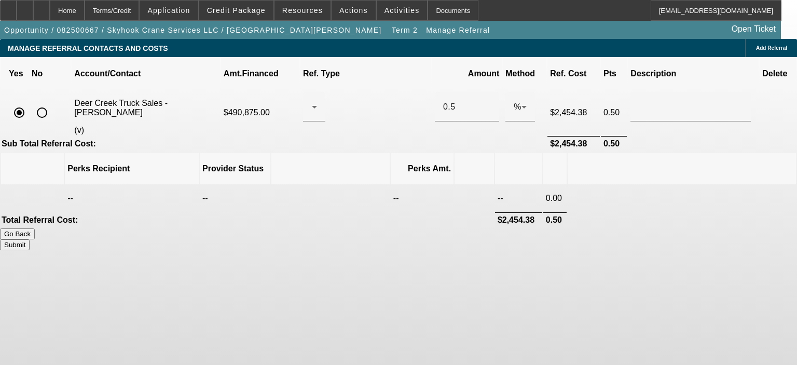
click at [30, 239] on button "Submit" at bounding box center [15, 244] width 30 height 11
type input "0.500"
click at [312, 101] on div at bounding box center [311, 107] width 1 height 12
click at [501, 199] on div at bounding box center [398, 182] width 797 height 365
click at [52, 102] on input "radio" at bounding box center [42, 112] width 21 height 21
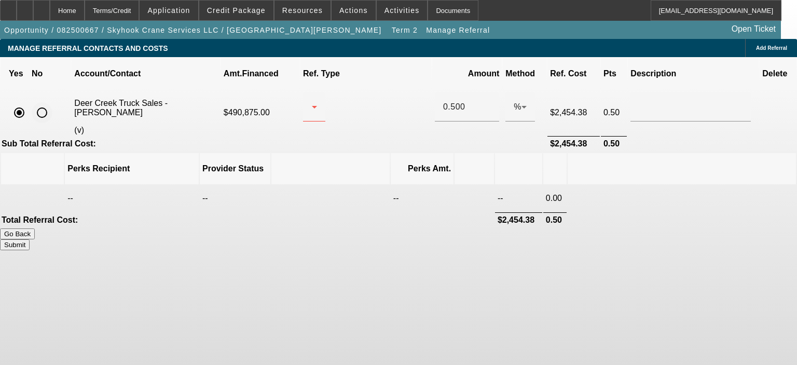
radio input "true"
click at [756, 45] on span "Add Referral" at bounding box center [771, 48] width 31 height 6
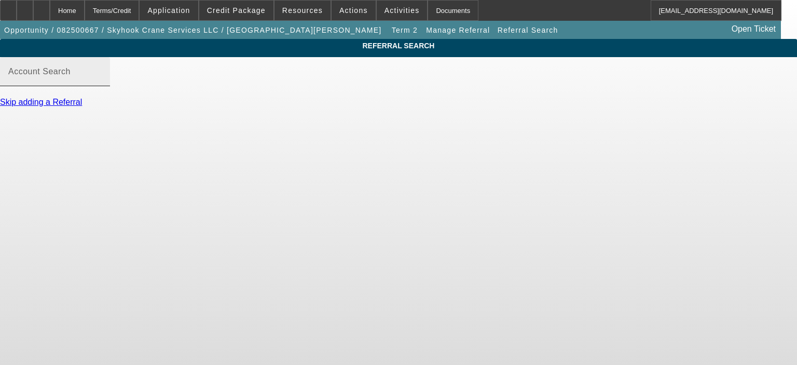
click at [102, 82] on input "Account Search" at bounding box center [54, 76] width 93 height 12
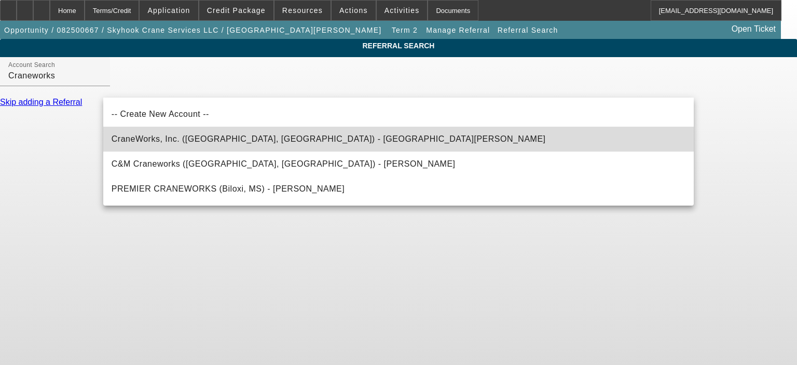
click at [164, 143] on span "CraneWorks, Inc. ([GEOGRAPHIC_DATA], [GEOGRAPHIC_DATA]) - [GEOGRAPHIC_DATA][PER…" at bounding box center [329, 139] width 434 height 12
type input "CraneWorks, Inc. ([GEOGRAPHIC_DATA], [GEOGRAPHIC_DATA]) - [GEOGRAPHIC_DATA][PER…"
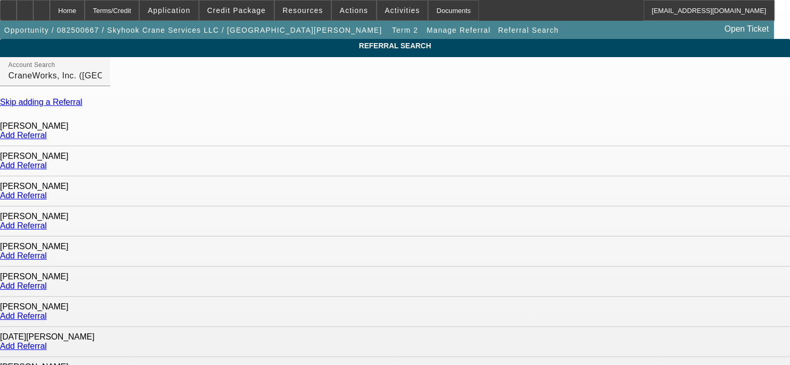
click at [47, 140] on link "Add Referral" at bounding box center [23, 135] width 47 height 9
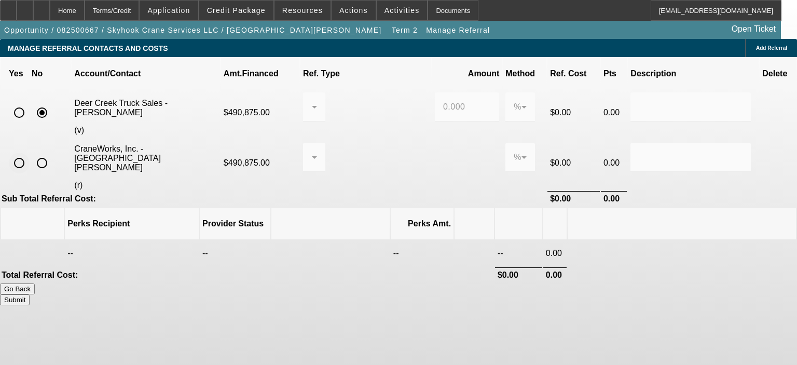
click at [30, 153] on input "radio" at bounding box center [19, 163] width 21 height 21
radio input "true"
click at [312, 151] on div at bounding box center [311, 157] width 1 height 12
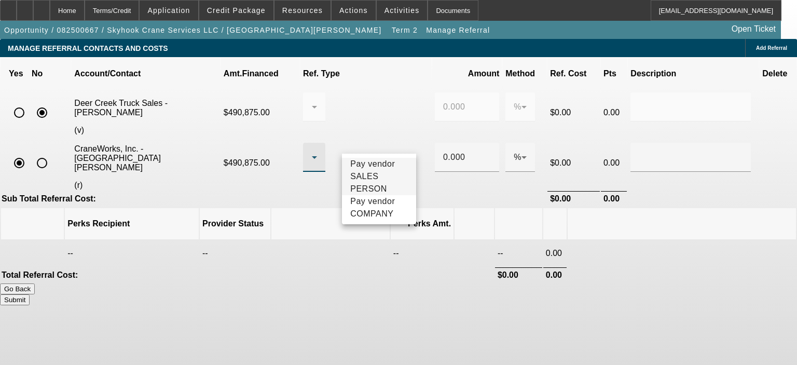
click at [385, 184] on span "Pay vendor SALES PERSON" at bounding box center [379, 176] width 58 height 37
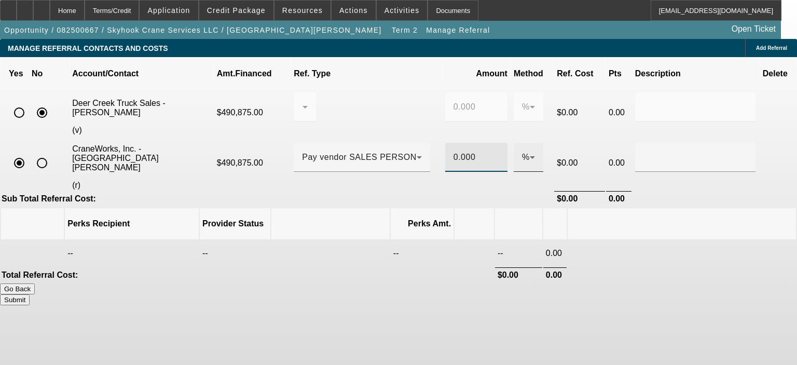
scroll to position [0, 1]
drag, startPoint x: 452, startPoint y: 141, endPoint x: 499, endPoint y: 146, distance: 47.5
click at [499, 146] on tr "CraneWorks, Inc. - [GEOGRAPHIC_DATA][PERSON_NAME] (r) $490,875.00 Pay vendor SA…" at bounding box center [398, 163] width 795 height 54
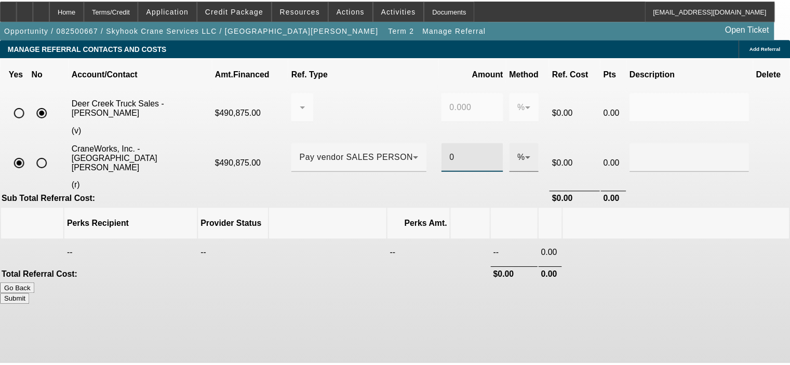
scroll to position [0, 0]
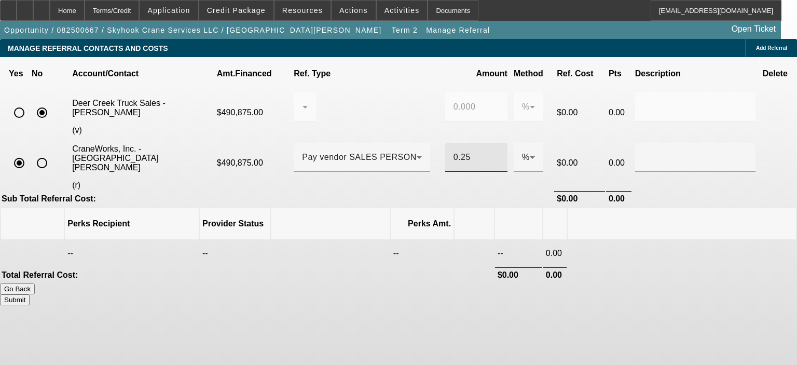
type input "0.25"
click at [375, 283] on div "Go Back Submit" at bounding box center [398, 294] width 797 height 22
click at [30, 294] on button "Submit" at bounding box center [15, 299] width 30 height 11
type input "0.000"
type input "0.250"
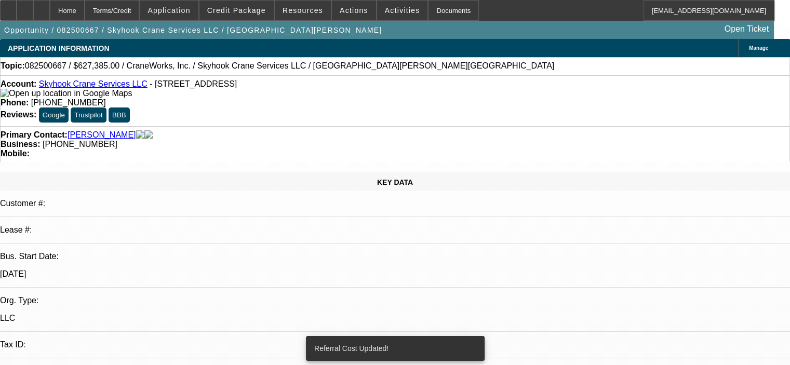
select select "0.15"
select select "2"
select select "0"
select select "6"
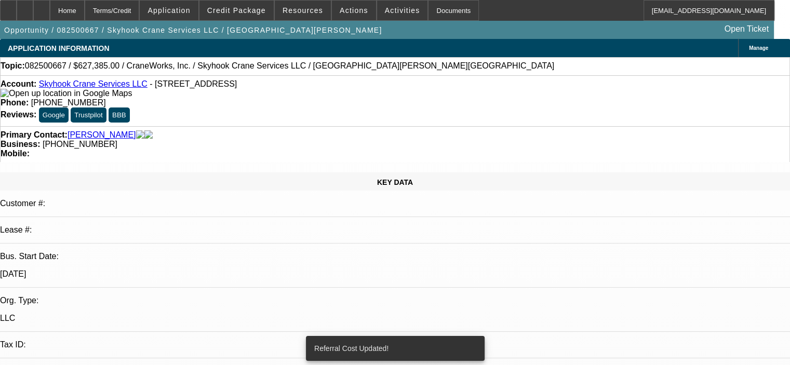
select select "0.15"
select select "2"
select select "0"
select select "6"
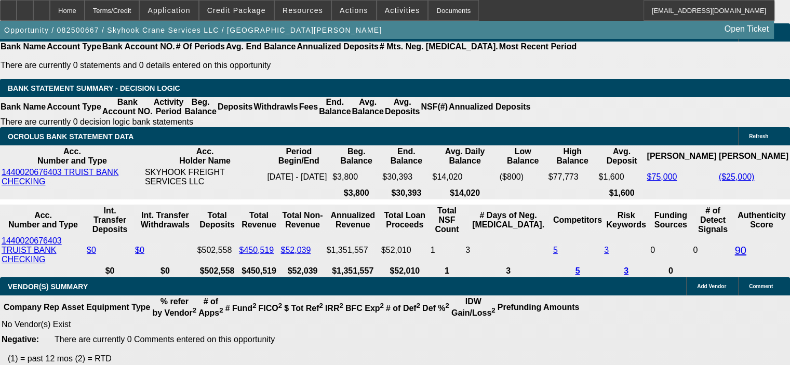
scroll to position [1765, 0]
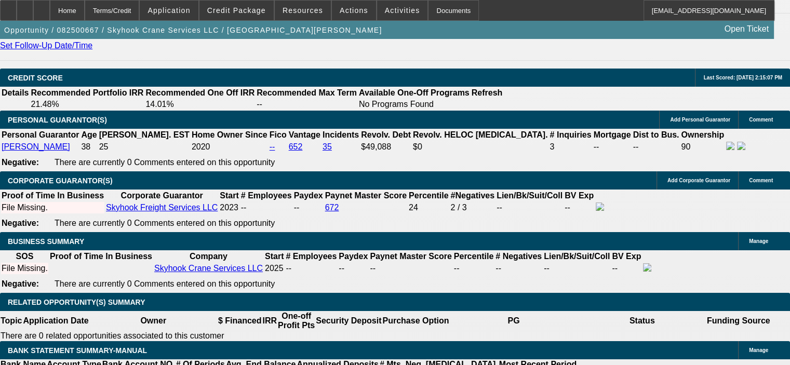
scroll to position [1402, 0]
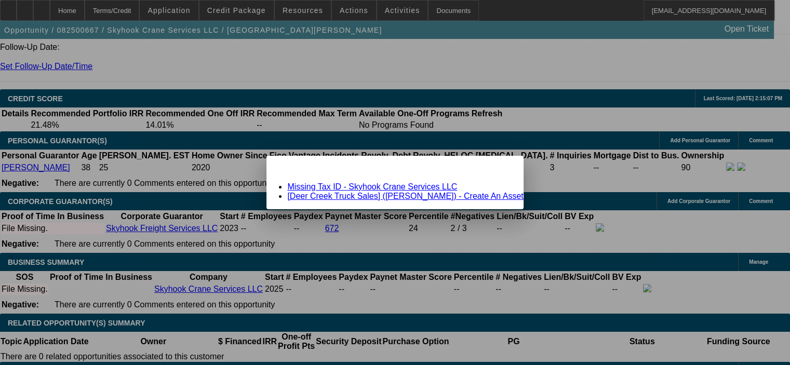
click at [504, 168] on span "Close" at bounding box center [510, 165] width 14 height 6
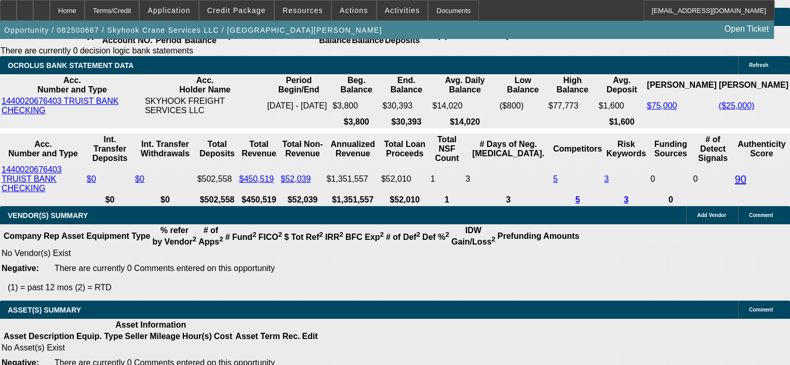
scroll to position [1817, 0]
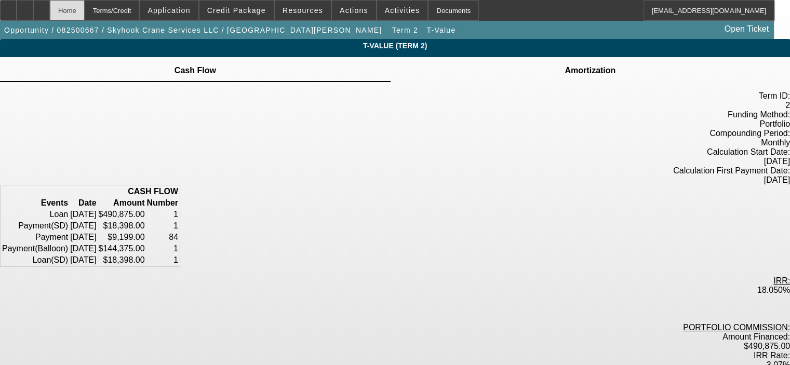
click at [85, 9] on div "Home" at bounding box center [67, 10] width 35 height 21
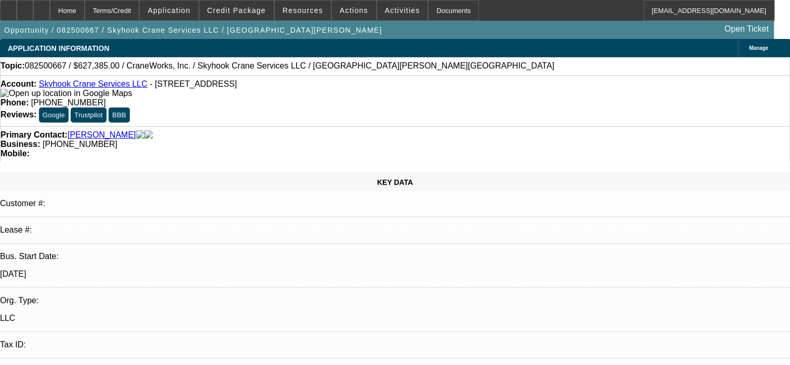
select select "0.15"
select select "2"
select select "0"
select select "6"
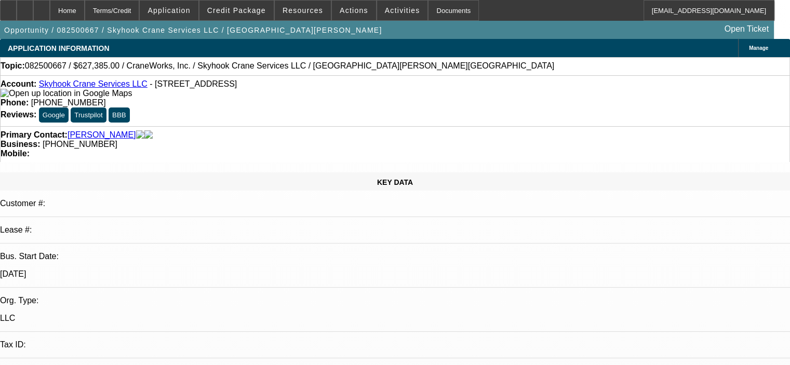
select select "0.15"
select select "2"
select select "0"
select select "6"
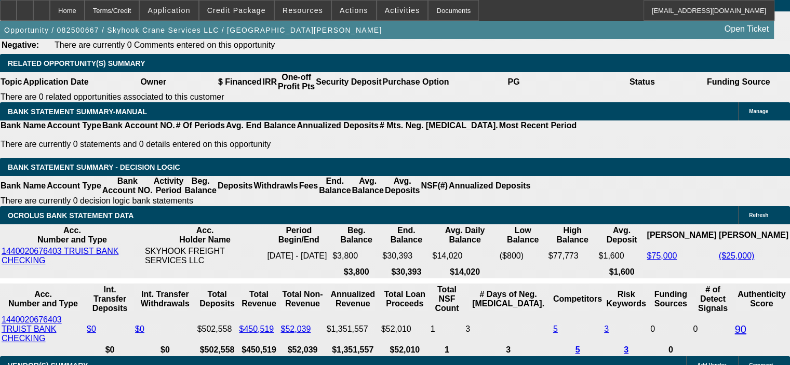
scroll to position [1713, 0]
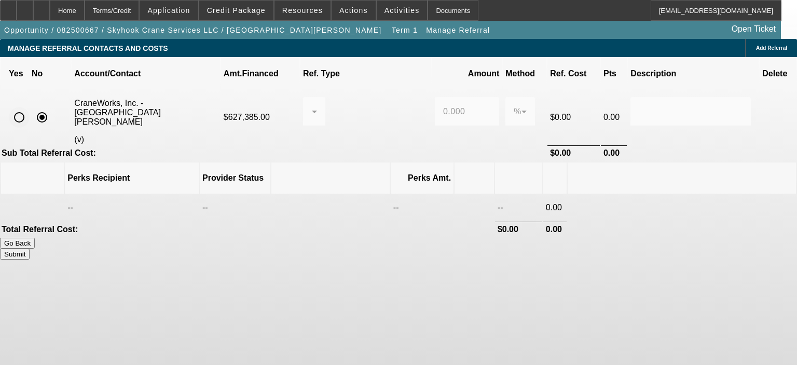
click at [30, 107] on input "radio" at bounding box center [19, 117] width 21 height 21
radio input "true"
click at [312, 105] on div at bounding box center [311, 111] width 1 height 12
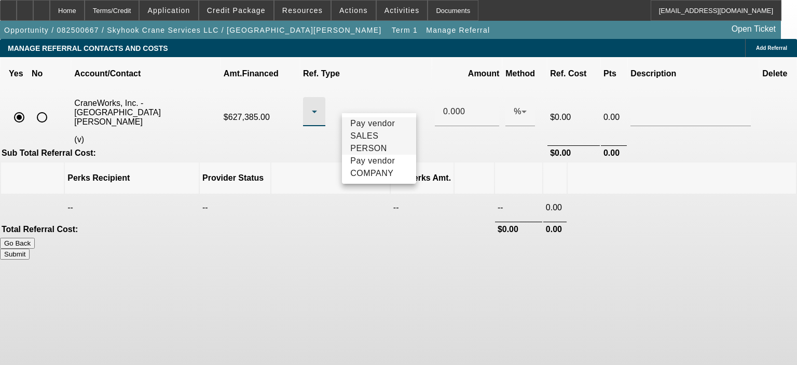
click at [386, 145] on span "Pay vendor SALES PERSON" at bounding box center [379, 135] width 58 height 37
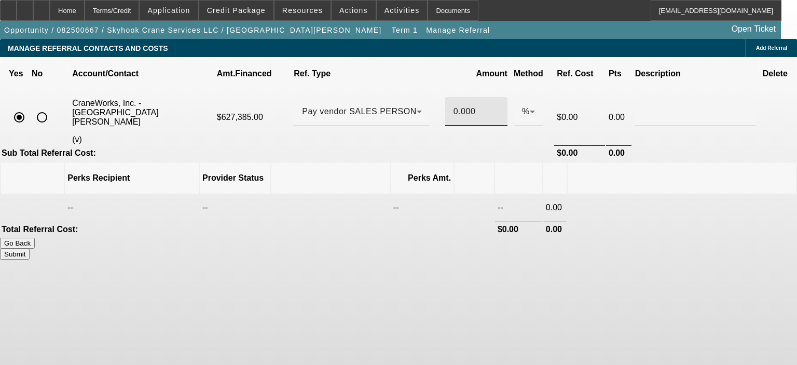
scroll to position [0, 1]
drag, startPoint x: 453, startPoint y: 98, endPoint x: 481, endPoint y: 100, distance: 28.1
click at [481, 100] on tr "CraneWorks, Inc. - [GEOGRAPHIC_DATA][PERSON_NAME] (v) $627,385.00 Pay vendor SA…" at bounding box center [398, 117] width 795 height 54
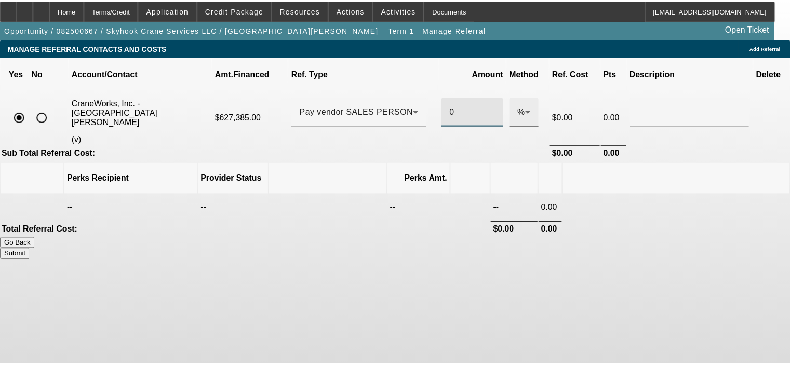
scroll to position [0, 0]
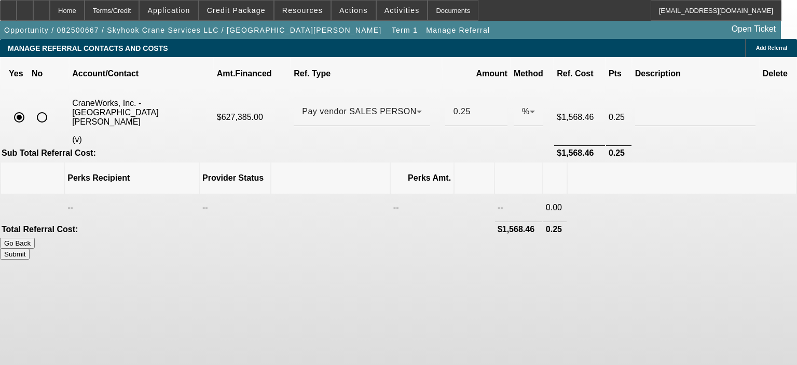
click at [327, 238] on div "Go Back Submit" at bounding box center [398, 249] width 797 height 22
click at [30, 249] on button "Submit" at bounding box center [15, 254] width 30 height 11
type input "0.250"
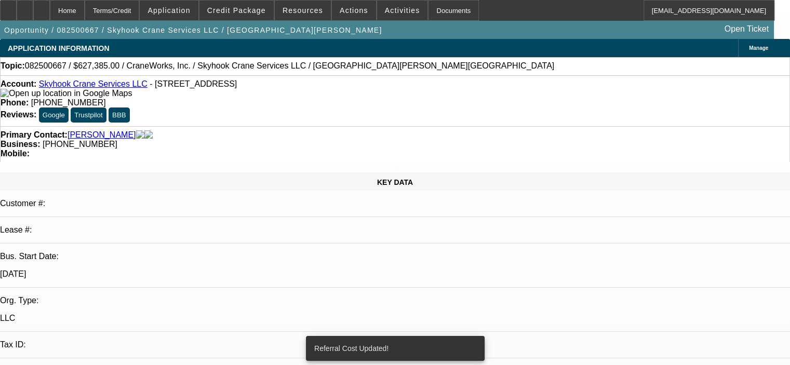
select select "0.15"
select select "2"
select select "0"
select select "6"
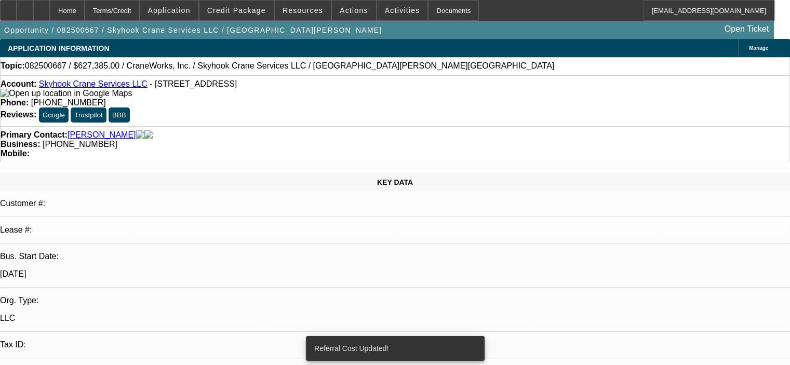
select select "0.15"
select select "2"
select select "0"
select select "6"
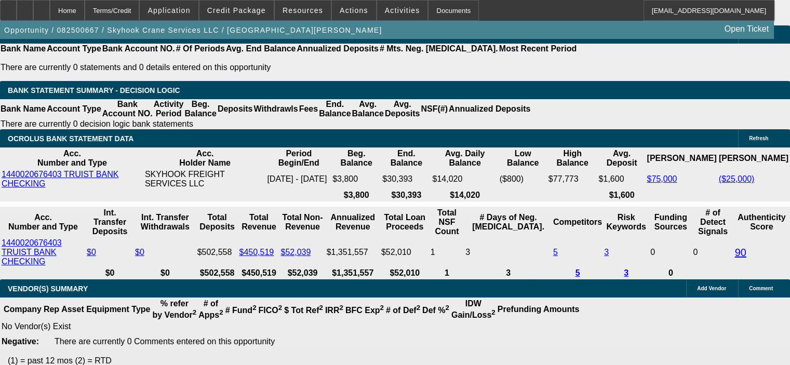
scroll to position [1713, 0]
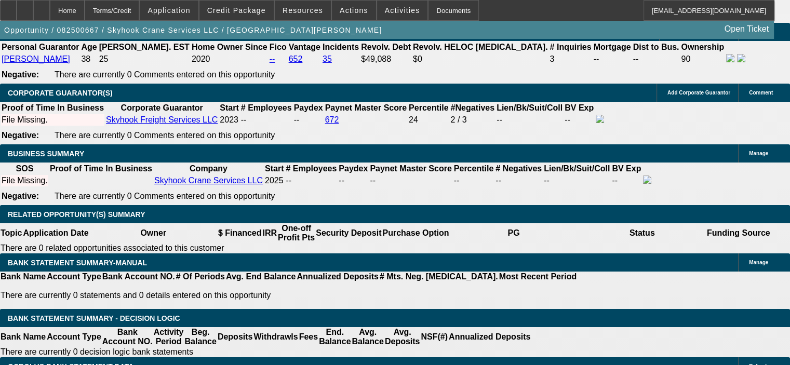
scroll to position [1505, 0]
